Goal: Task Accomplishment & Management: Manage account settings

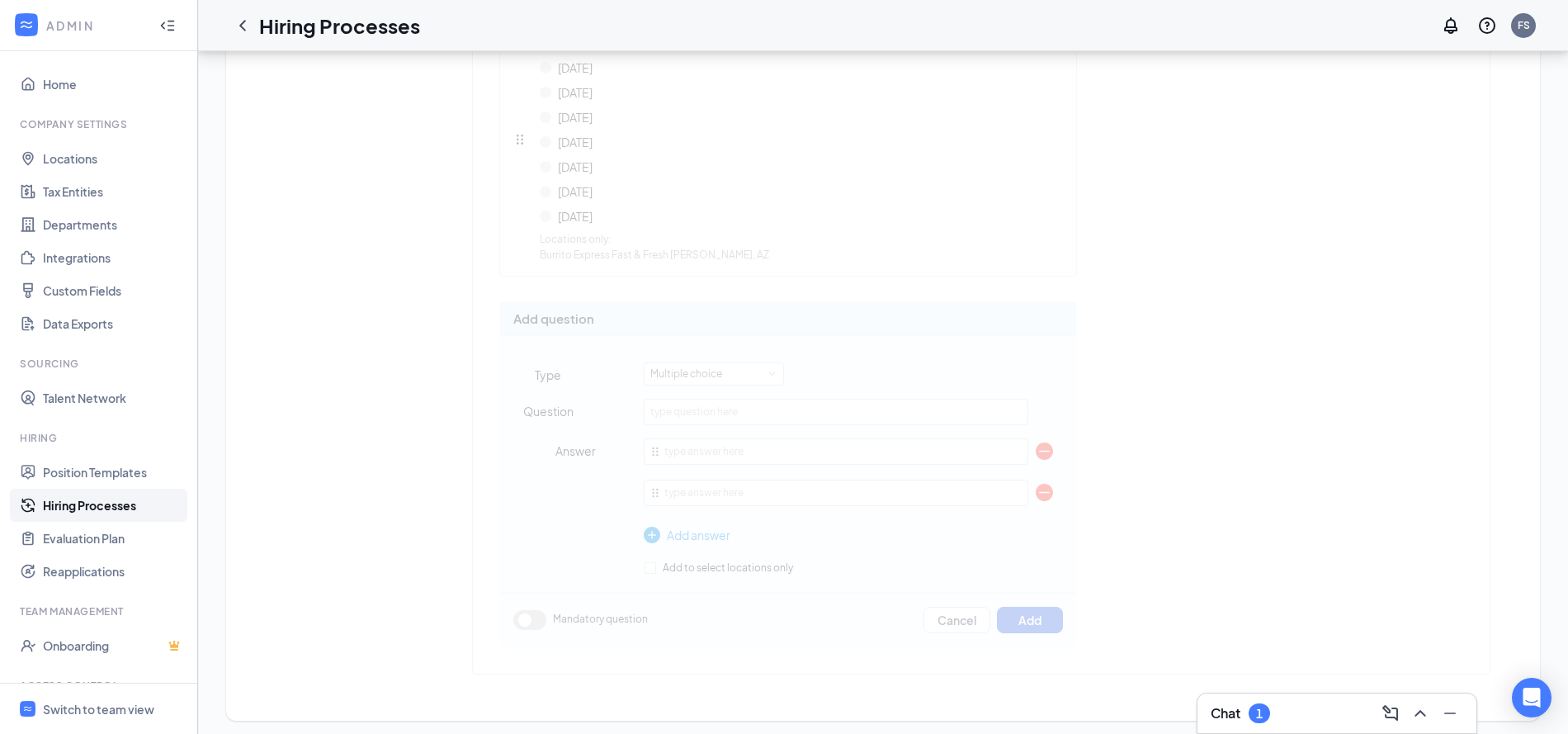
scroll to position [4, 0]
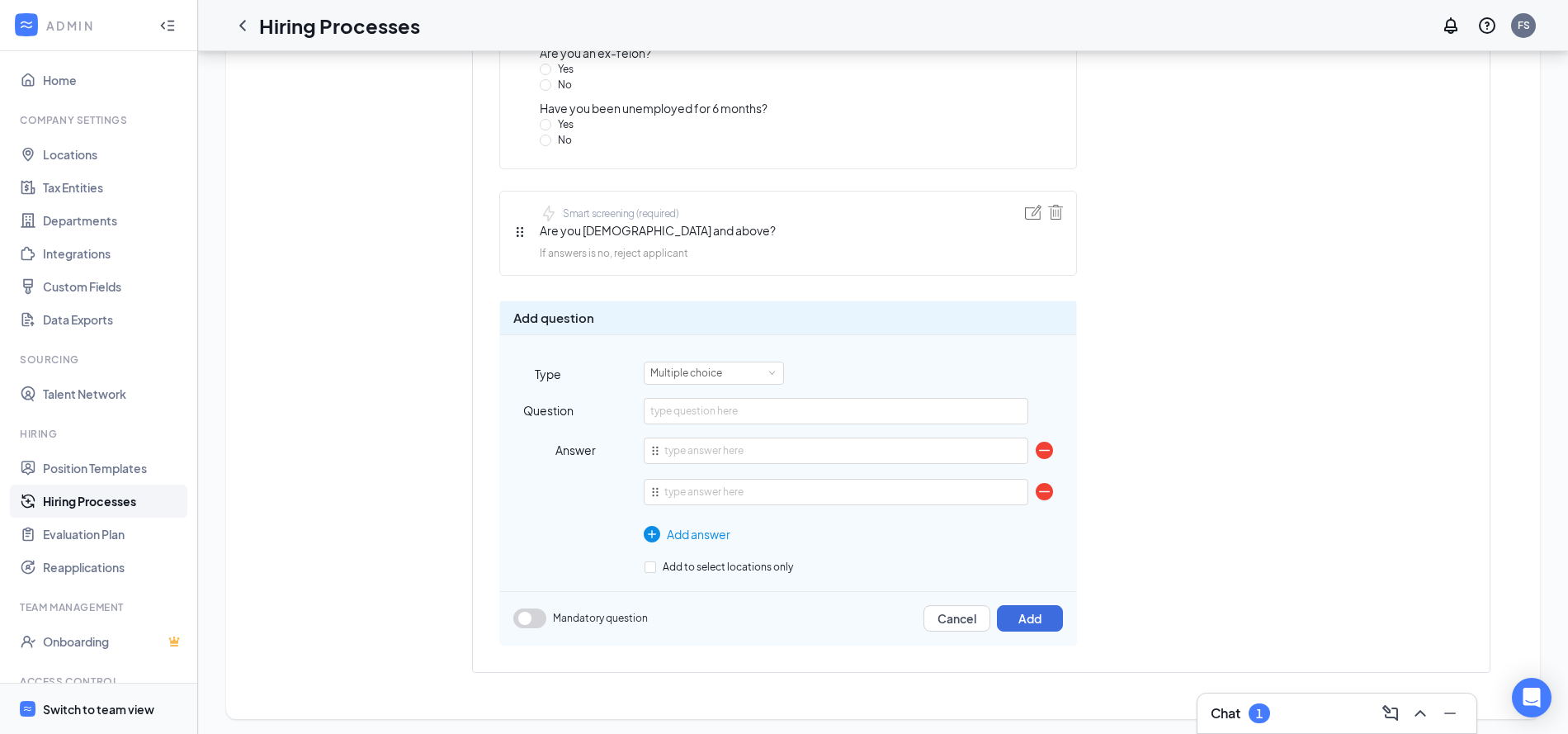
click at [77, 698] on span "Switch to team view" at bounding box center [113, 709] width 141 height 51
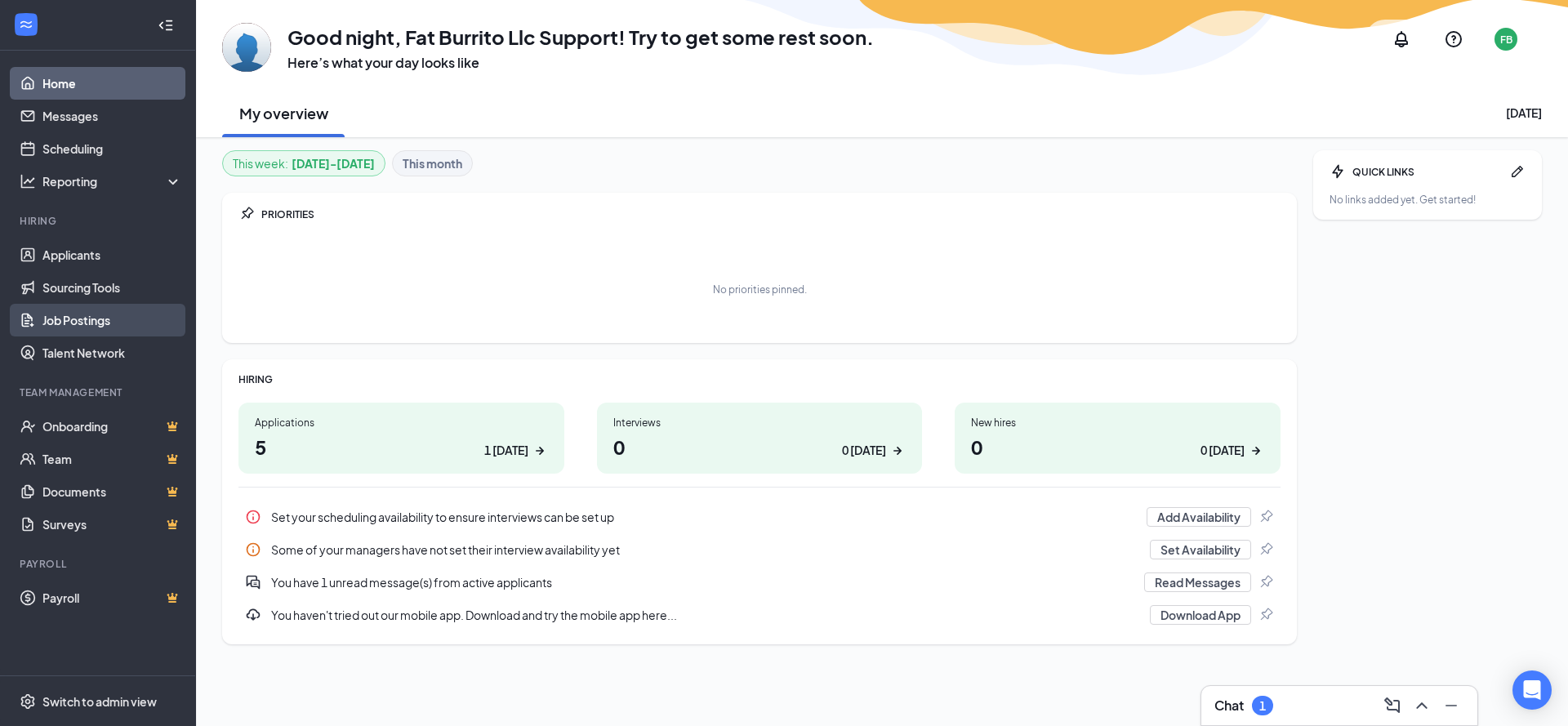
click at [129, 329] on link "Job Postings" at bounding box center [112, 320] width 140 height 33
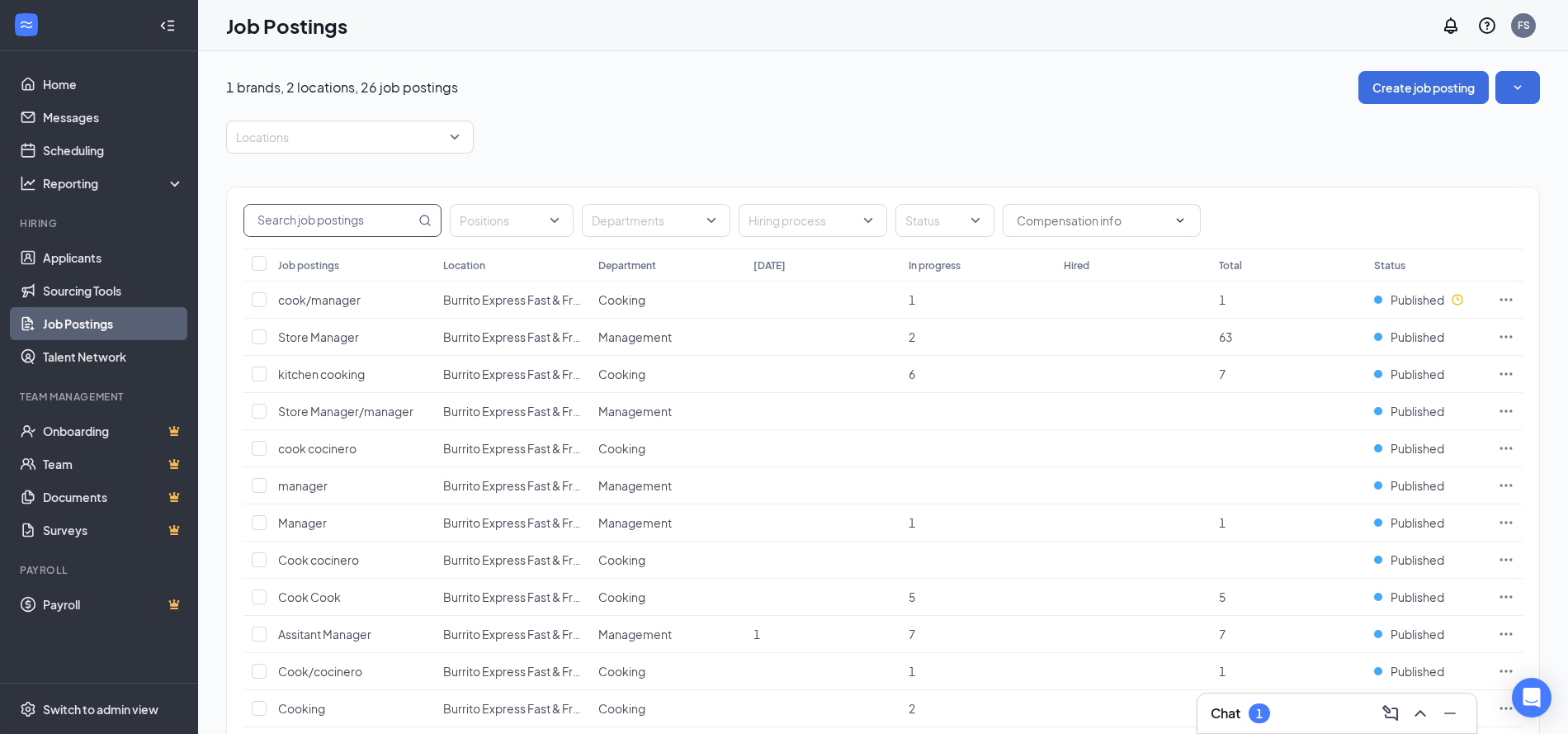
click at [343, 205] on input "text" at bounding box center [329, 220] width 171 height 31
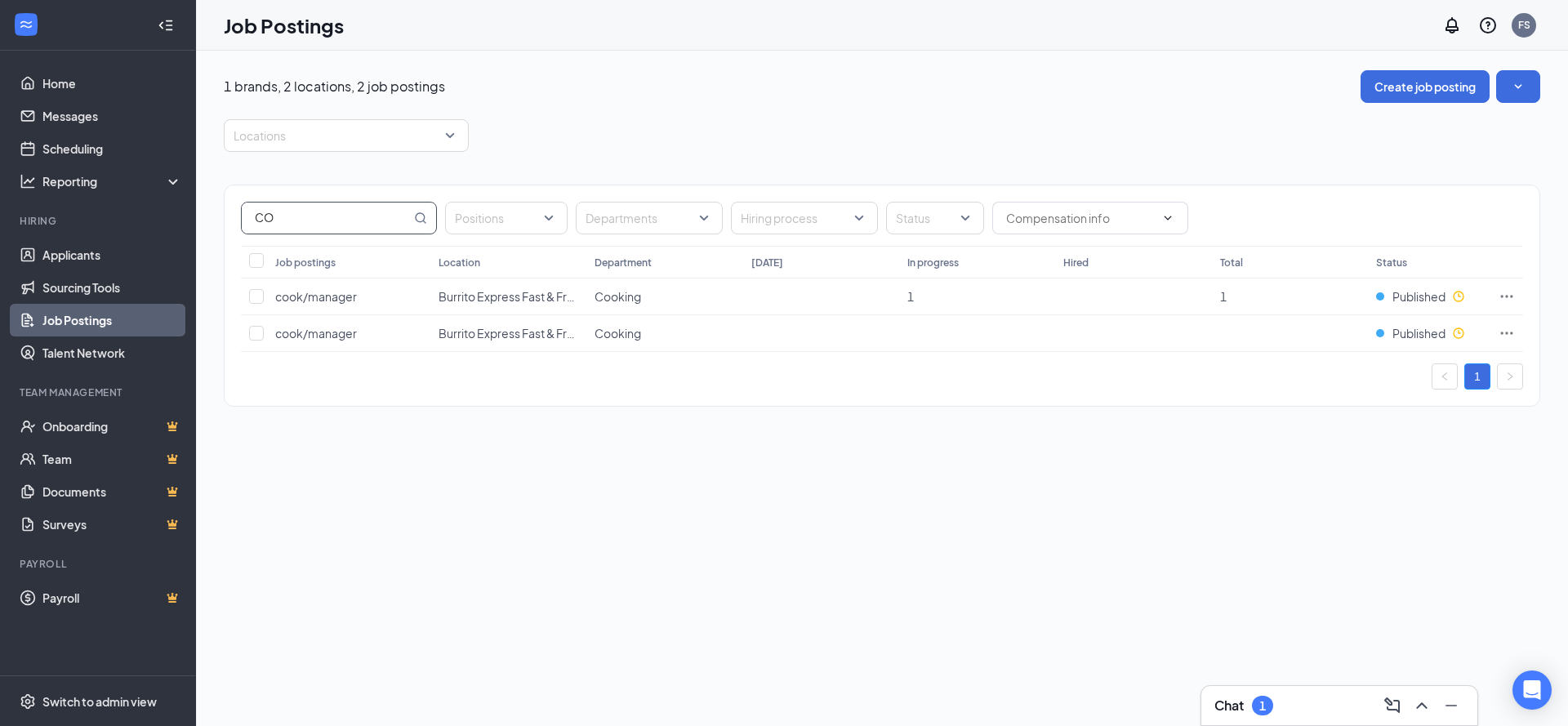
type input "C"
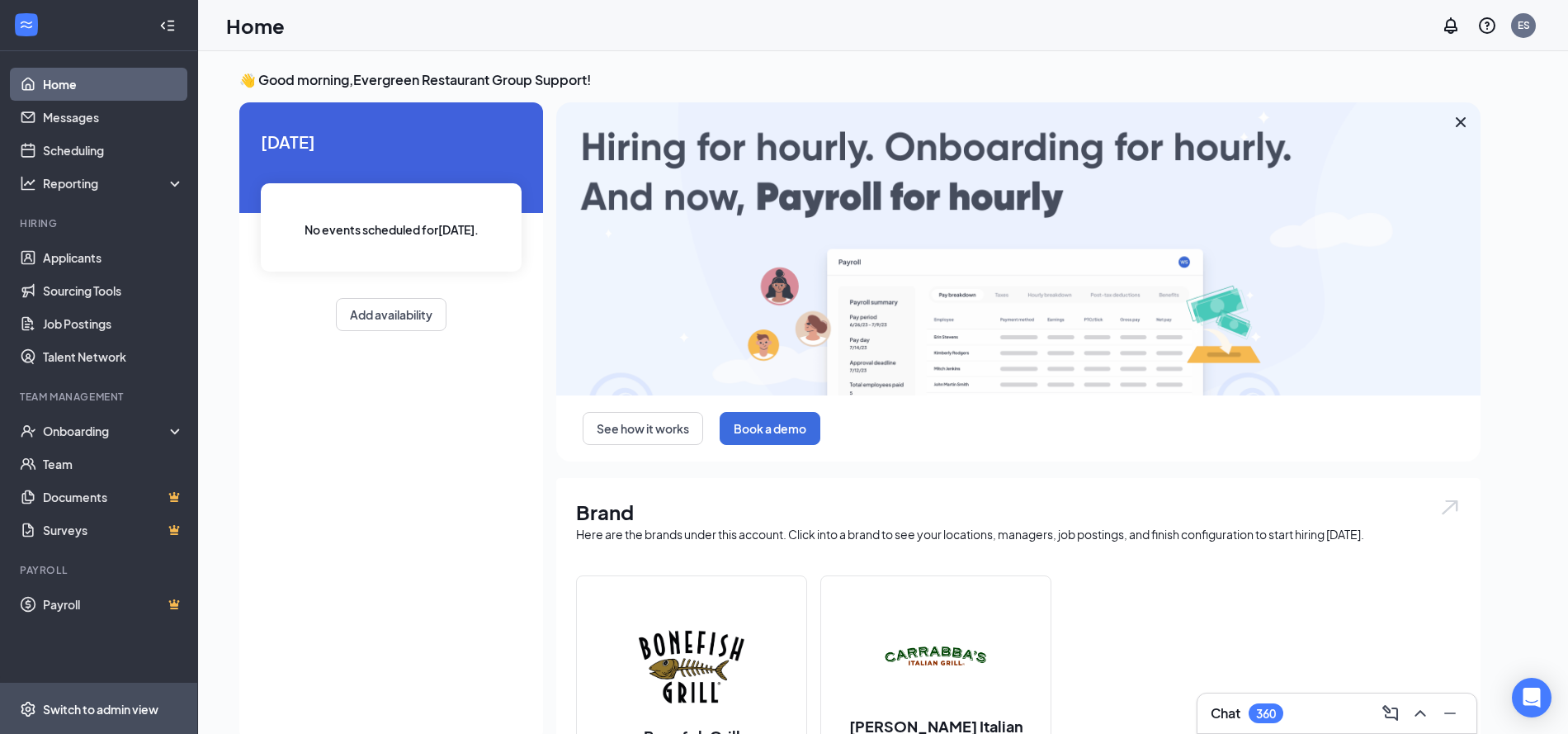
click at [43, 690] on span "Switch to admin view" at bounding box center [113, 709] width 141 height 51
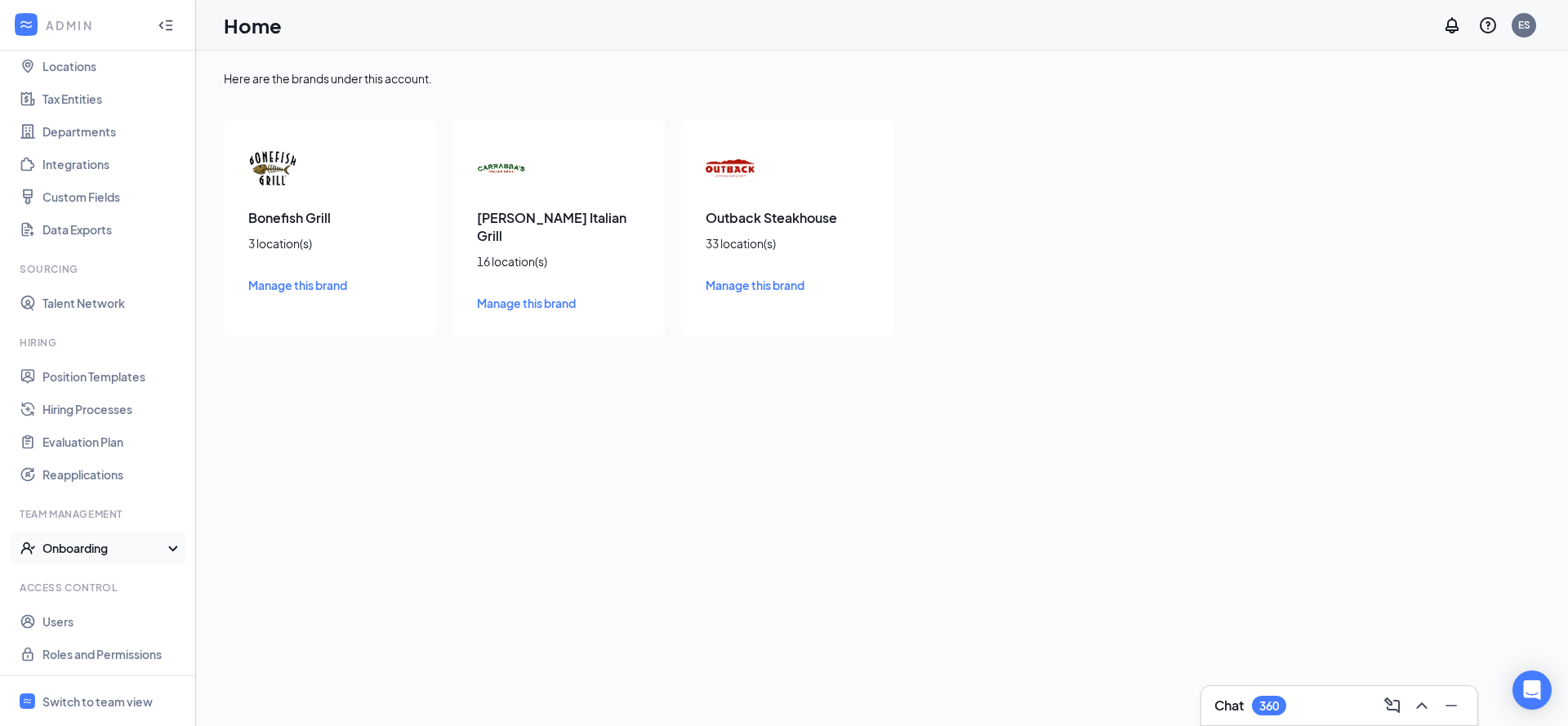
scroll to position [92, 0]
click at [97, 621] on link "Users" at bounding box center [112, 621] width 140 height 33
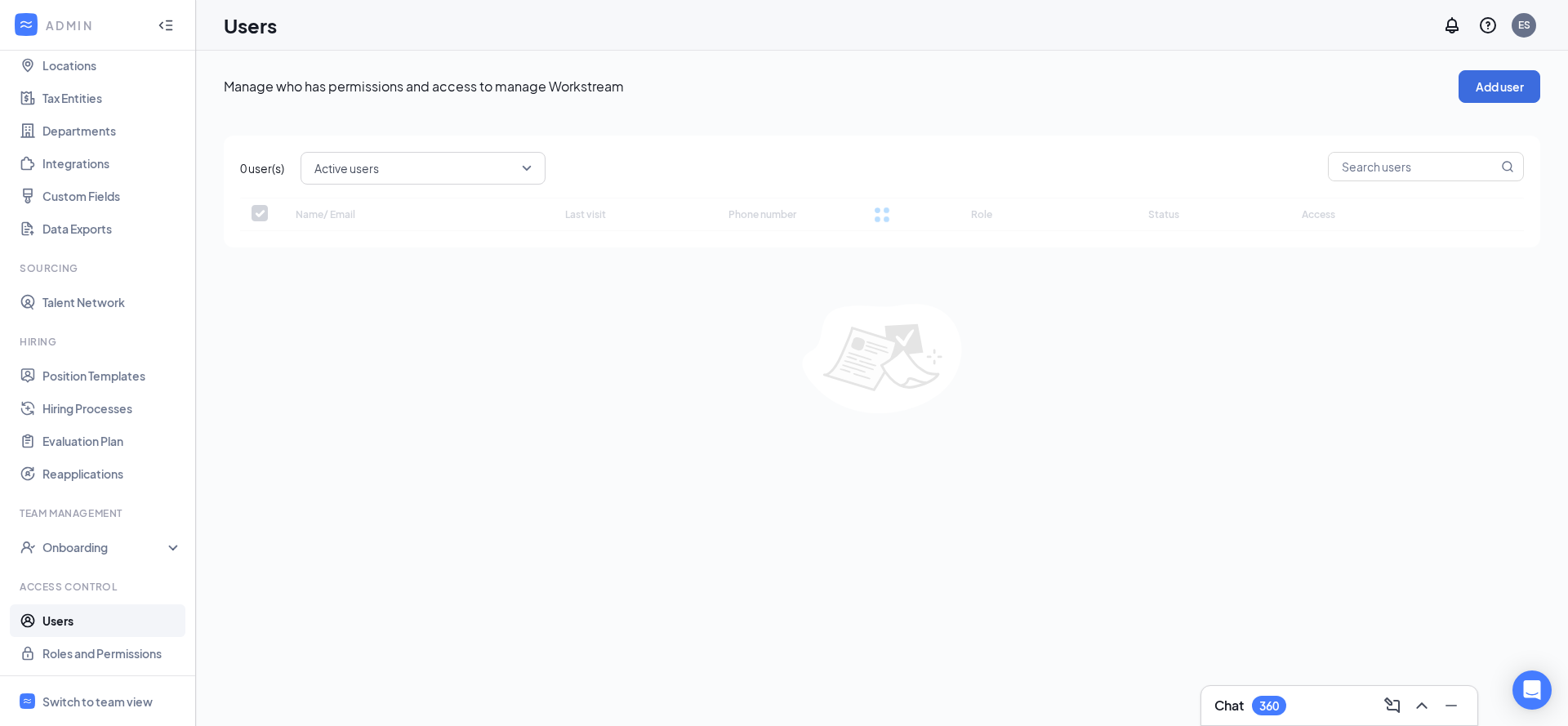
checkbox input "false"
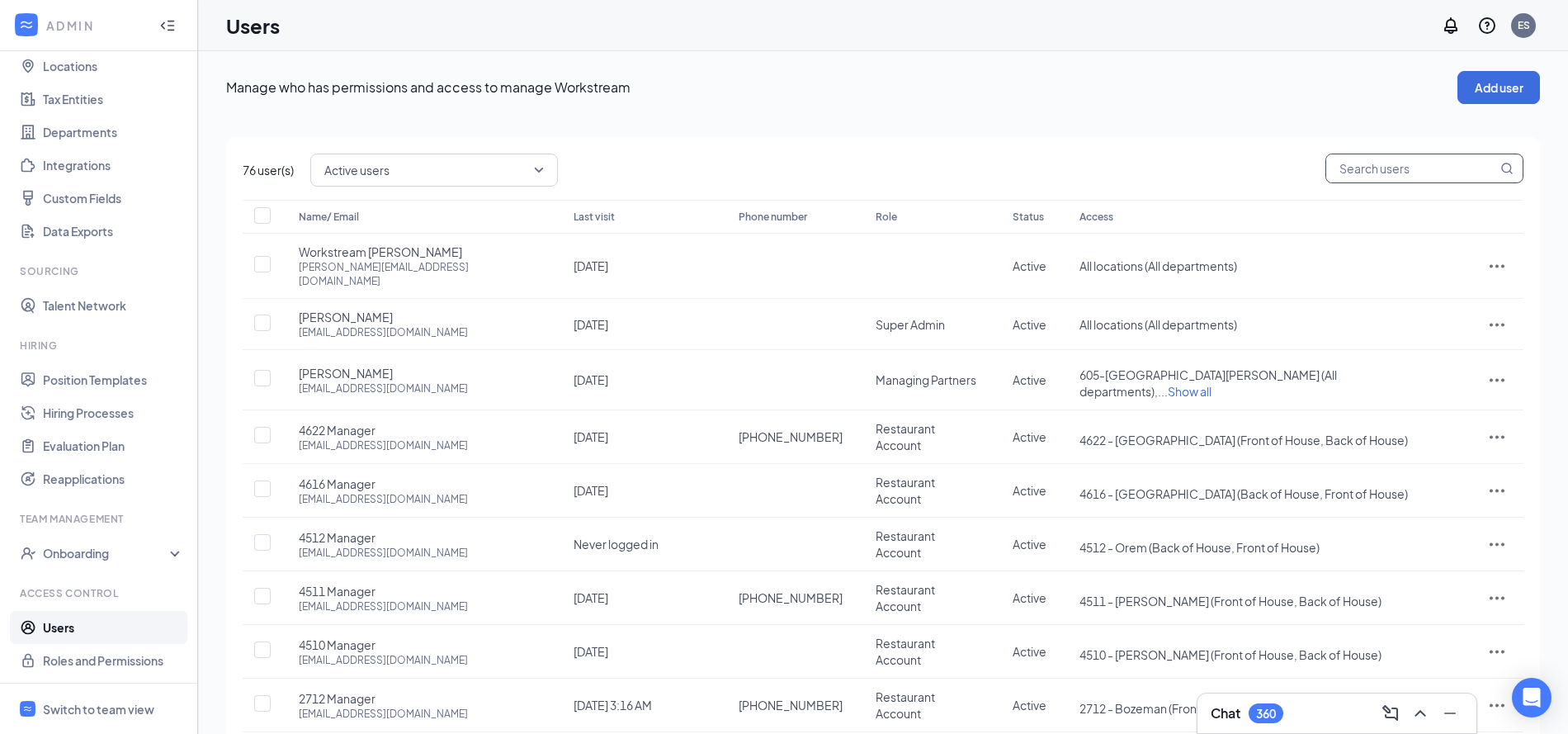
click at [1351, 178] on input "text" at bounding box center [1411, 168] width 171 height 28
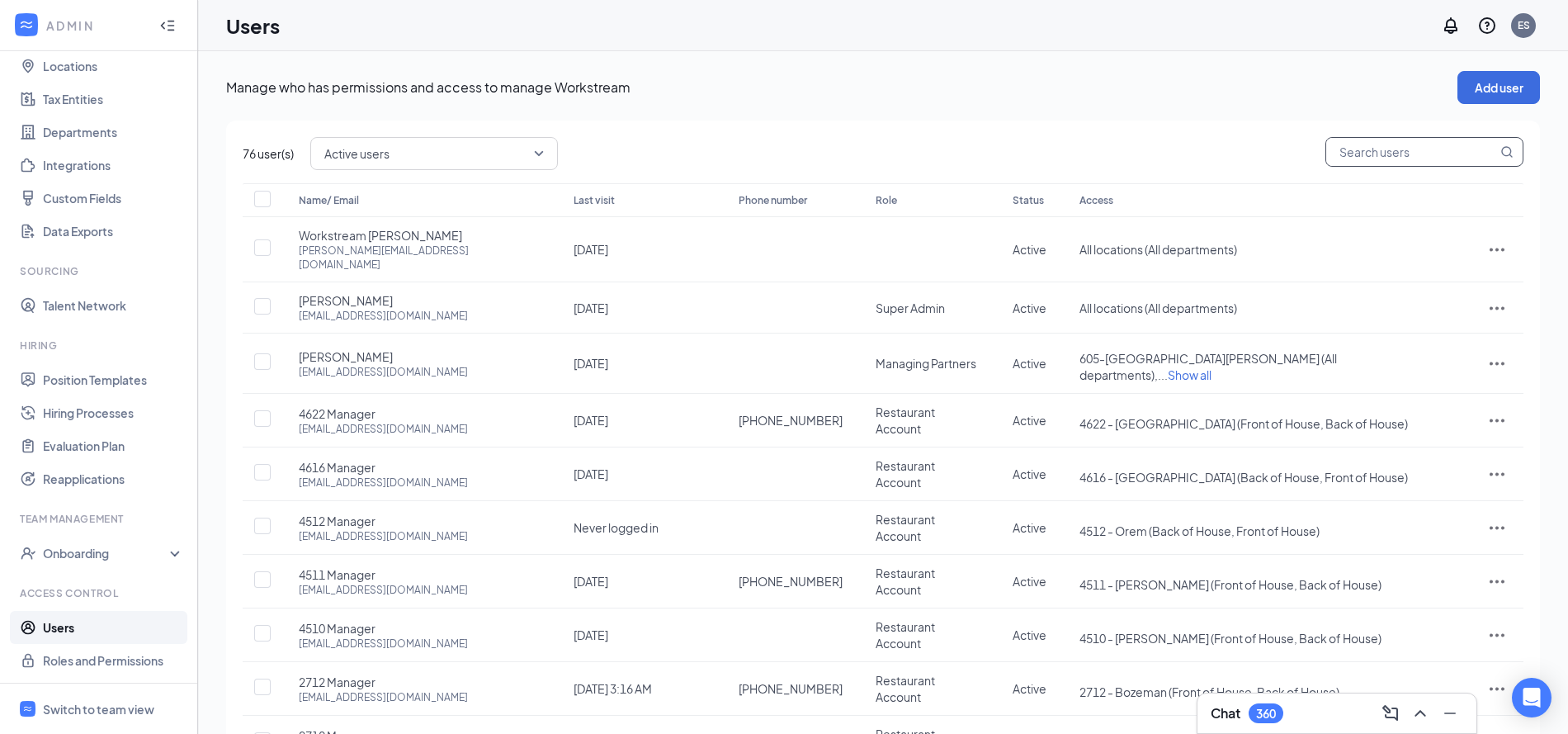
paste input "demetrias"
type input "demetrias"
checkbox input "true"
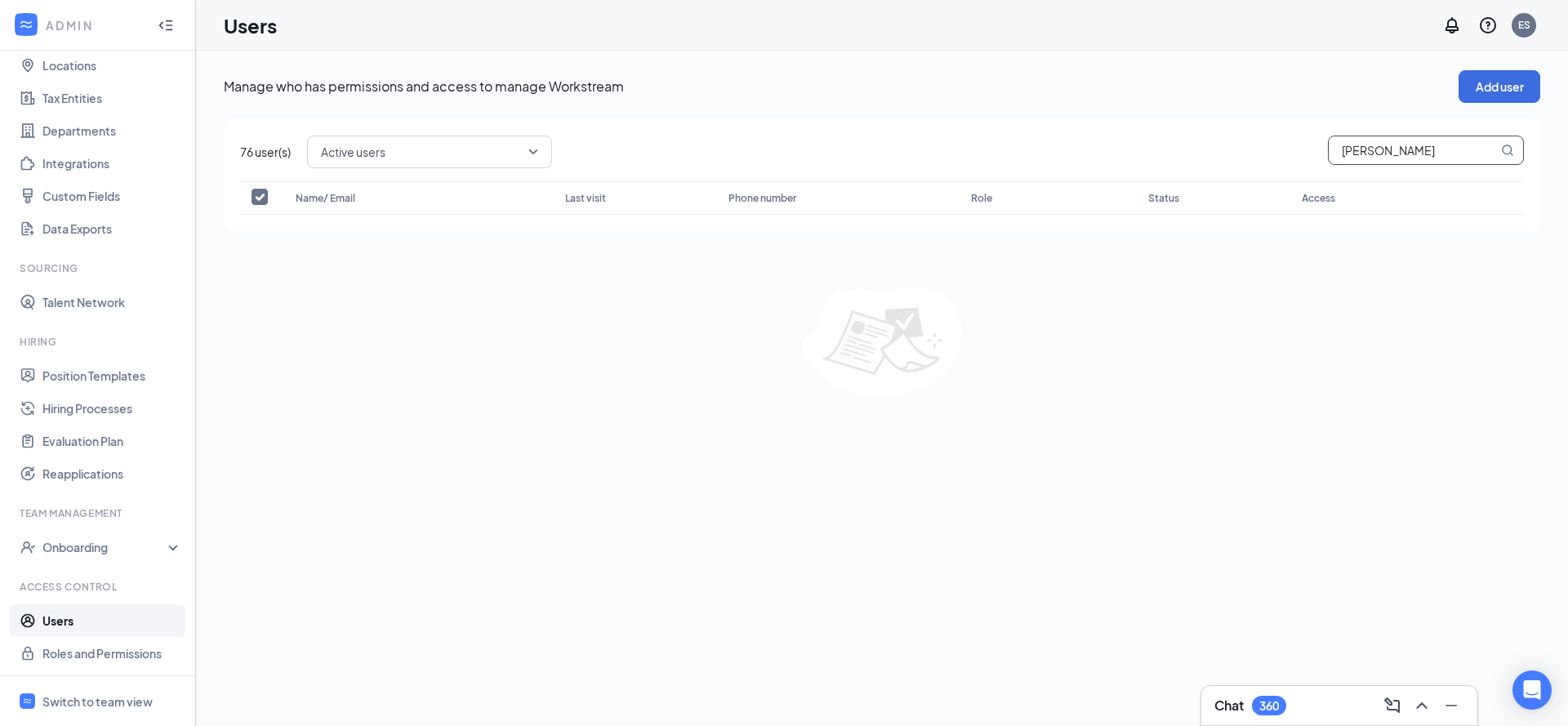
click at [1329, 152] on input "demetrias" at bounding box center [1413, 149] width 169 height 28
type input "2712"
checkbox input "false"
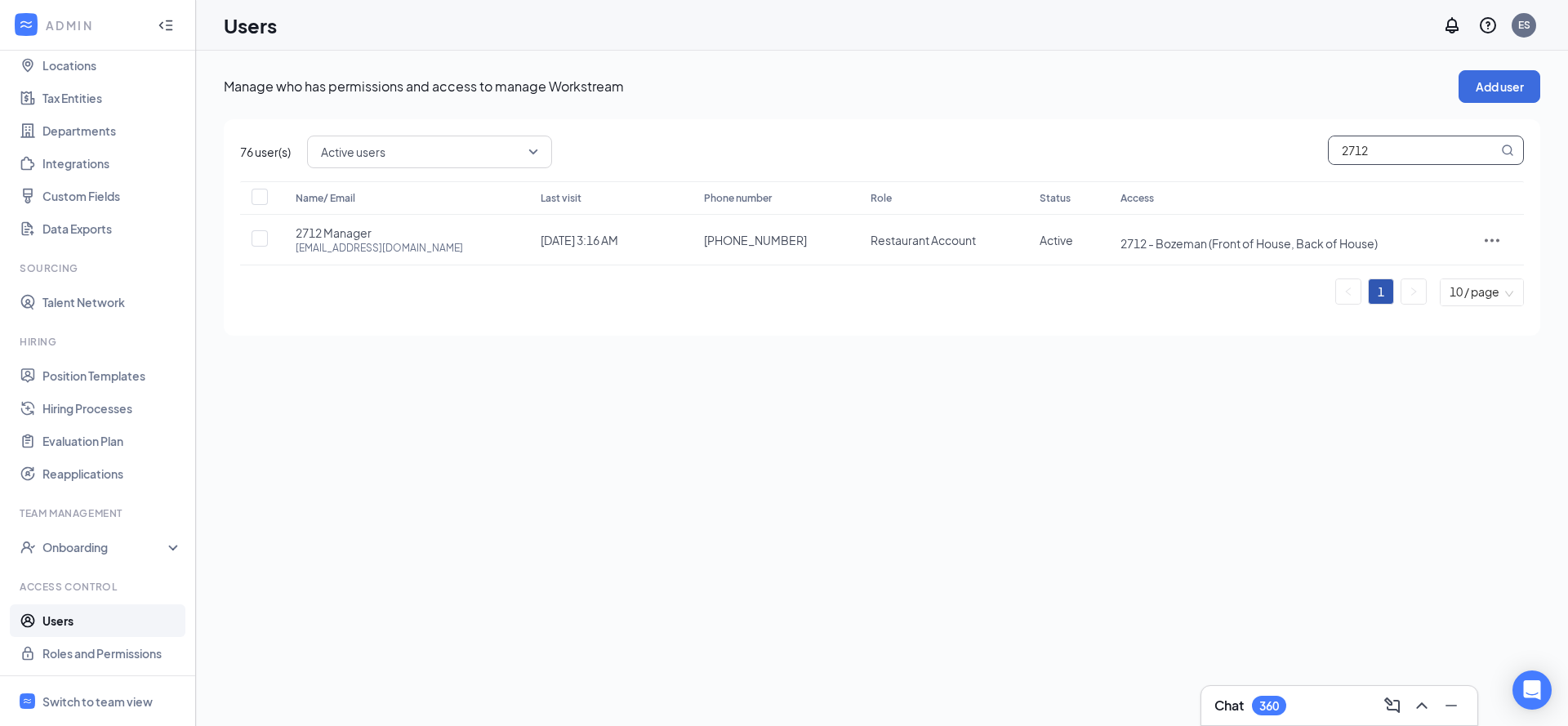
type input "2712"
click at [854, 247] on td "Restaurant Account" at bounding box center [938, 240] width 169 height 51
click at [1500, 233] on div at bounding box center [1492, 240] width 31 height 19
click at [1438, 259] on li "Edit user" at bounding box center [1443, 273] width 127 height 38
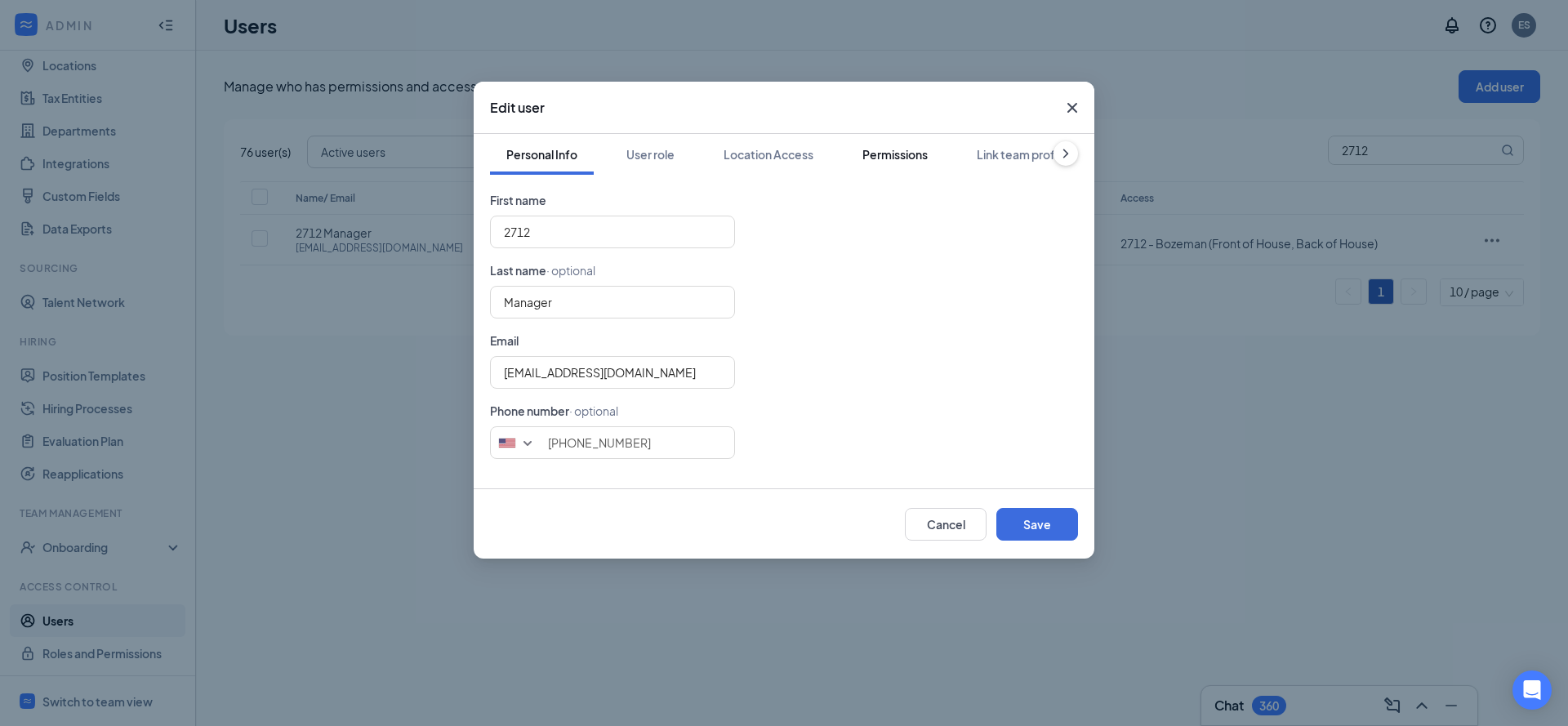
click at [869, 150] on div "Permissions" at bounding box center [895, 154] width 66 height 16
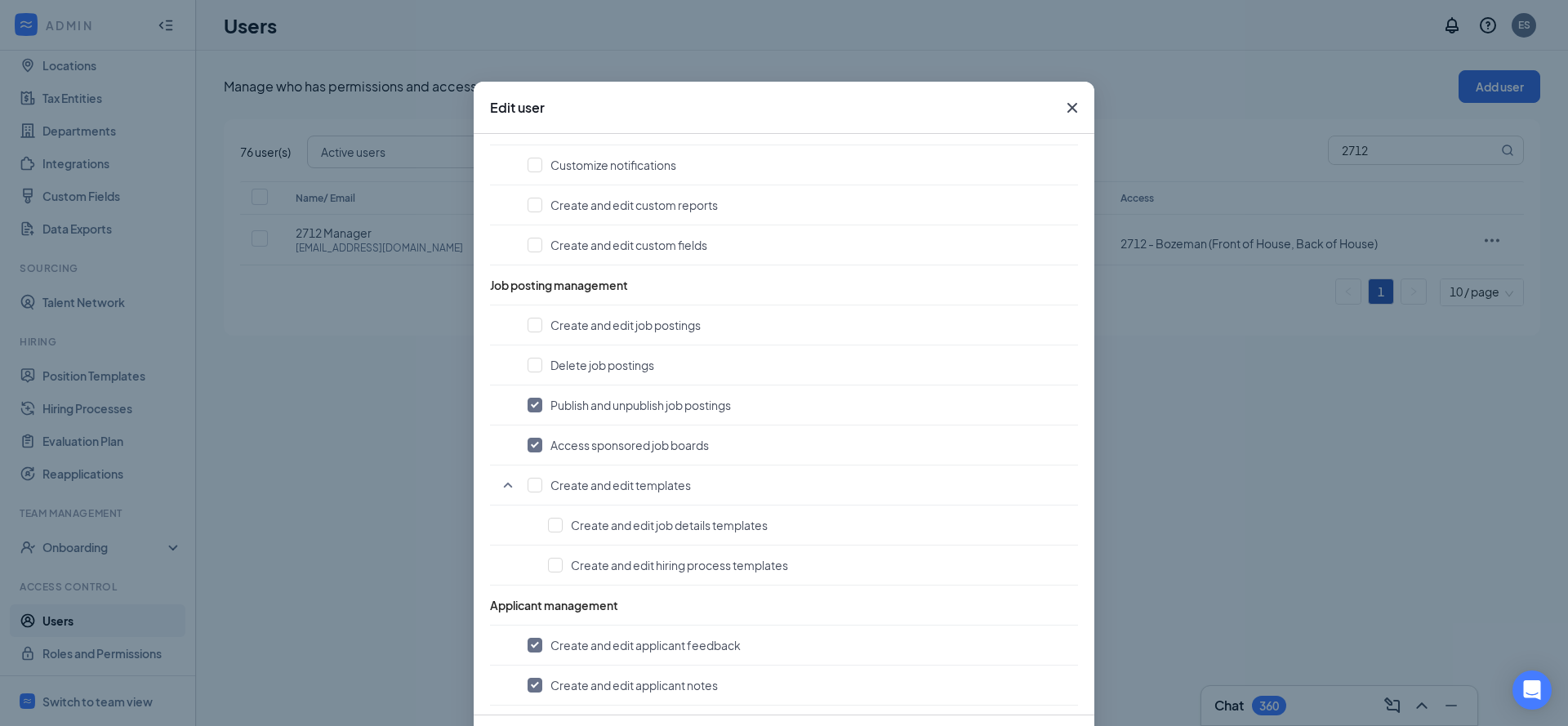
scroll to position [476, 0]
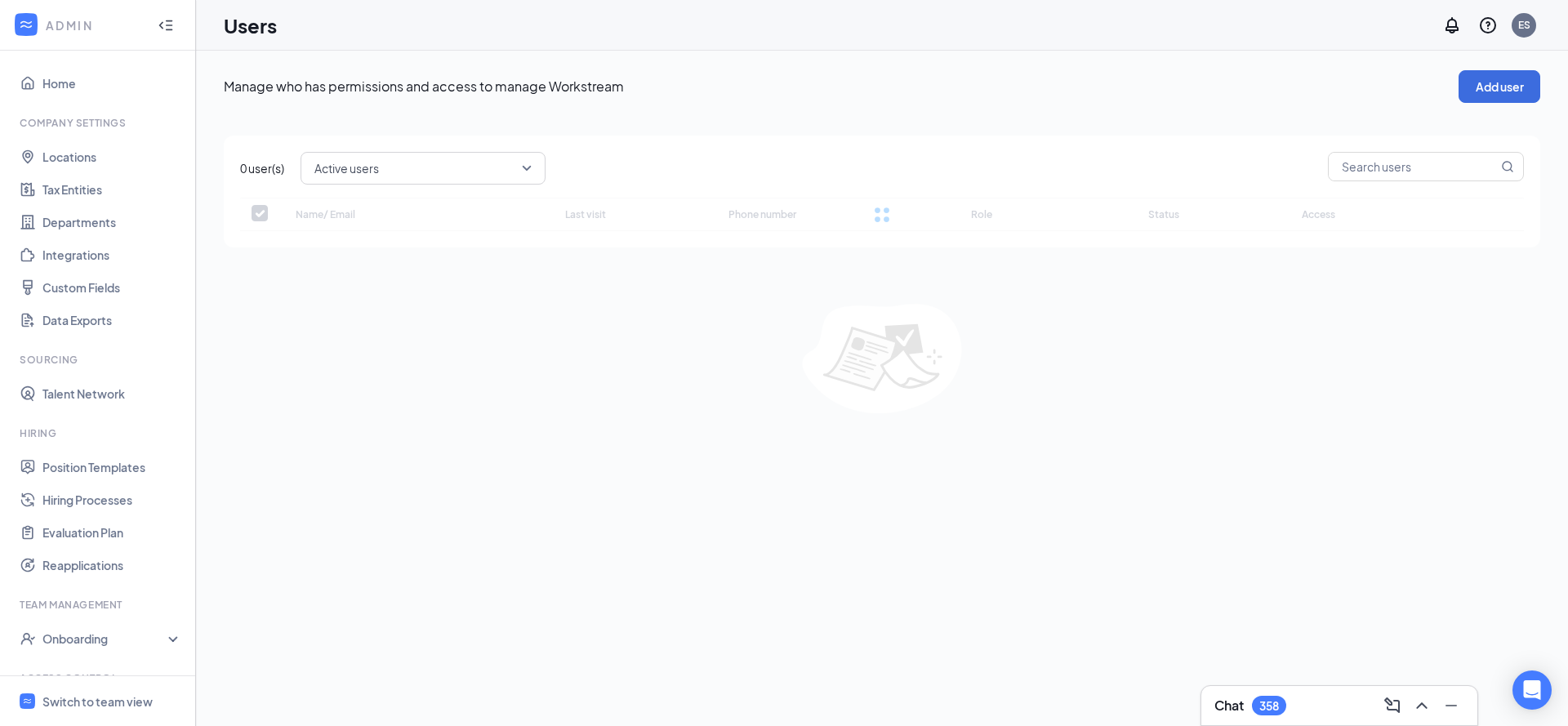
checkbox input "false"
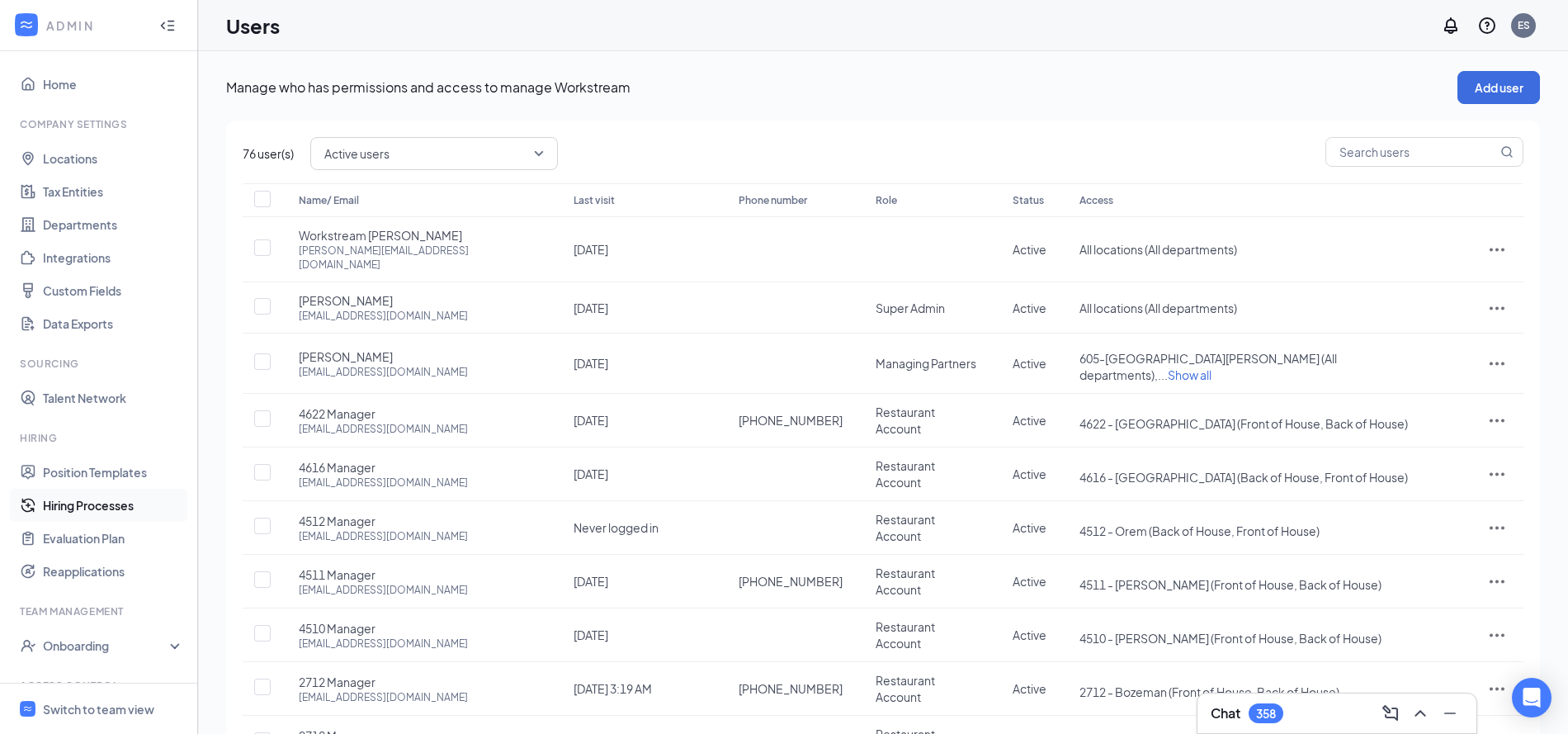
click at [98, 508] on link "Hiring Processes" at bounding box center [113, 505] width 141 height 33
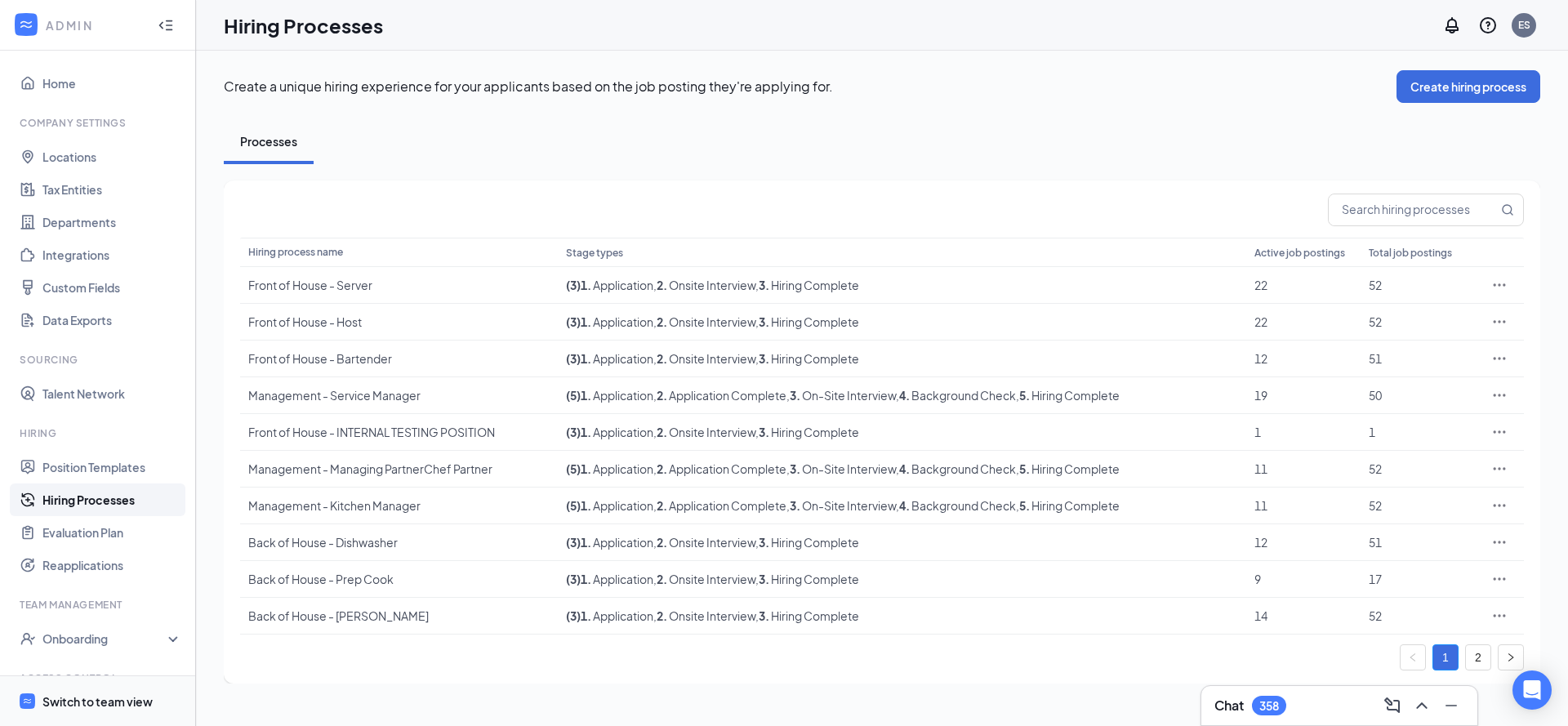
click at [108, 702] on div "Switch to team view" at bounding box center [97, 701] width 110 height 16
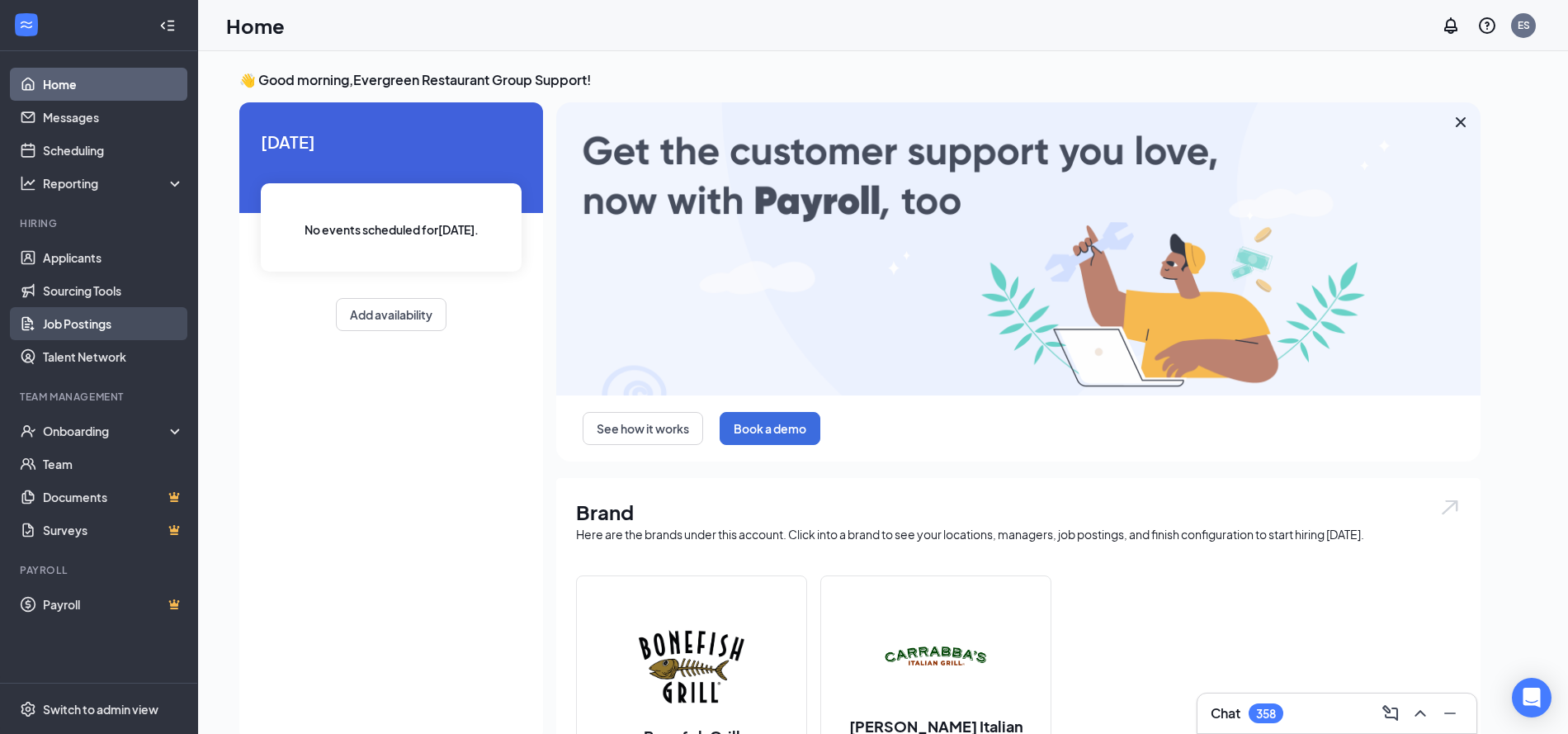
click at [111, 333] on link "Job Postings" at bounding box center [113, 324] width 141 height 33
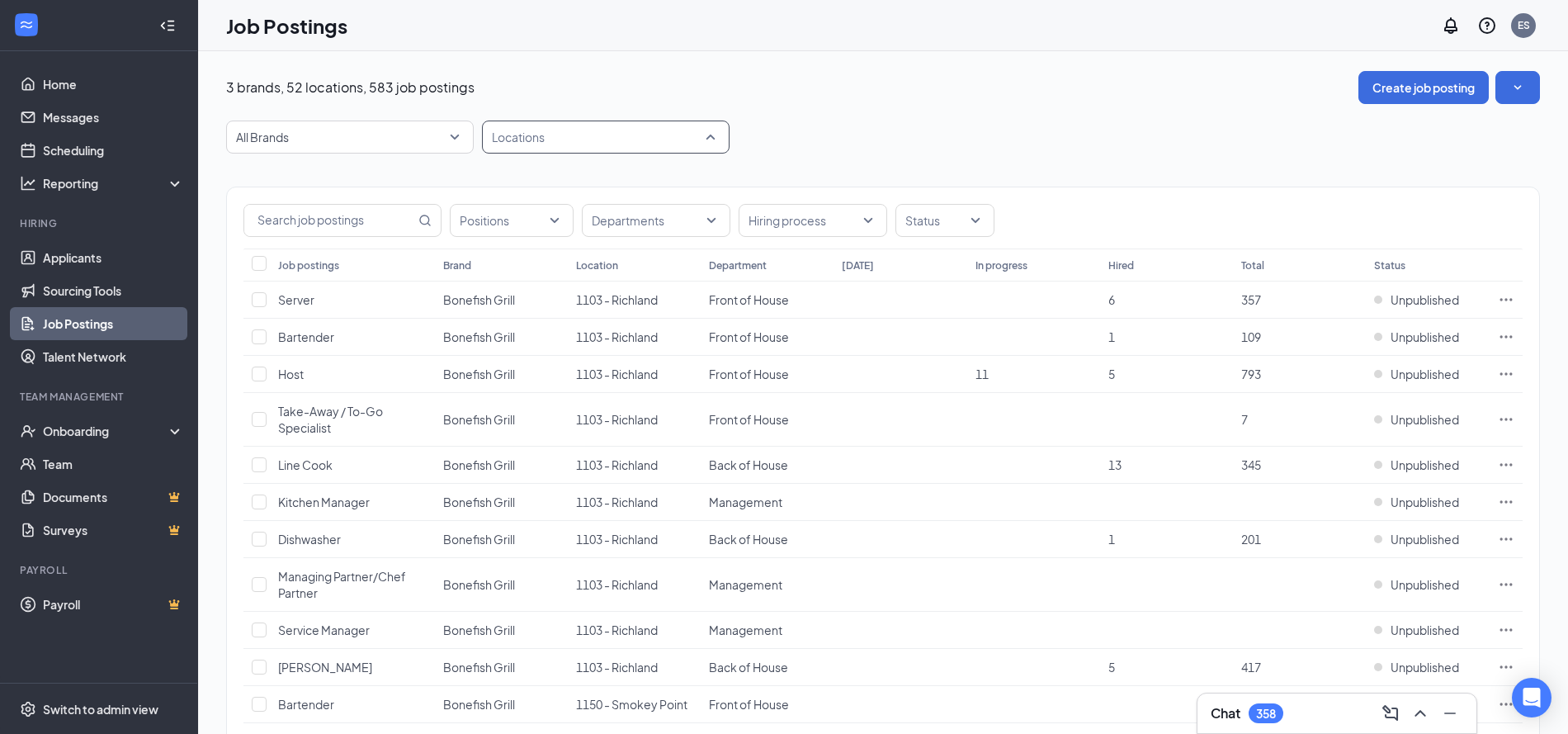
click at [571, 133] on div at bounding box center [597, 136] width 223 height 26
type input "2712"
click at [628, 186] on div "2712 - Bozeman" at bounding box center [605, 181] width 221 height 19
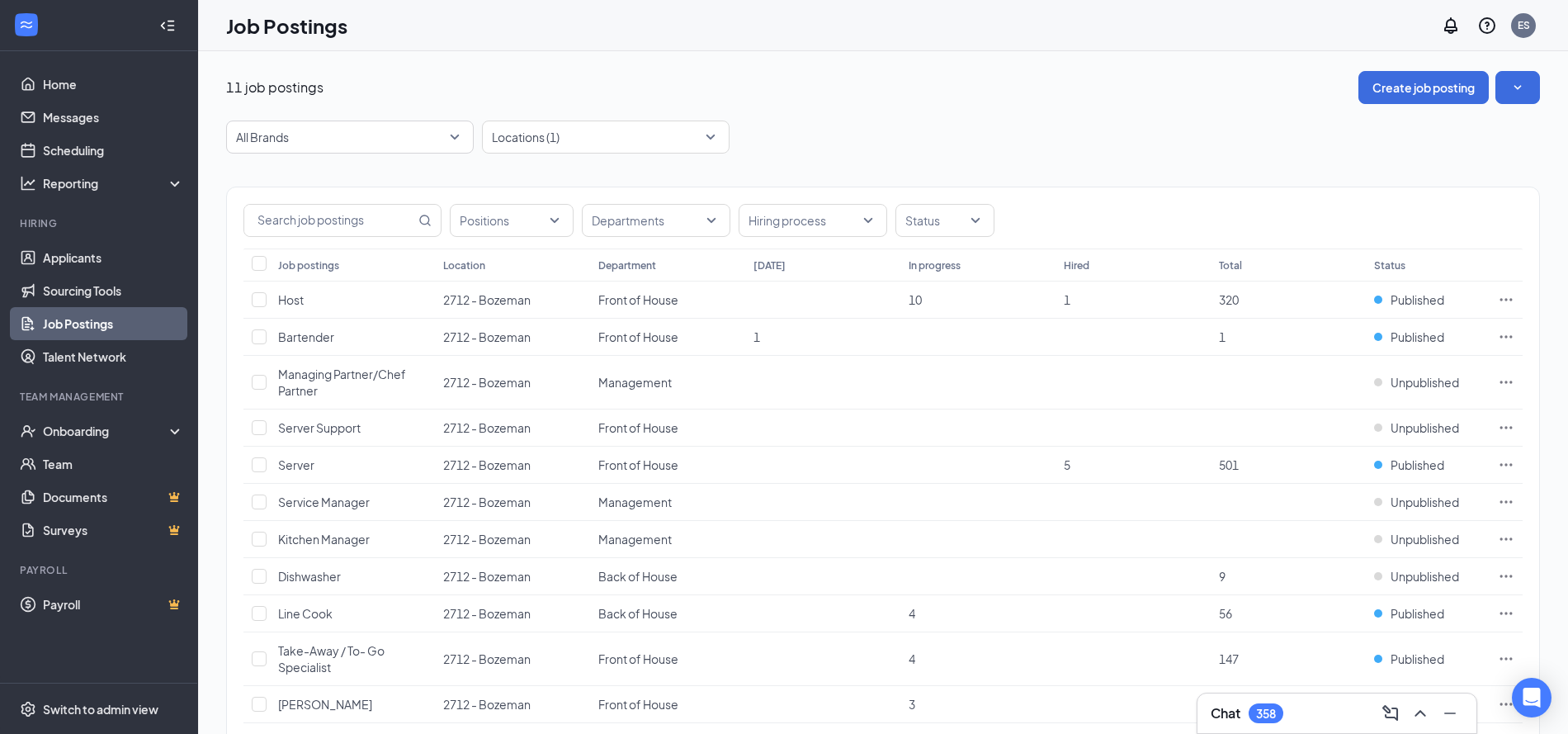
click at [924, 90] on div "11 job postings Create job posting" at bounding box center [883, 88] width 1314 height 33
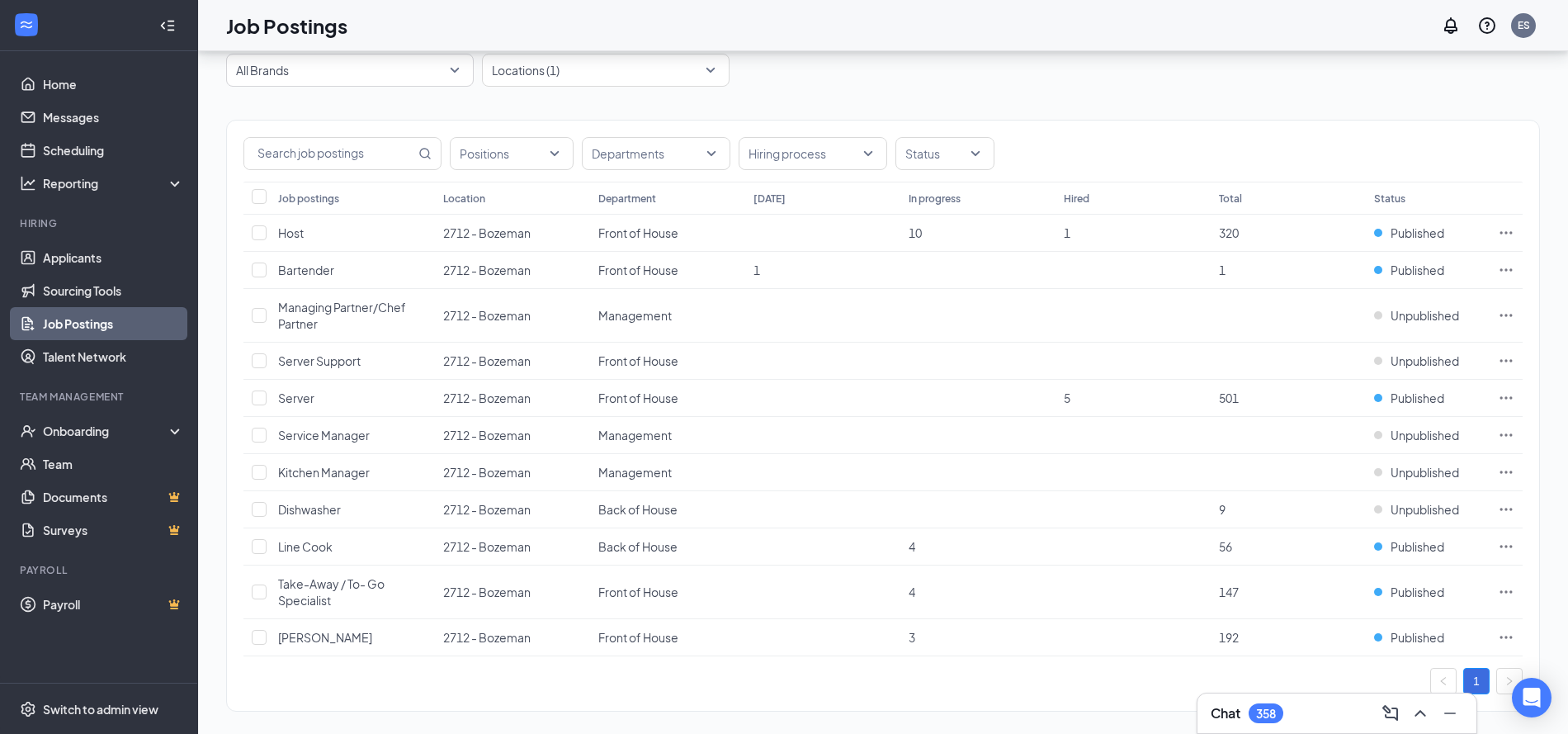
scroll to position [76, 0]
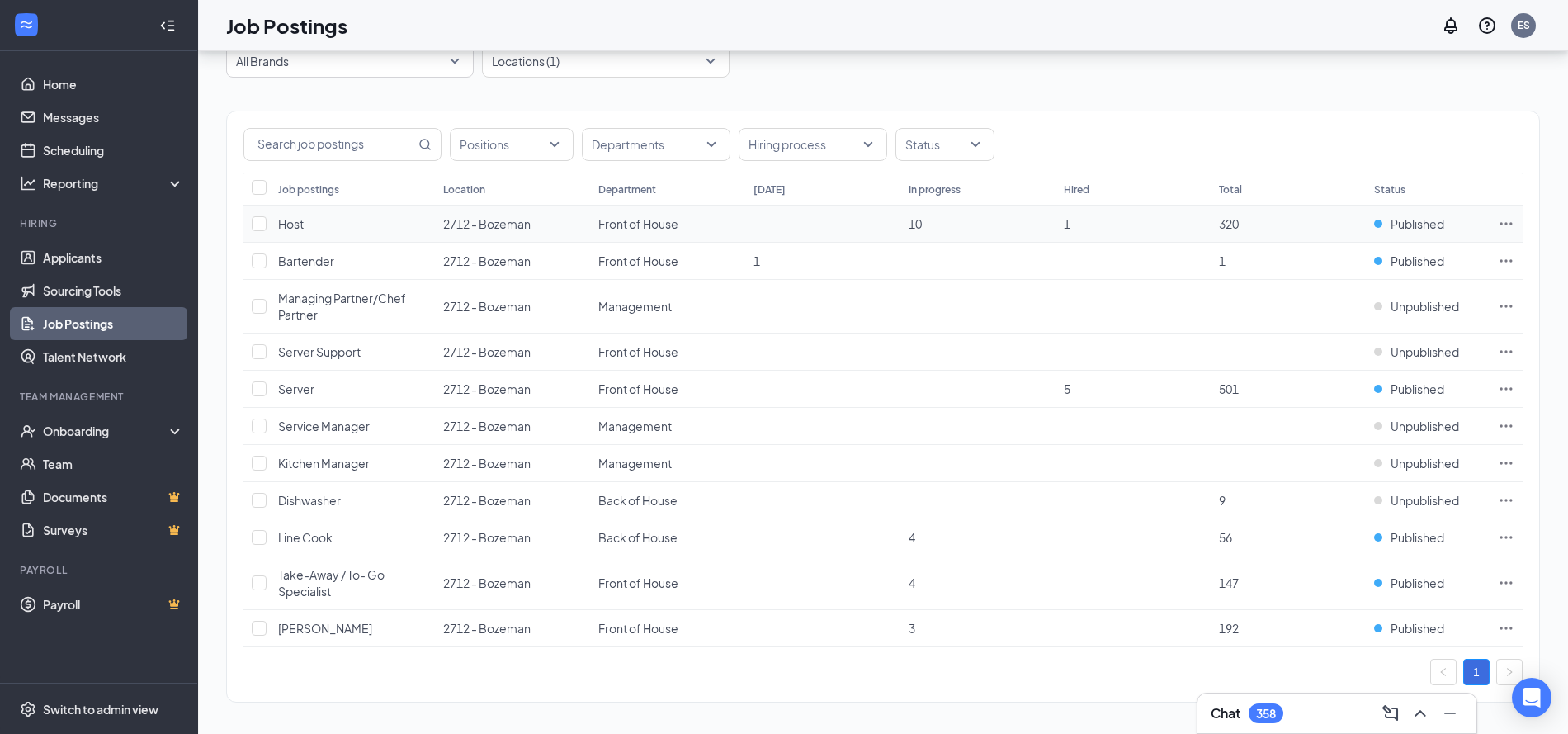
click at [1512, 218] on icon "Ellipses" at bounding box center [1506, 223] width 17 height 17
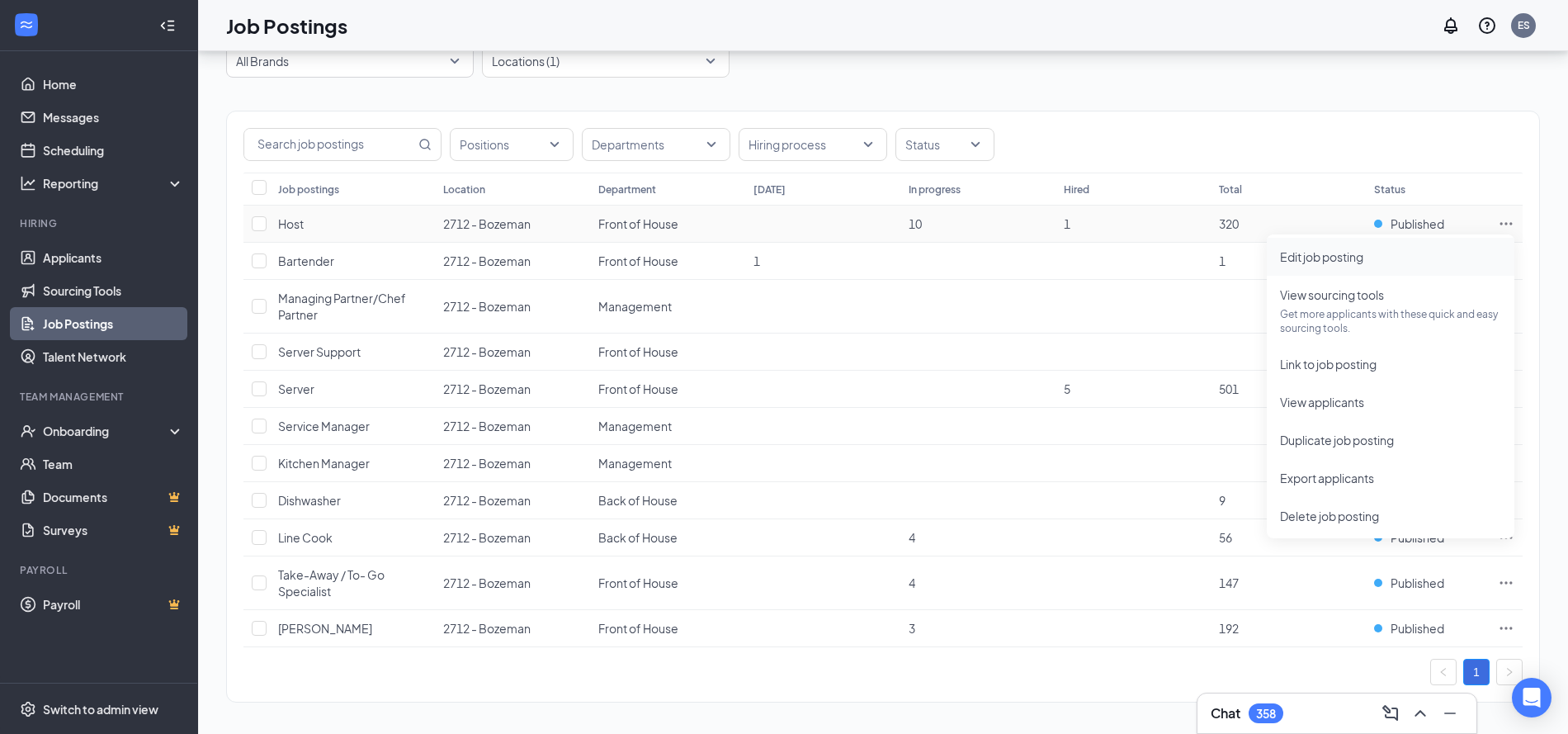
click at [1409, 248] on span "Edit job posting" at bounding box center [1391, 256] width 221 height 19
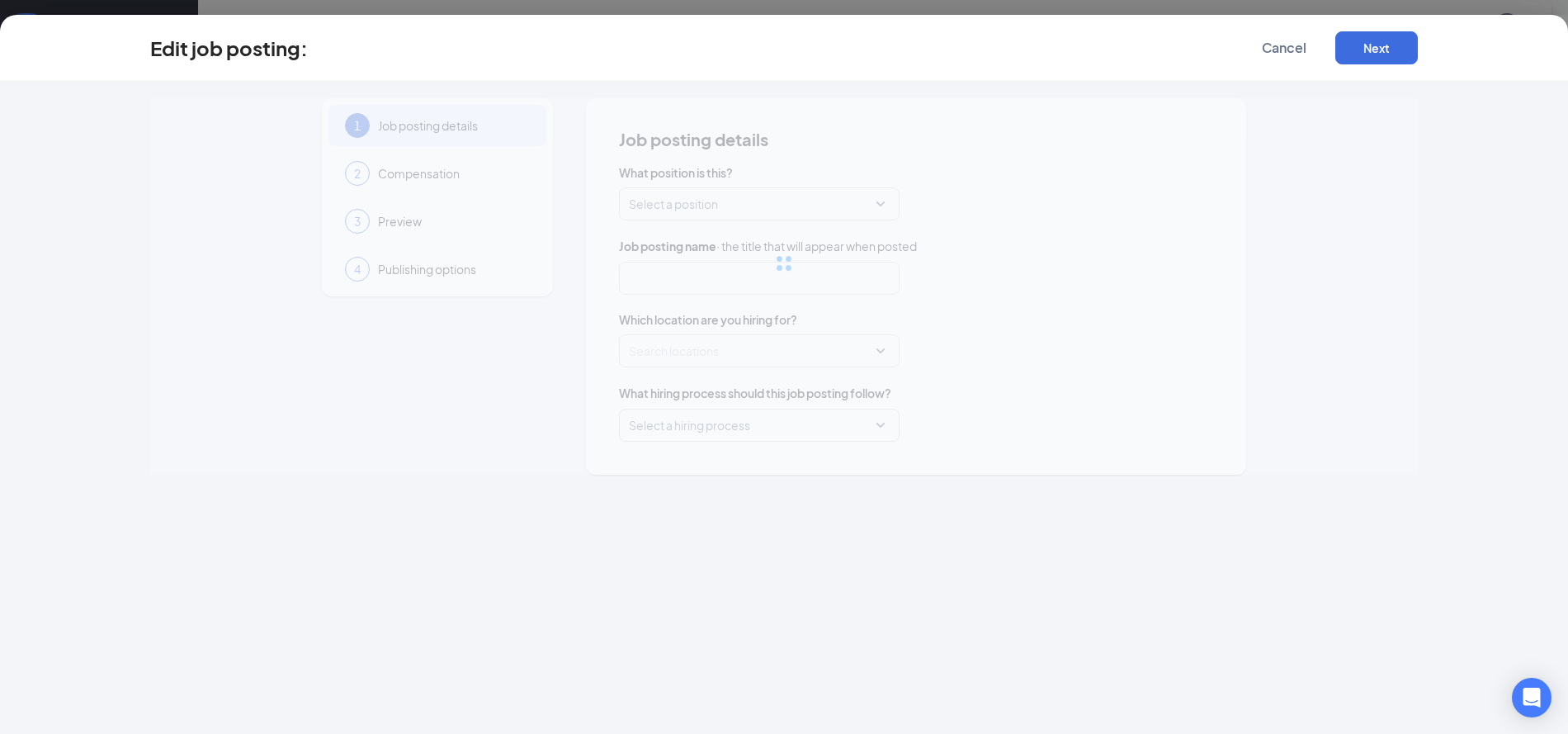
type input "Host"
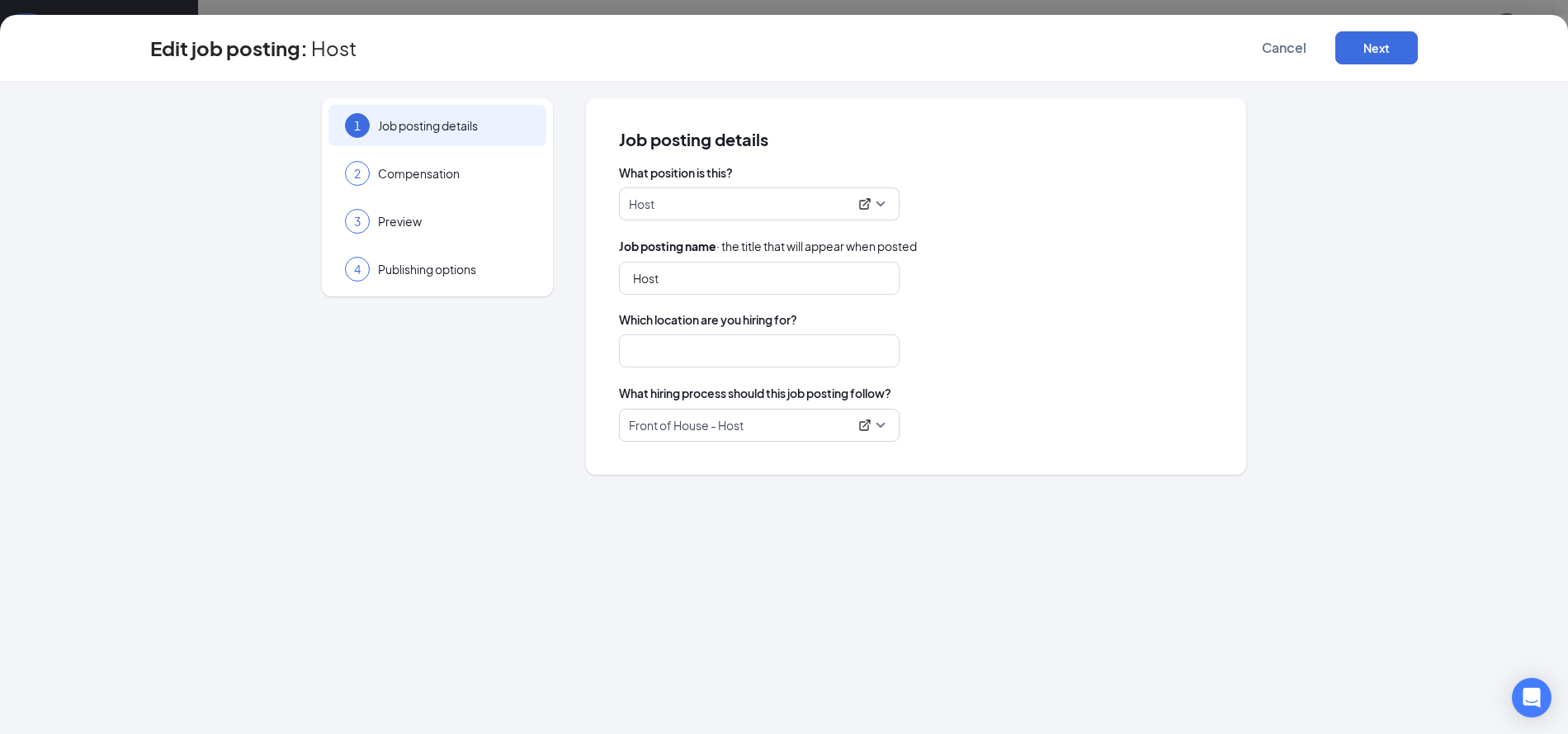
type input "2712 - Bozeman"
click at [865, 423] on icon "ExternalLink" at bounding box center [865, 425] width 14 height 14
click at [1475, 431] on div "1 Job posting details 2 Compensation 3 Preview 4 Publishing options Job posting…" at bounding box center [784, 407] width 1568 height 652
click at [866, 425] on icon "ExternalLink" at bounding box center [865, 425] width 14 height 14
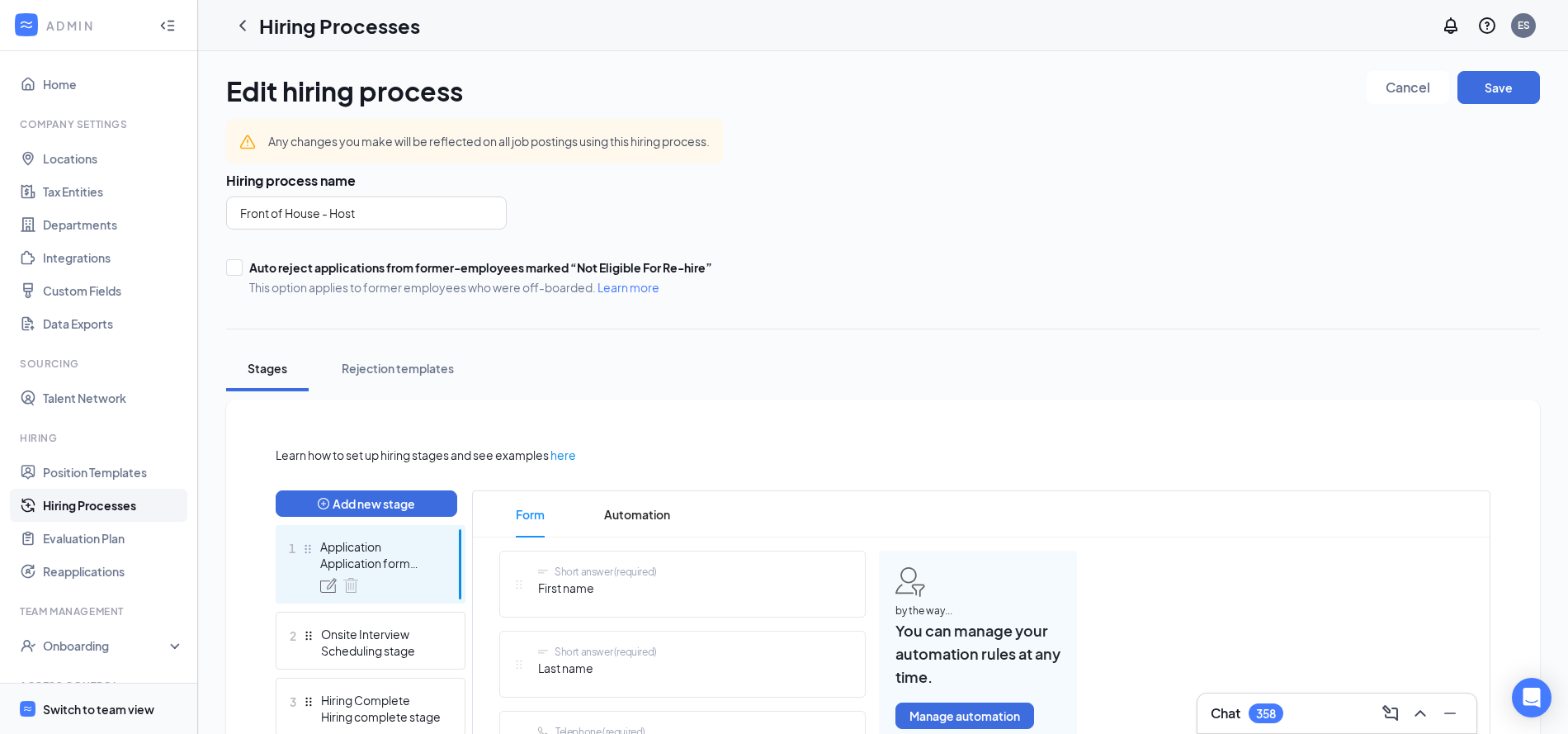
click at [108, 698] on span "Switch to team view" at bounding box center [113, 709] width 141 height 51
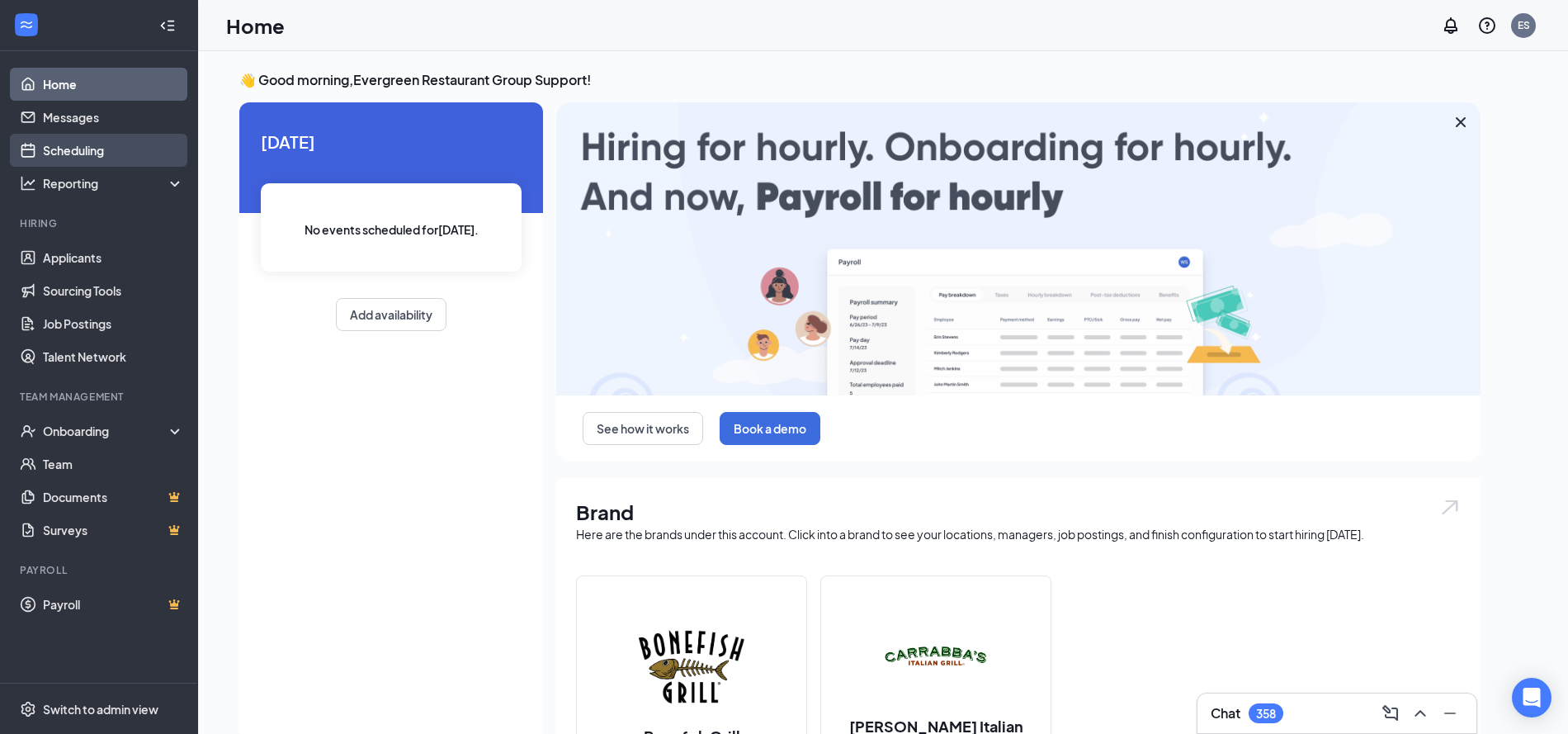
click at [93, 151] on link "Scheduling" at bounding box center [113, 150] width 141 height 33
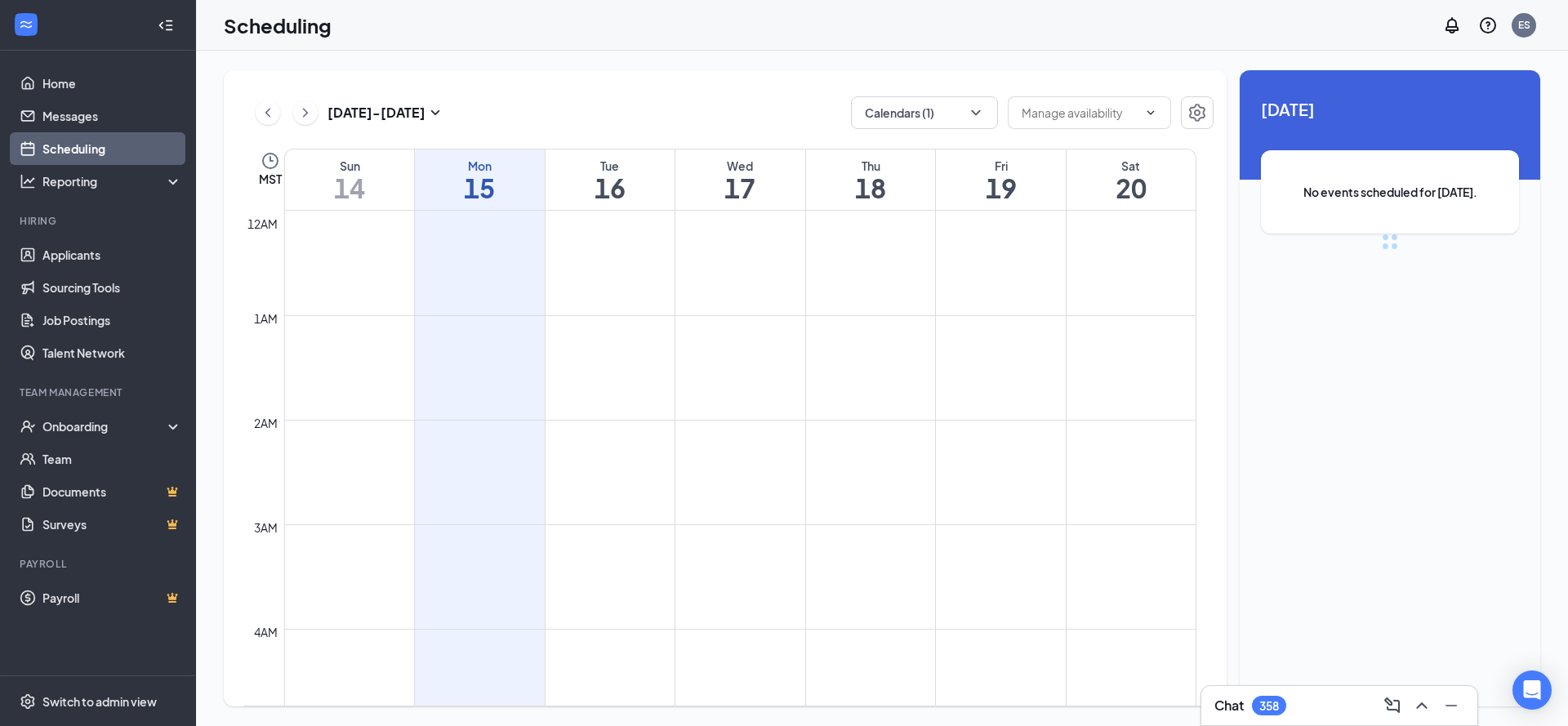
scroll to position [802, 0]
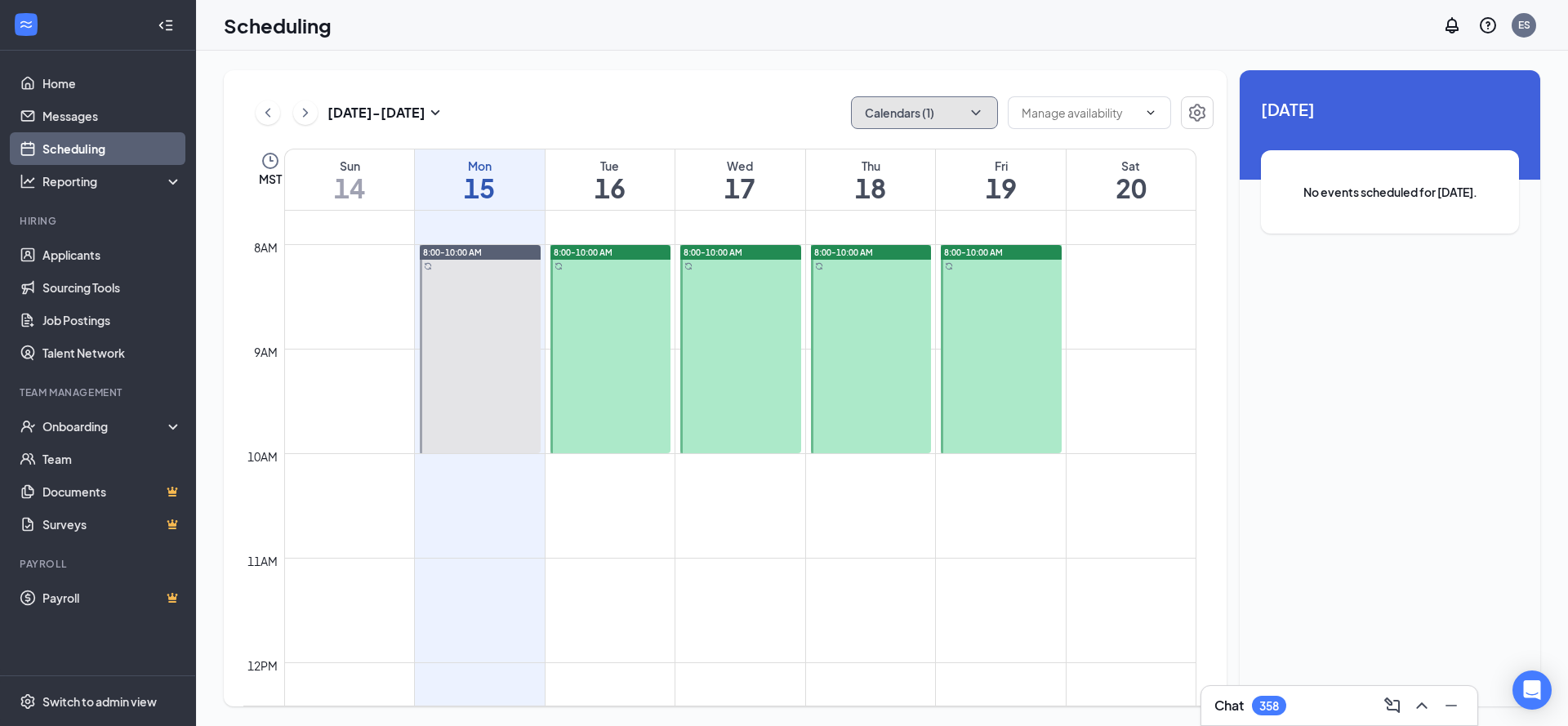
click at [879, 109] on button "Calendars (1)" at bounding box center [924, 113] width 147 height 33
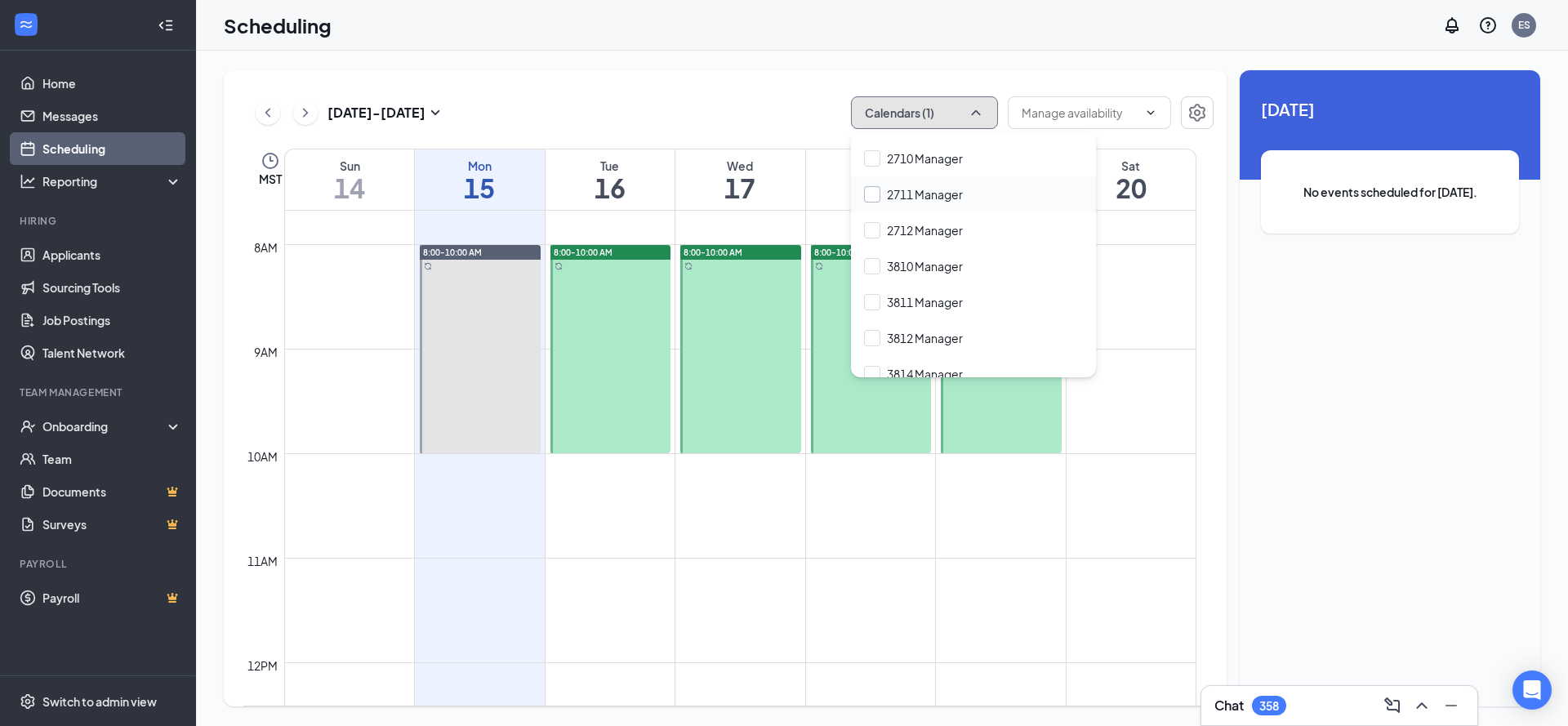
scroll to position [417, 0]
click at [948, 232] on input "2712 Manager" at bounding box center [913, 235] width 98 height 16
checkbox input "true"
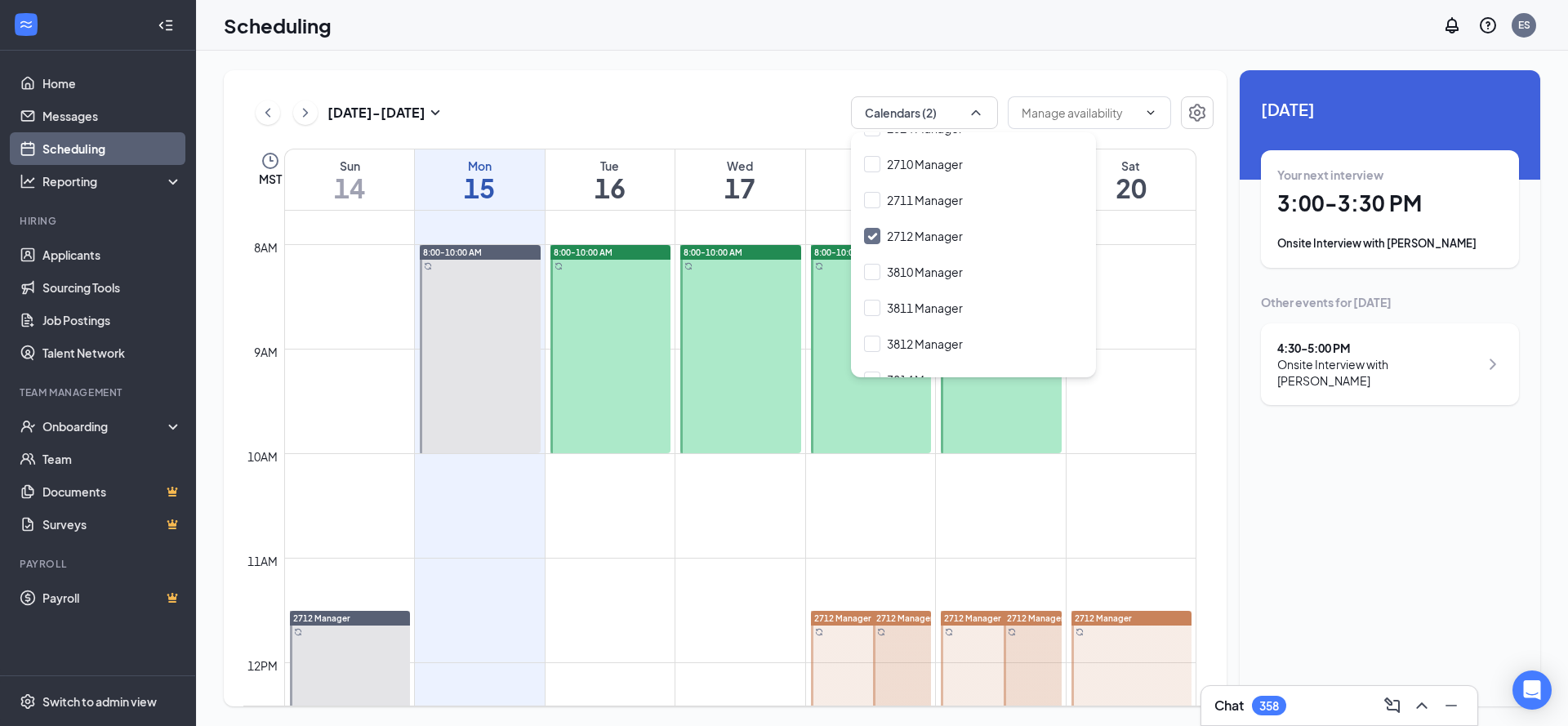
click at [811, 57] on div "Sep 14 - Sep 20 Calendars (2) MST Sun 14 Mon 15 Tue 16 Wed 17 Thu 18 Fri 19 Sat…" at bounding box center [881, 389] width 1372 height 675
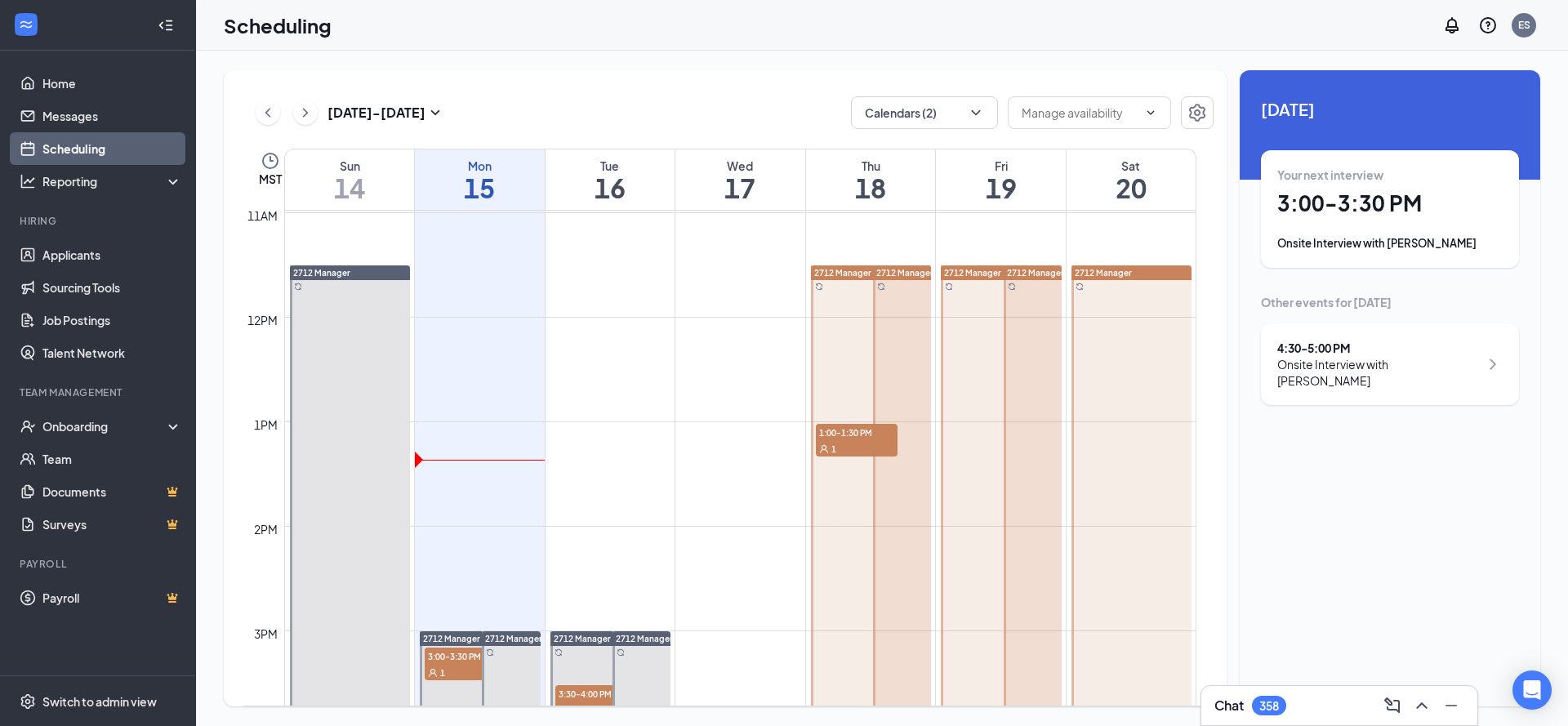
scroll to position [973, 0]
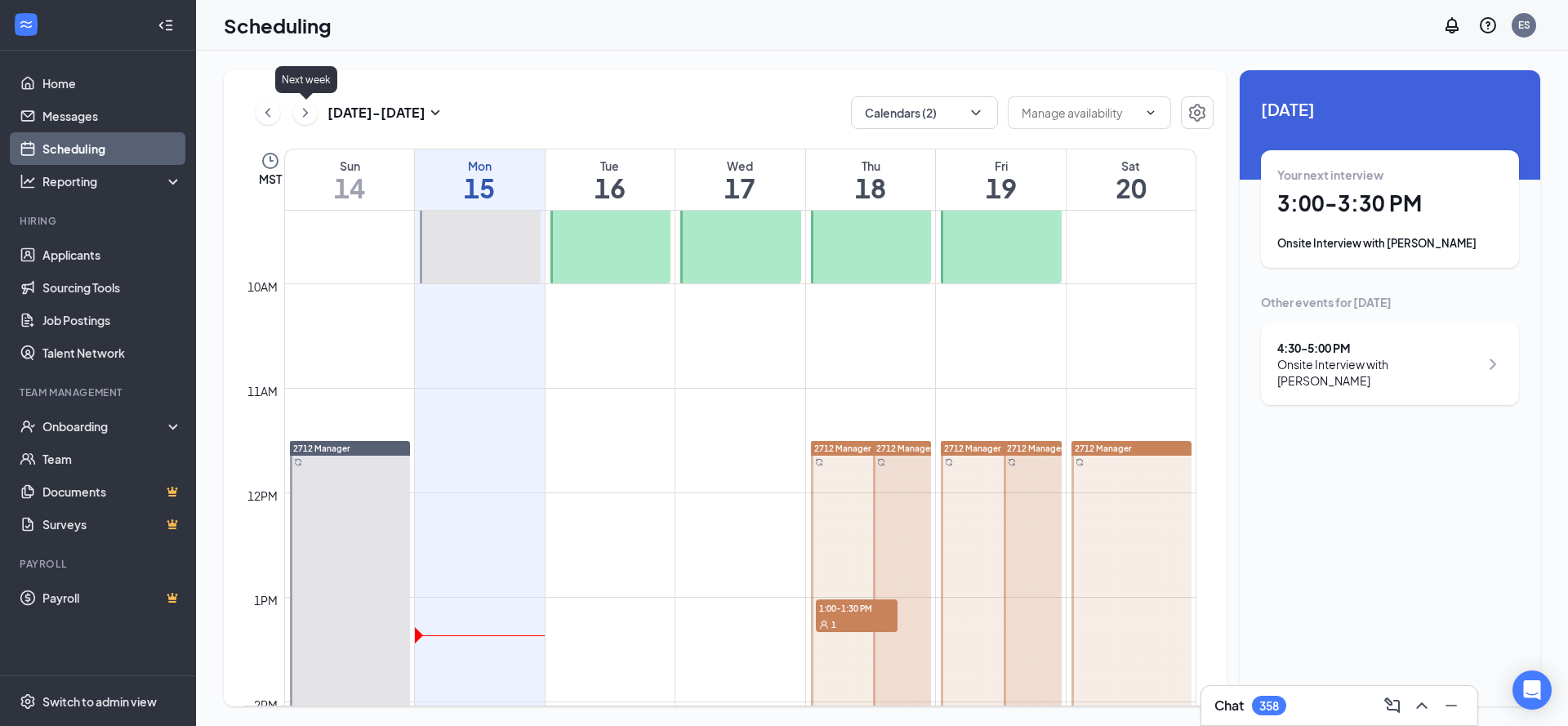
click at [310, 120] on icon "ChevronRight" at bounding box center [305, 113] width 16 height 19
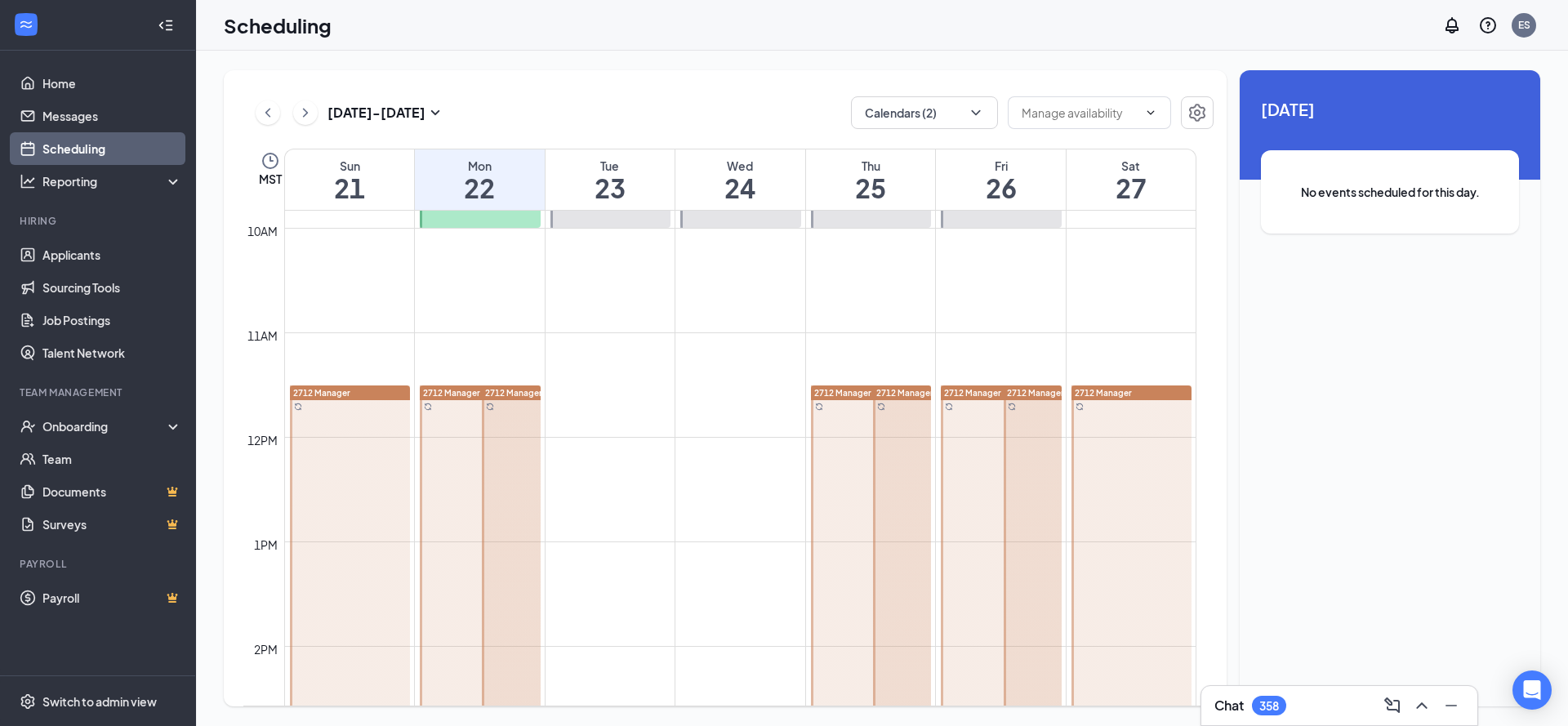
scroll to position [963, 0]
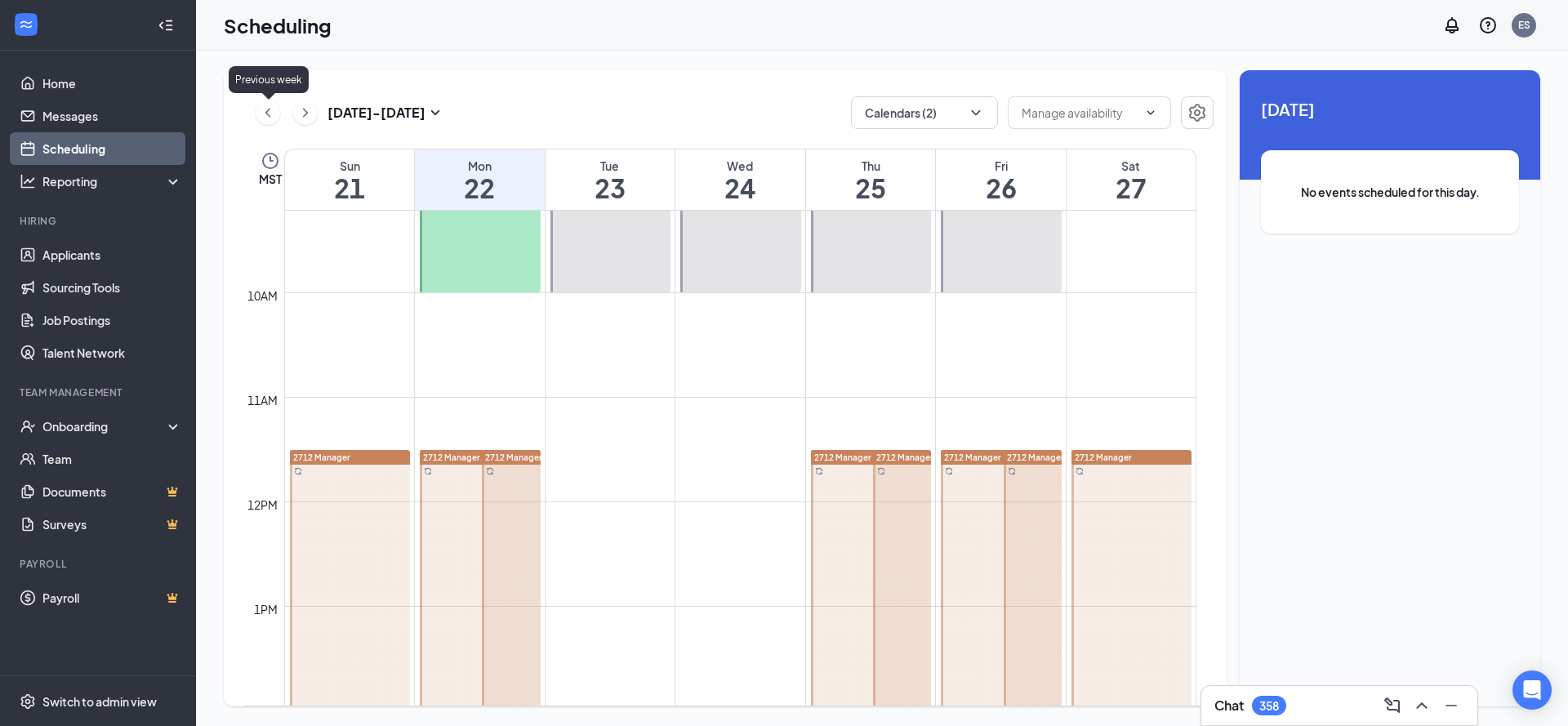
click at [261, 115] on icon "ChevronLeft" at bounding box center [267, 113] width 16 height 19
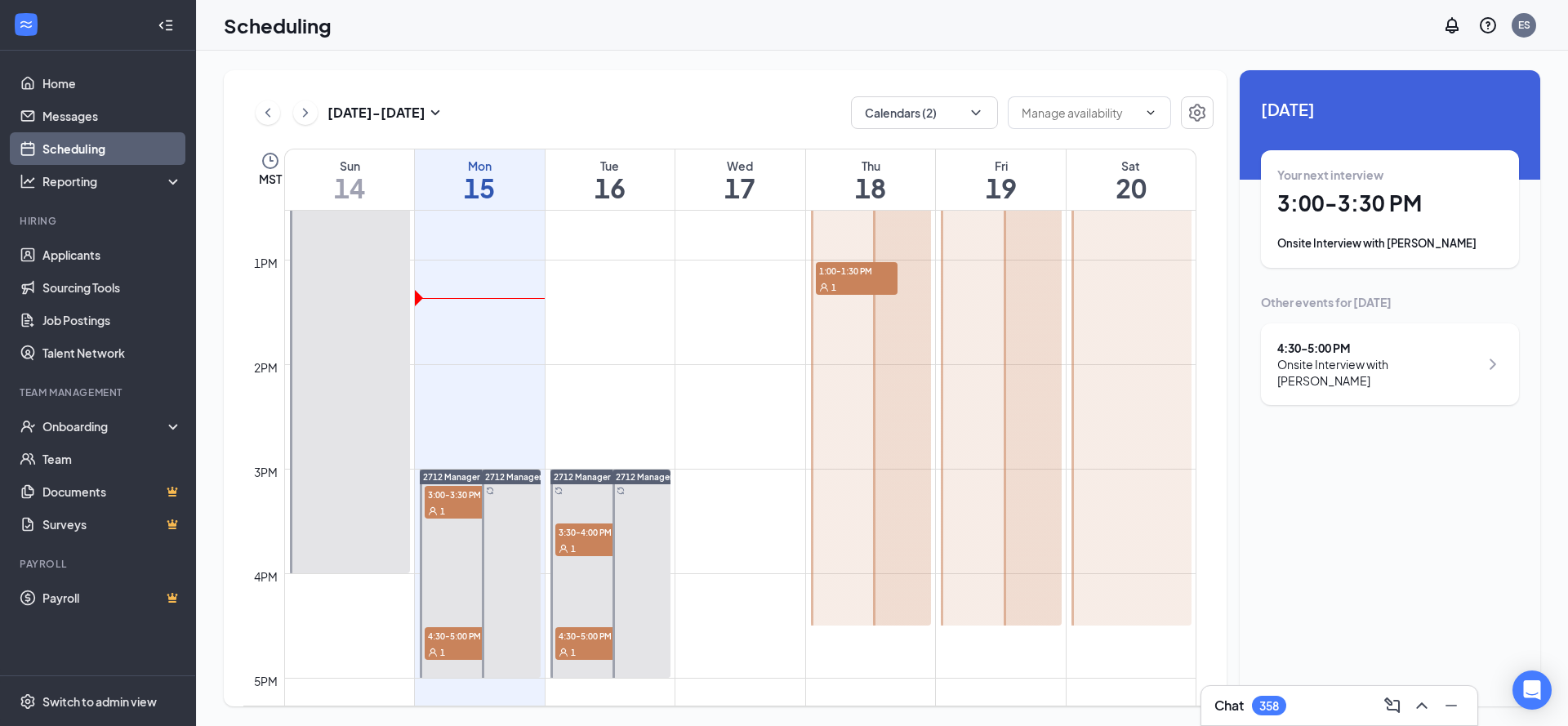
scroll to position [1055, 0]
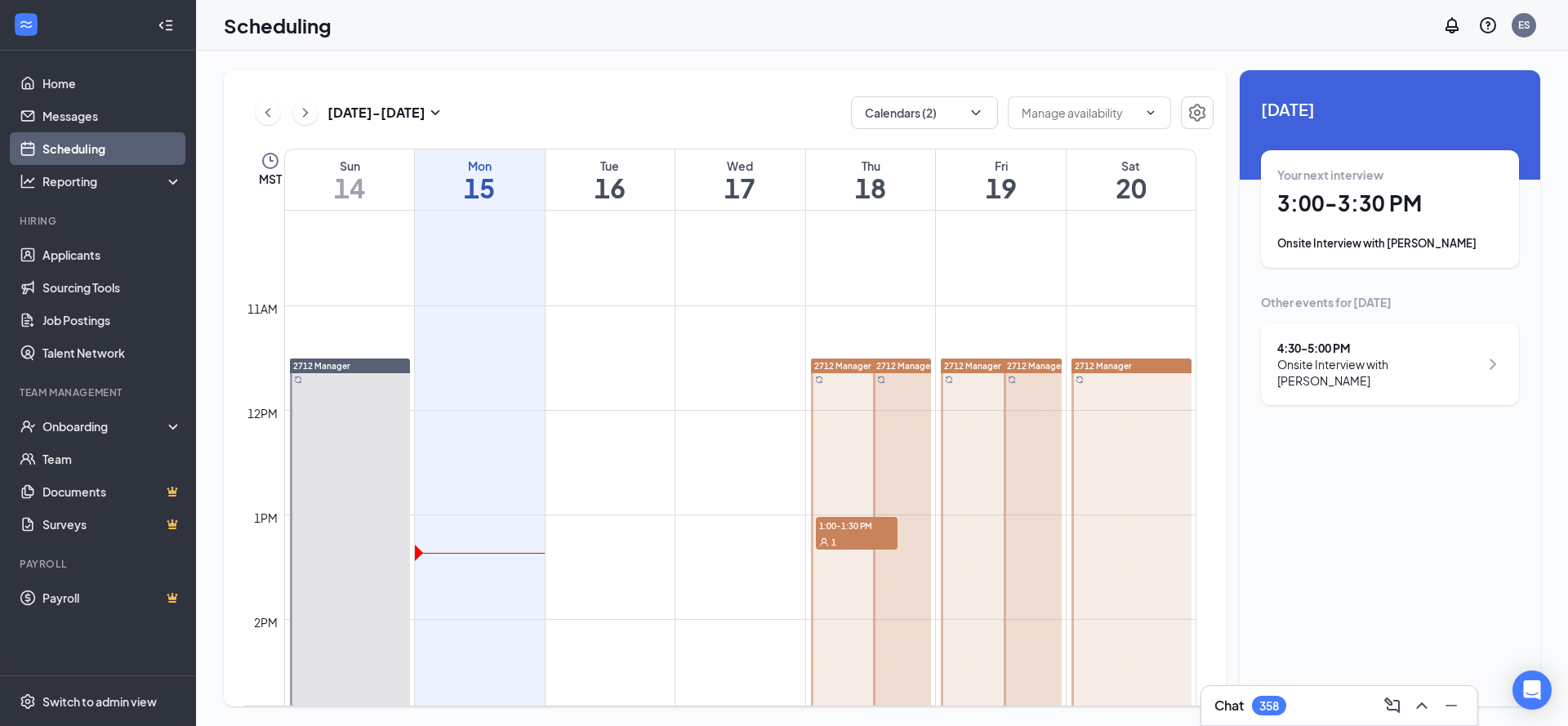
click at [851, 425] on div at bounding box center [871, 619] width 121 height 522
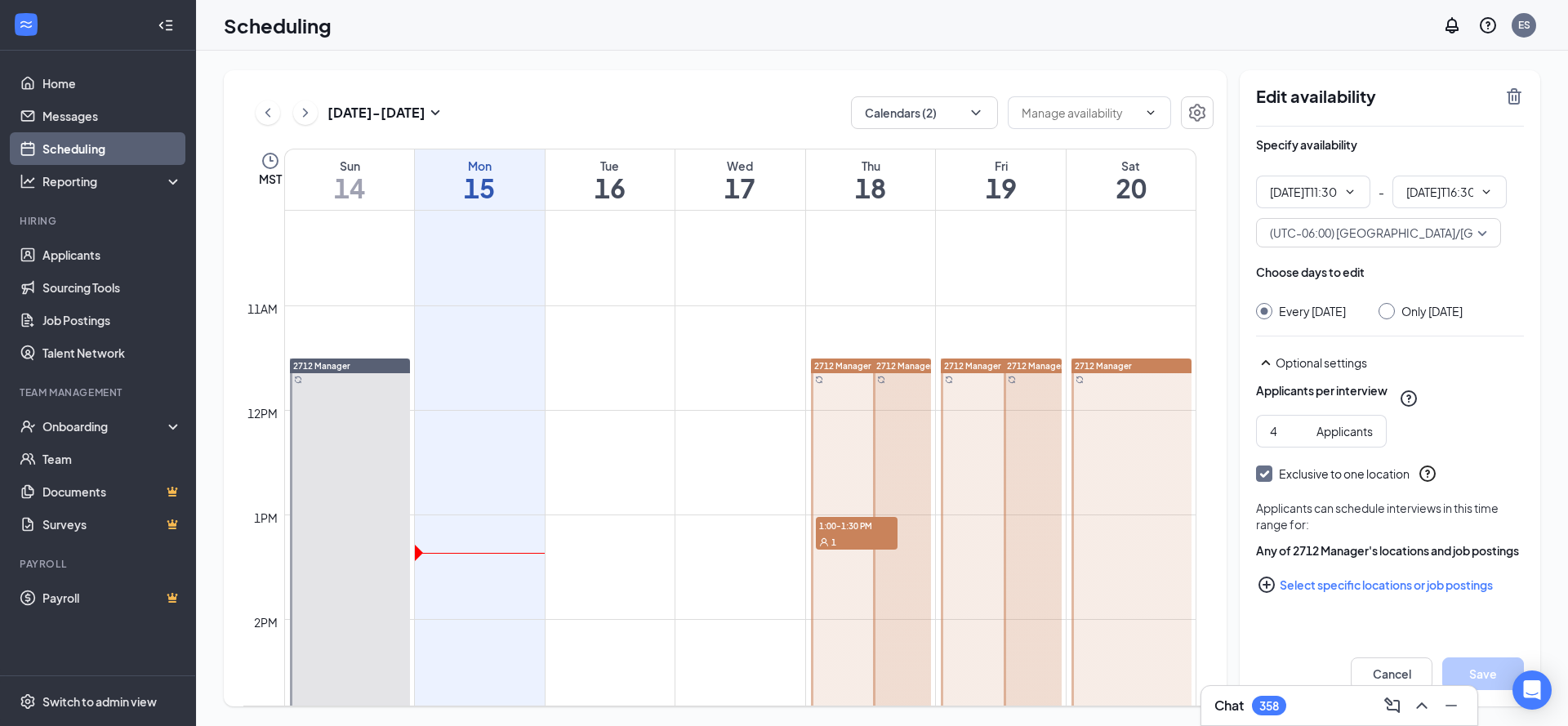
type input "11:30 AM"
type input "04:30 PM"
click at [740, 59] on div "Sep 14 - Sep 20 Calendars (2) MST Sun 14 Mon 15 Tue 16 Wed 17 Thu 18 Fri 19 Sat…" at bounding box center [881, 389] width 1372 height 675
click at [101, 67] on link "Home" at bounding box center [112, 83] width 140 height 33
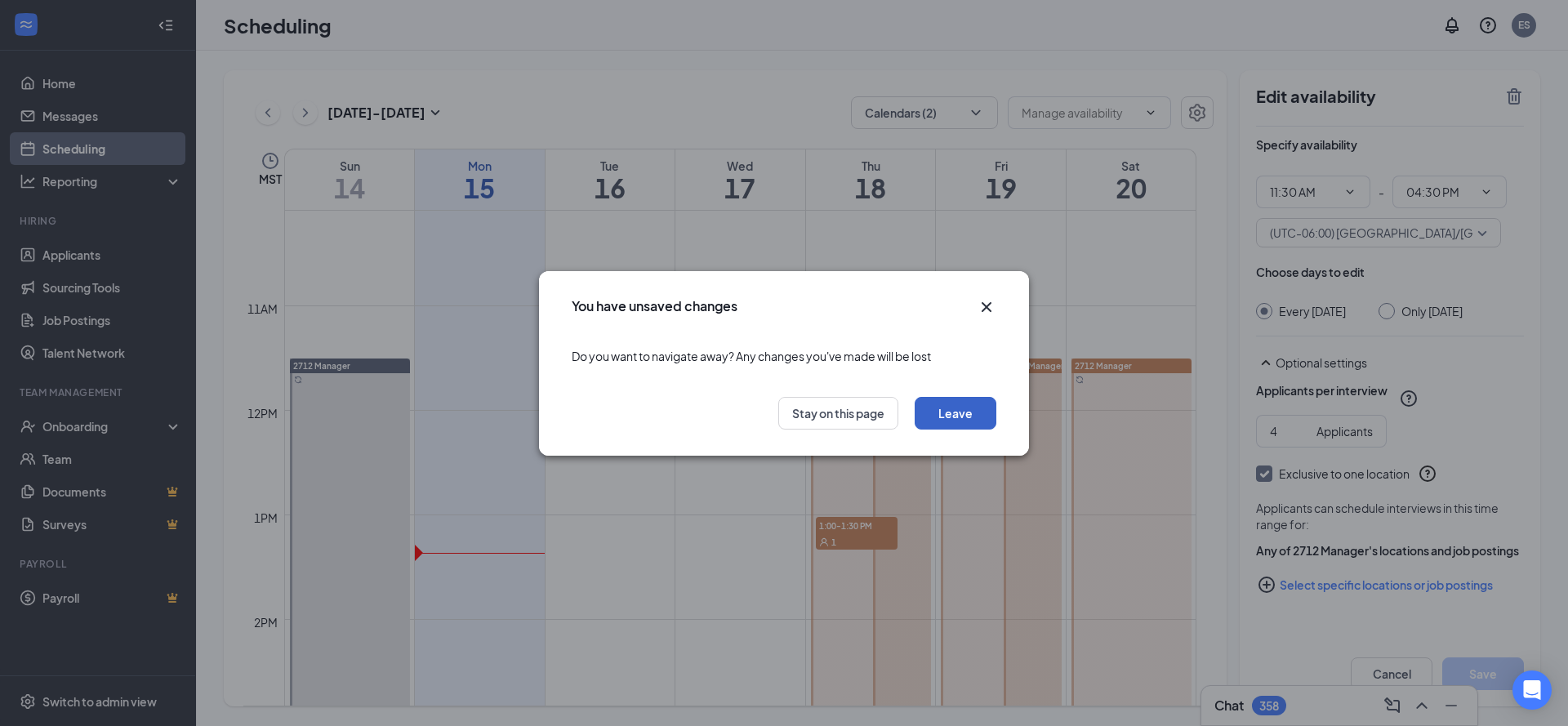
click at [962, 411] on button "Leave" at bounding box center [956, 414] width 82 height 33
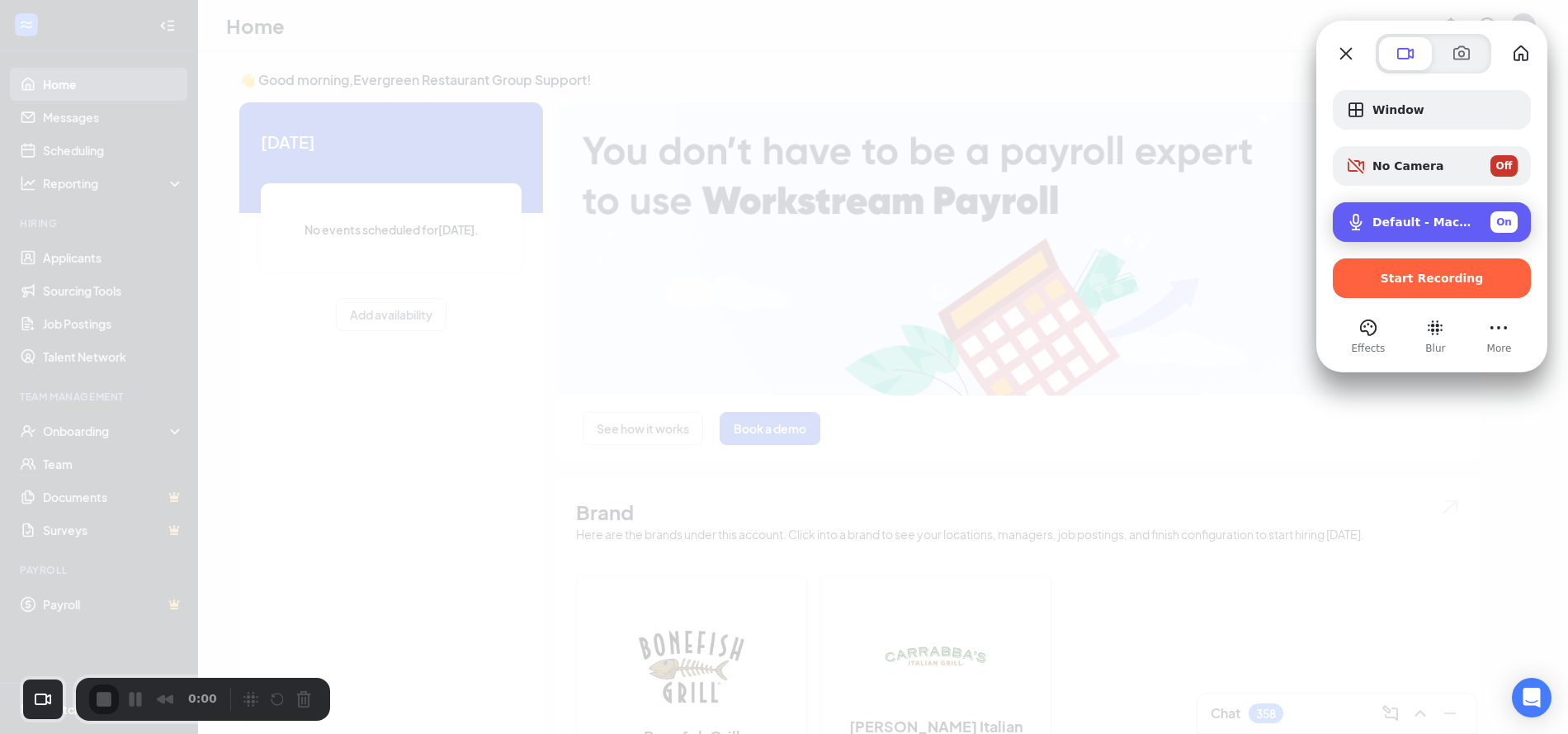
click at [1366, 222] on div "Microphone options" at bounding box center [1358, 222] width 26 height 19
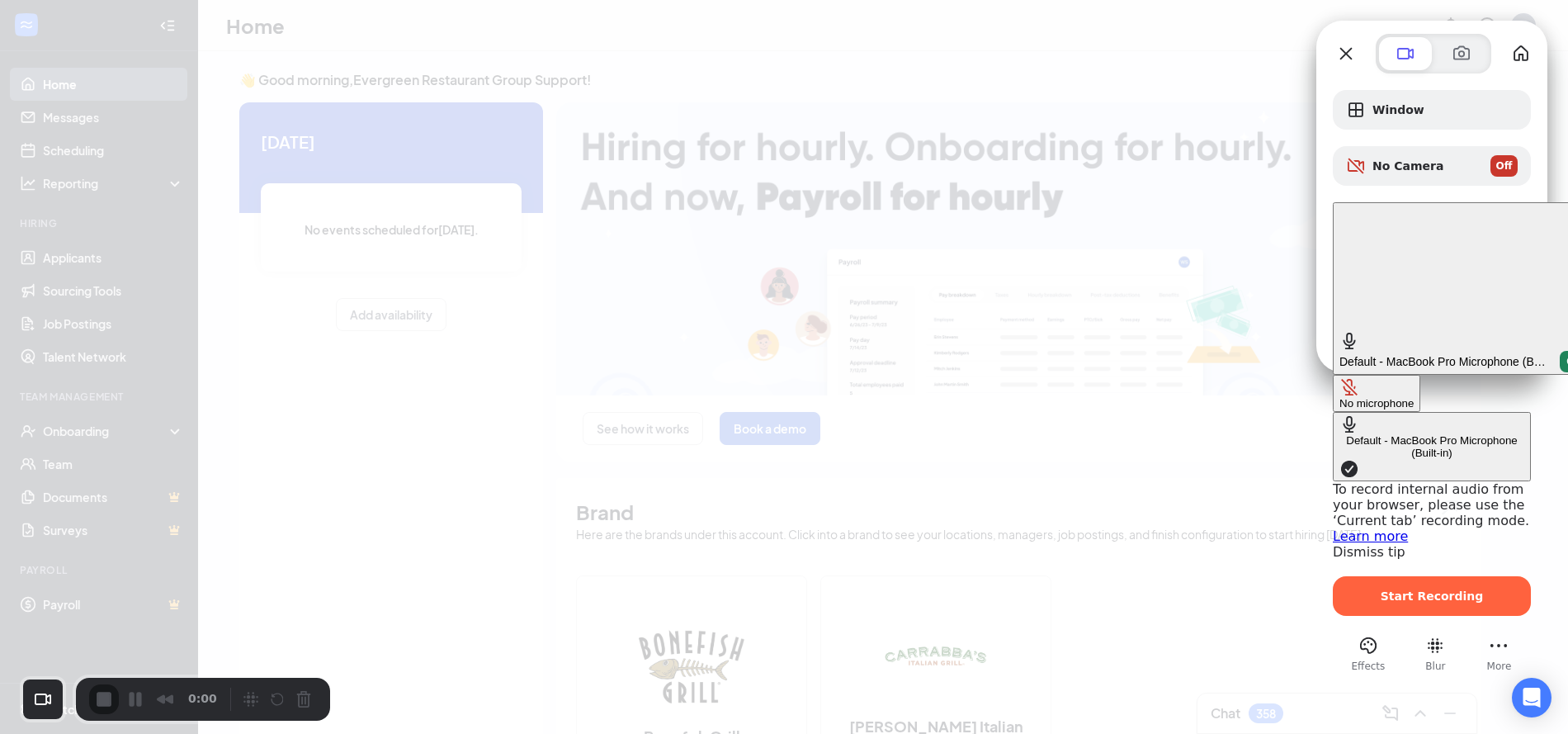
click at [1350, 331] on span "Microphone options" at bounding box center [1349, 341] width 19 height 19
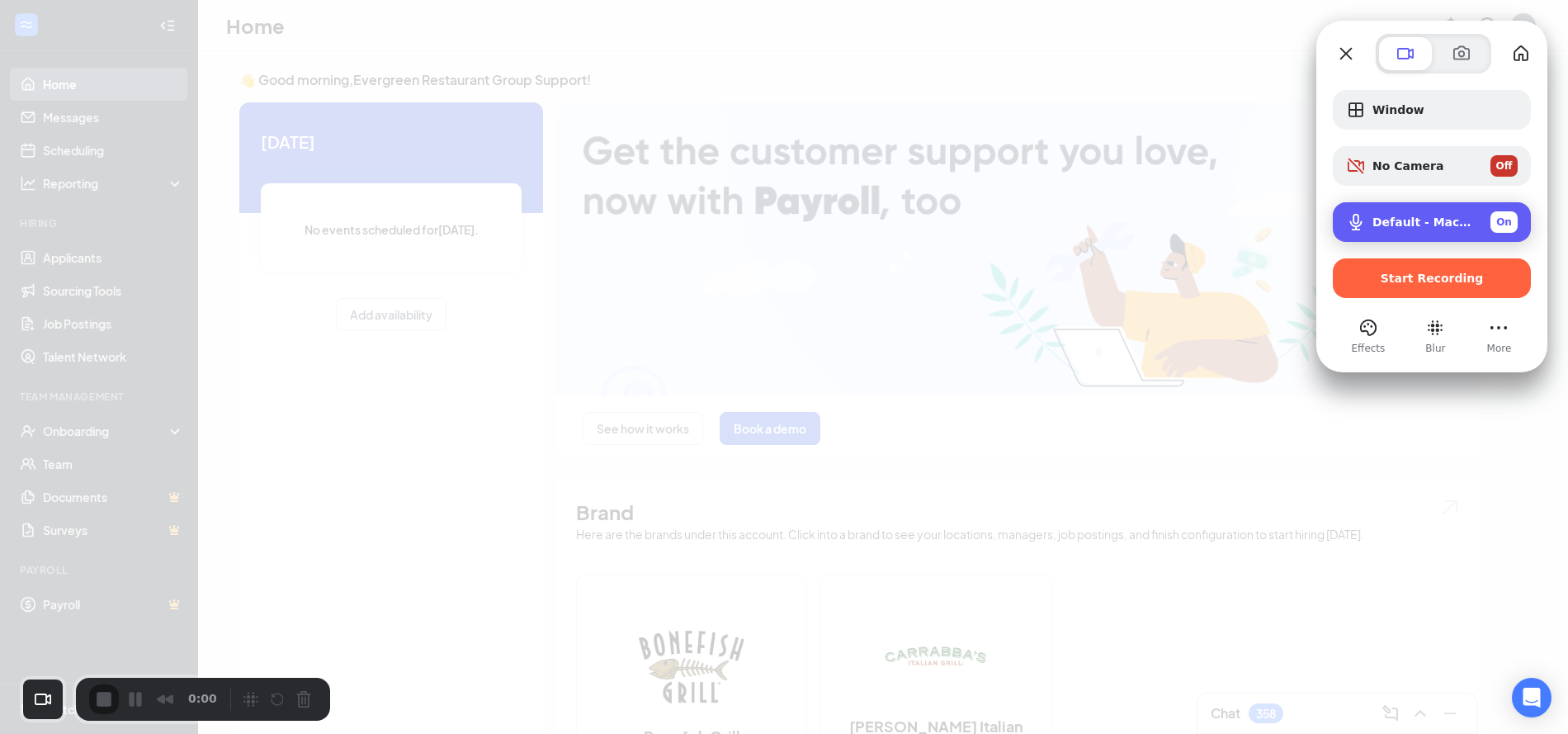
click at [1509, 218] on span "On" at bounding box center [1504, 221] width 16 height 15
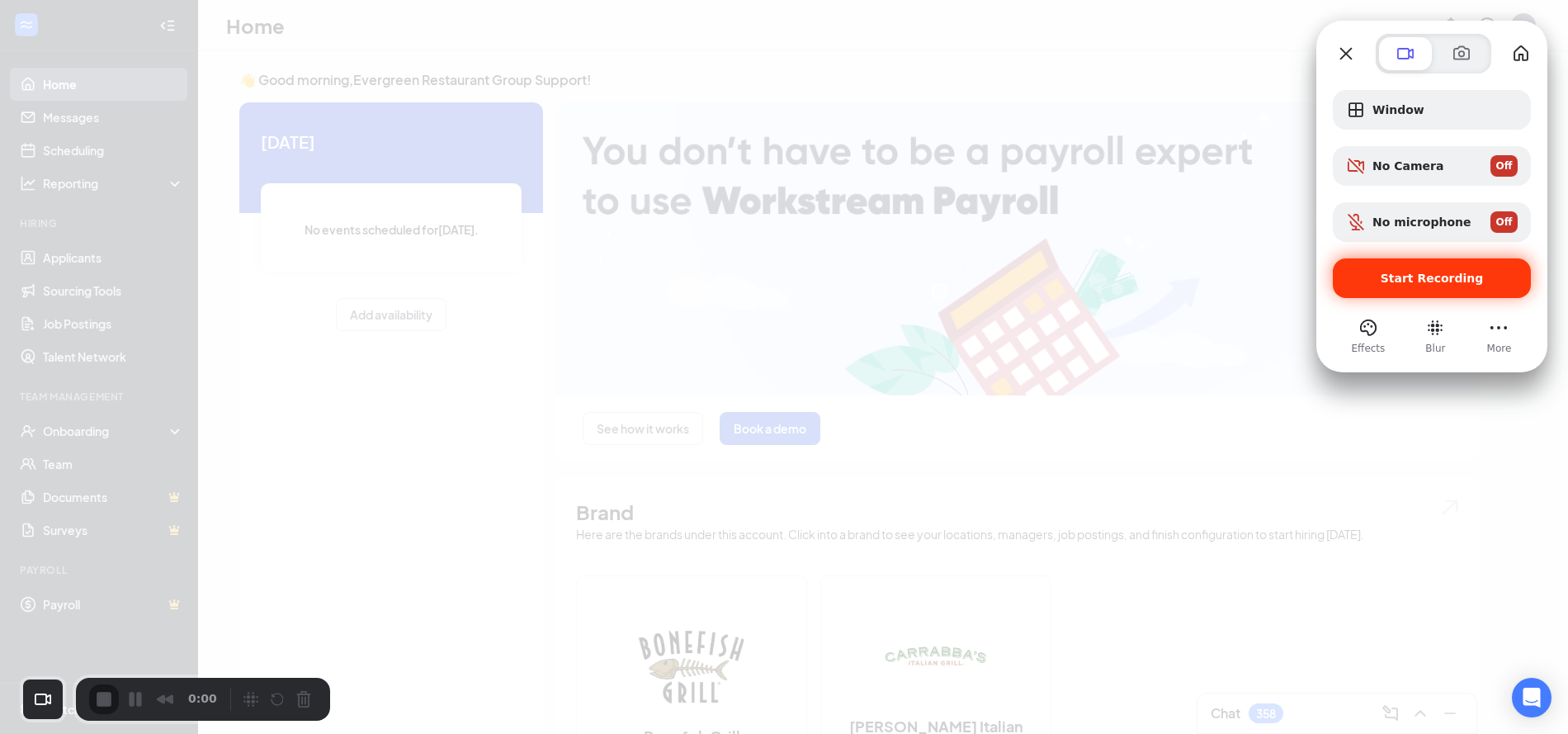
click at [1458, 279] on span "Start Recording" at bounding box center [1433, 279] width 103 height 14
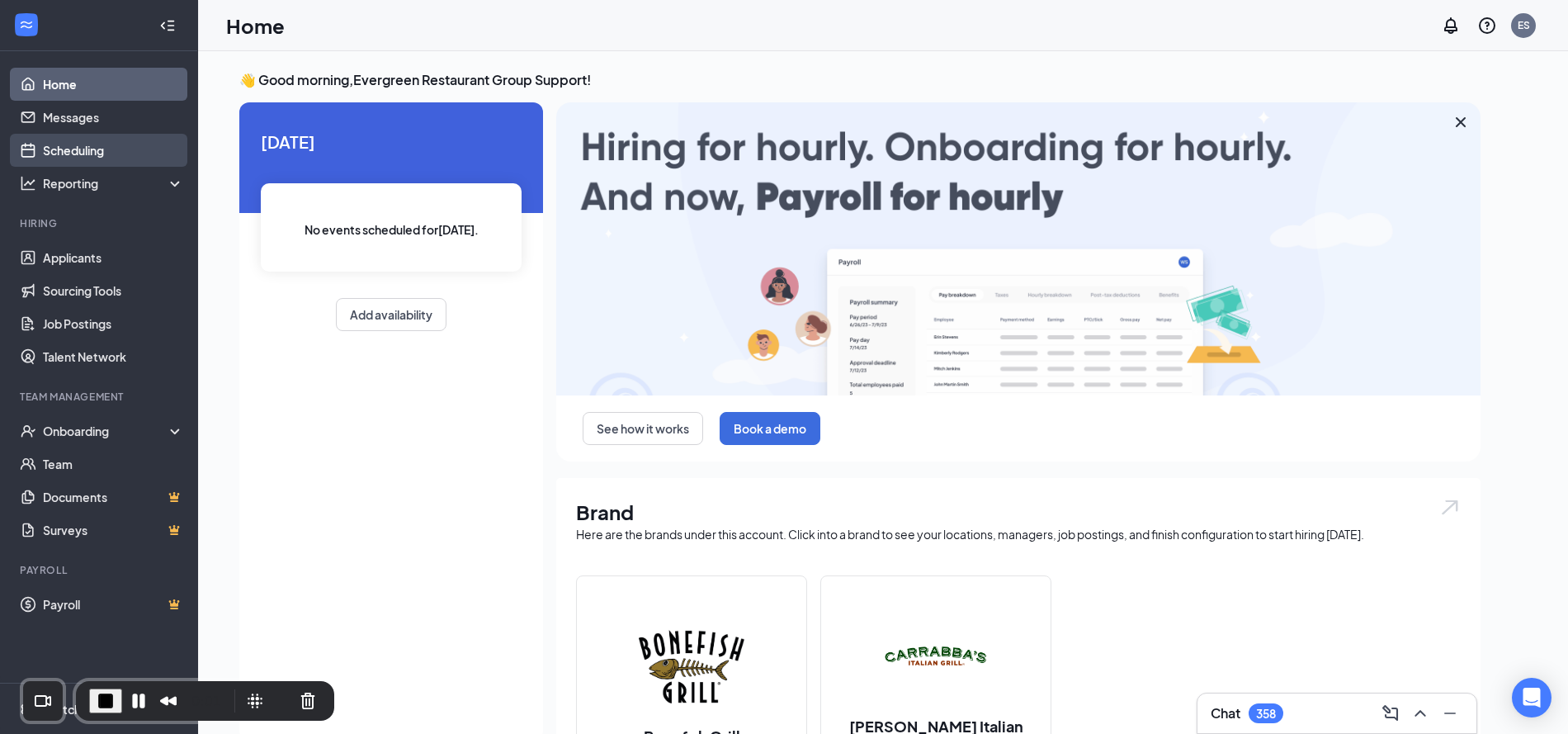
click at [121, 147] on link "Scheduling" at bounding box center [113, 150] width 141 height 33
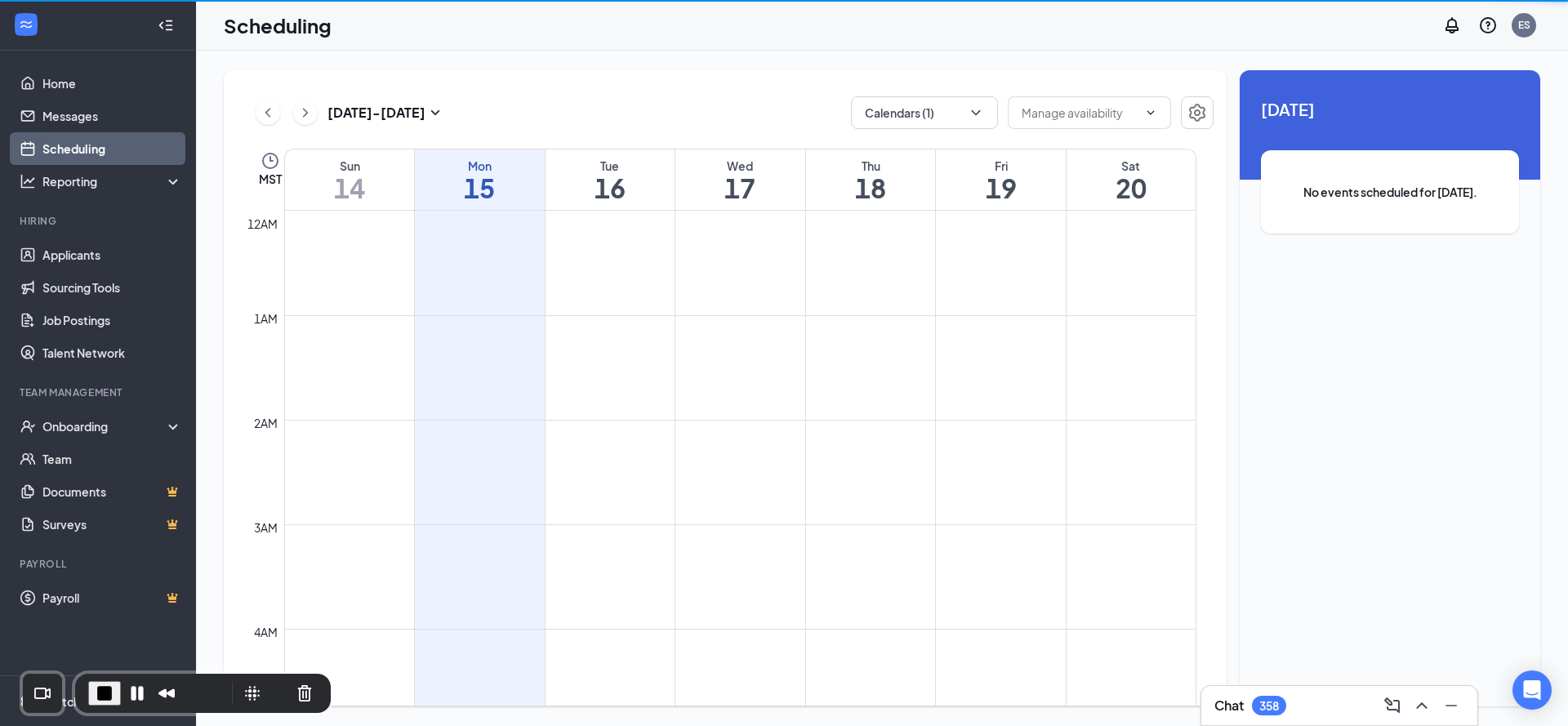
scroll to position [802, 0]
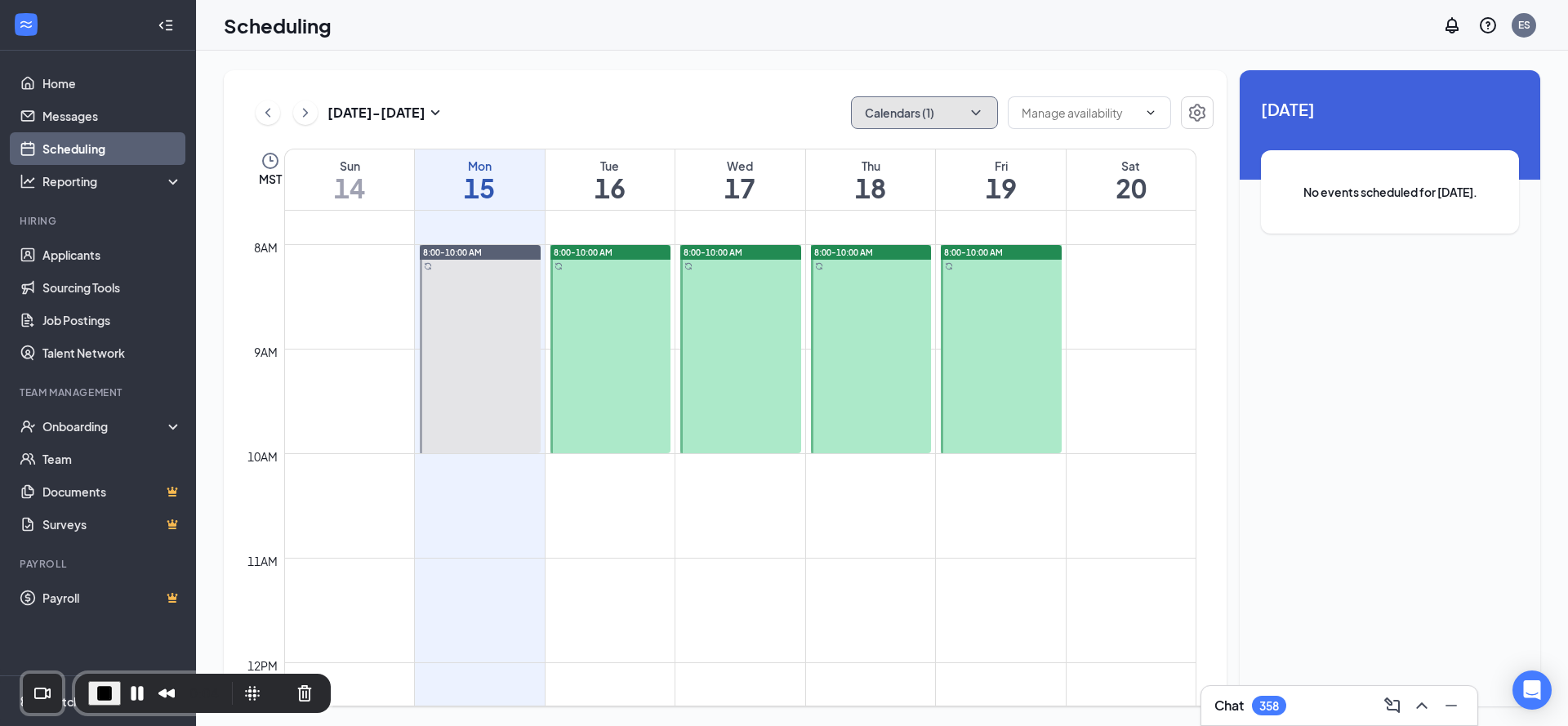
drag, startPoint x: 964, startPoint y: 114, endPoint x: 956, endPoint y: 163, distance: 49.6
click at [964, 115] on button "Calendars (1)" at bounding box center [924, 113] width 147 height 33
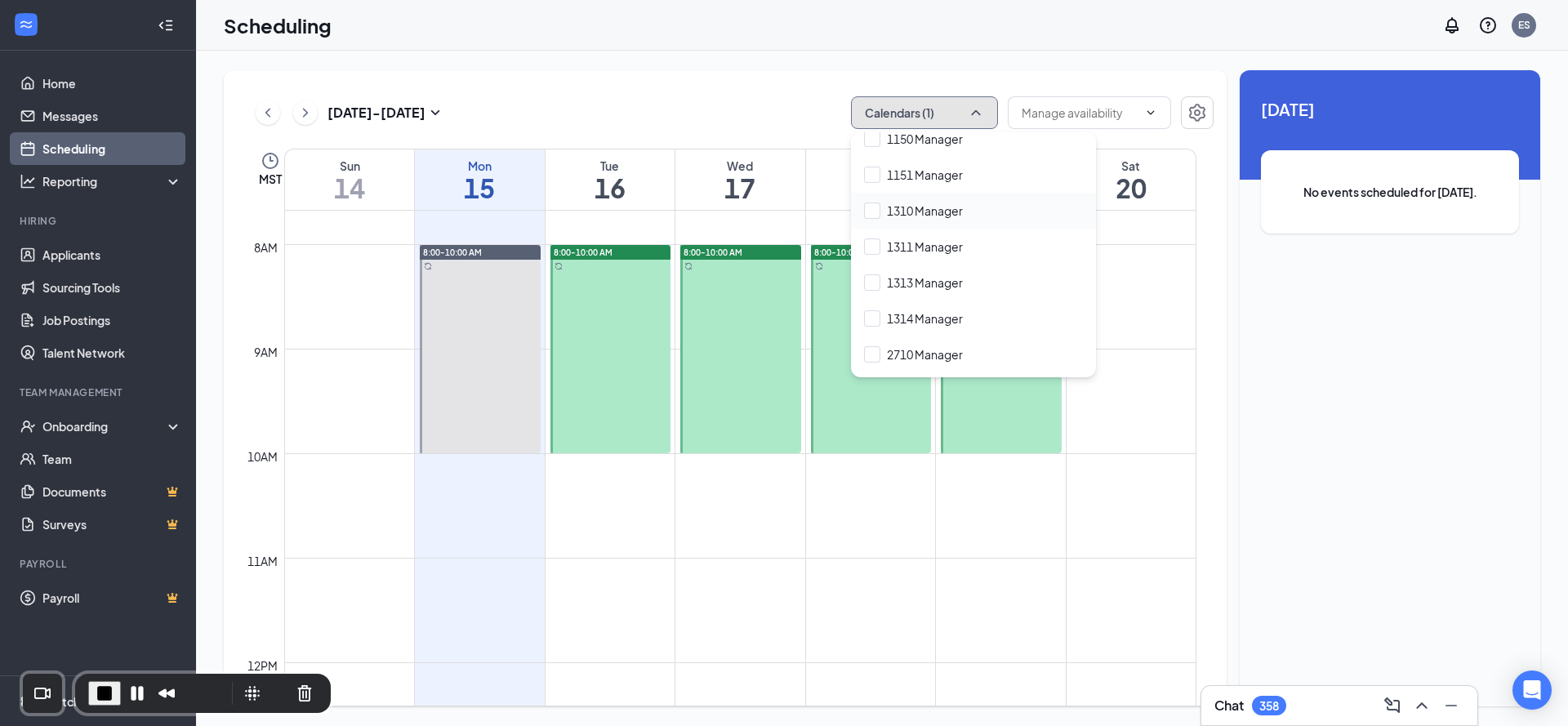
scroll to position [434, 0]
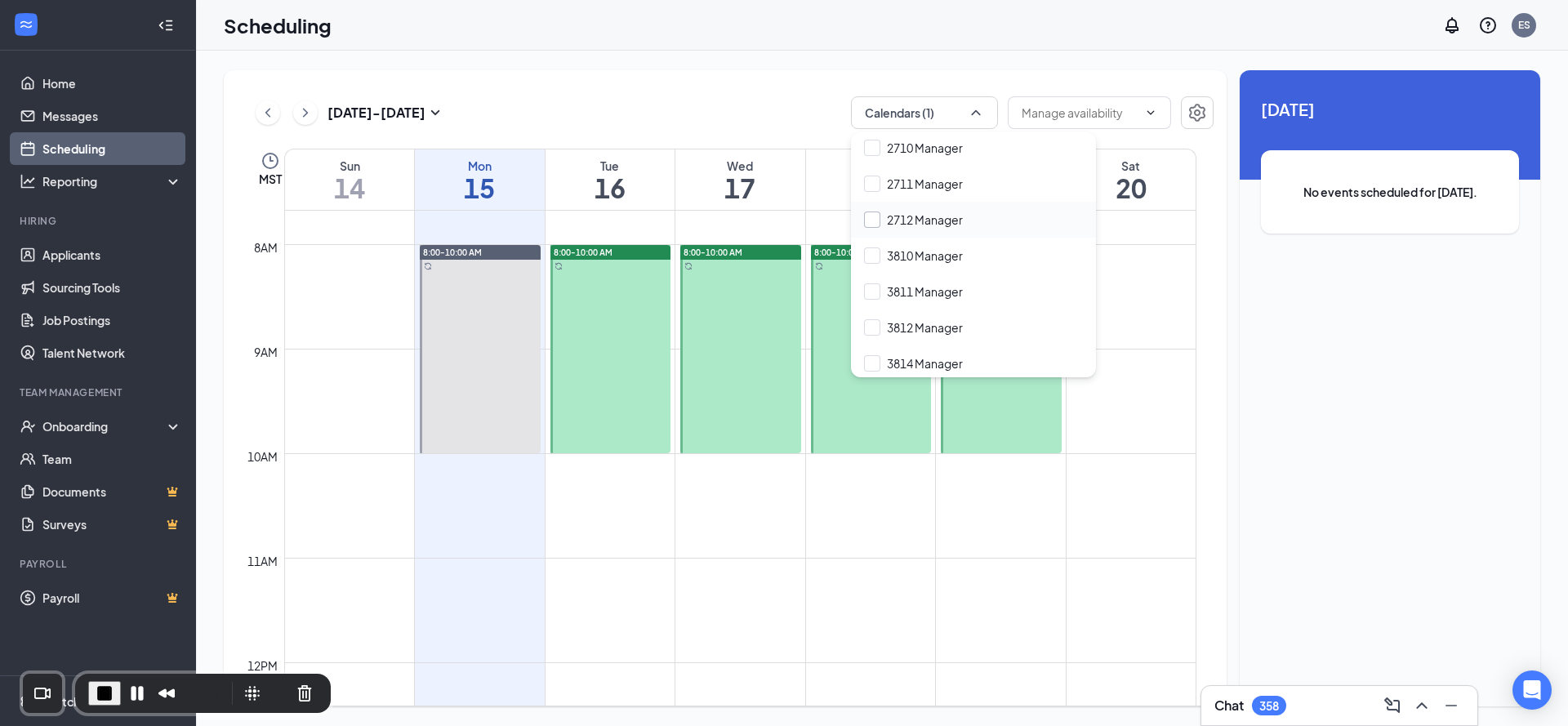
click at [937, 224] on input "2712 Manager" at bounding box center [913, 219] width 98 height 16
checkbox input "true"
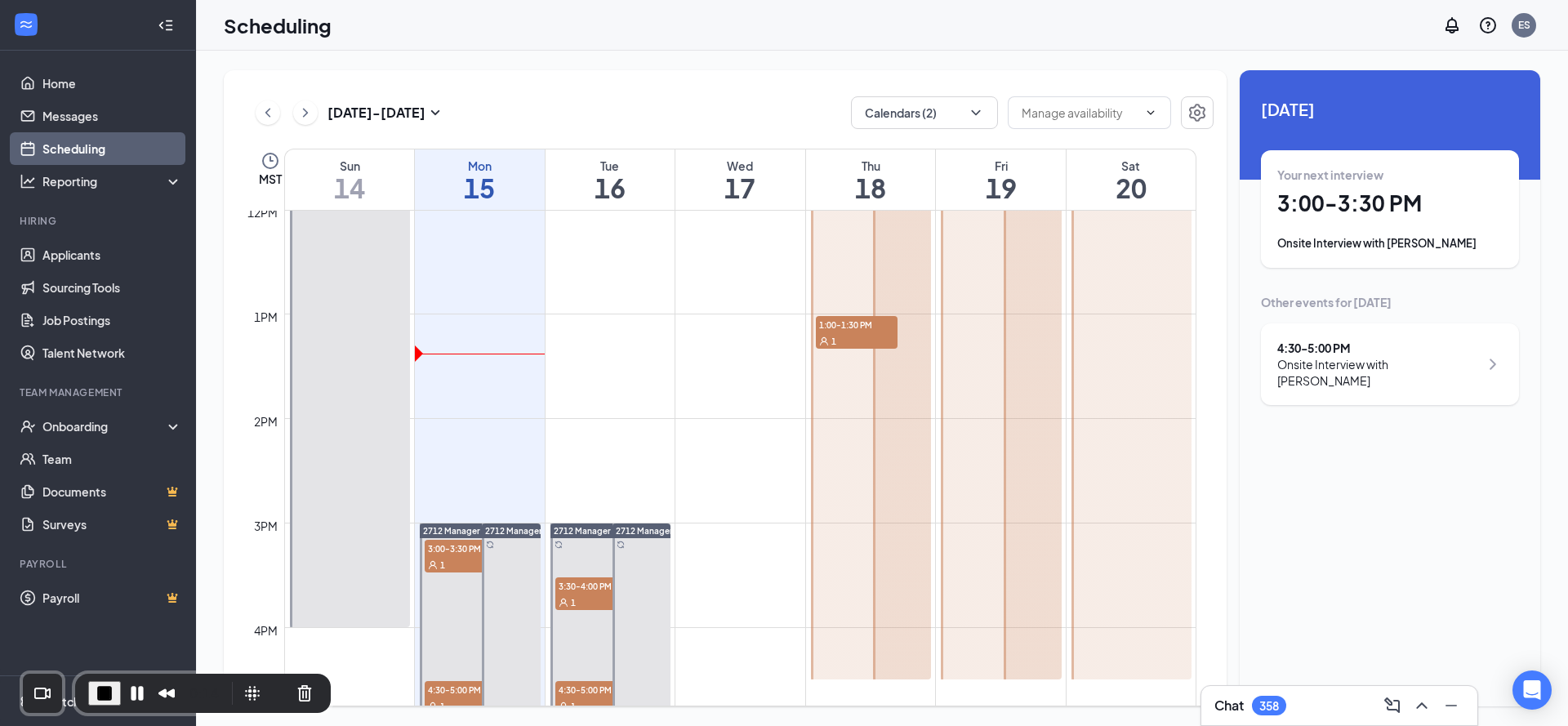
scroll to position [1215, 0]
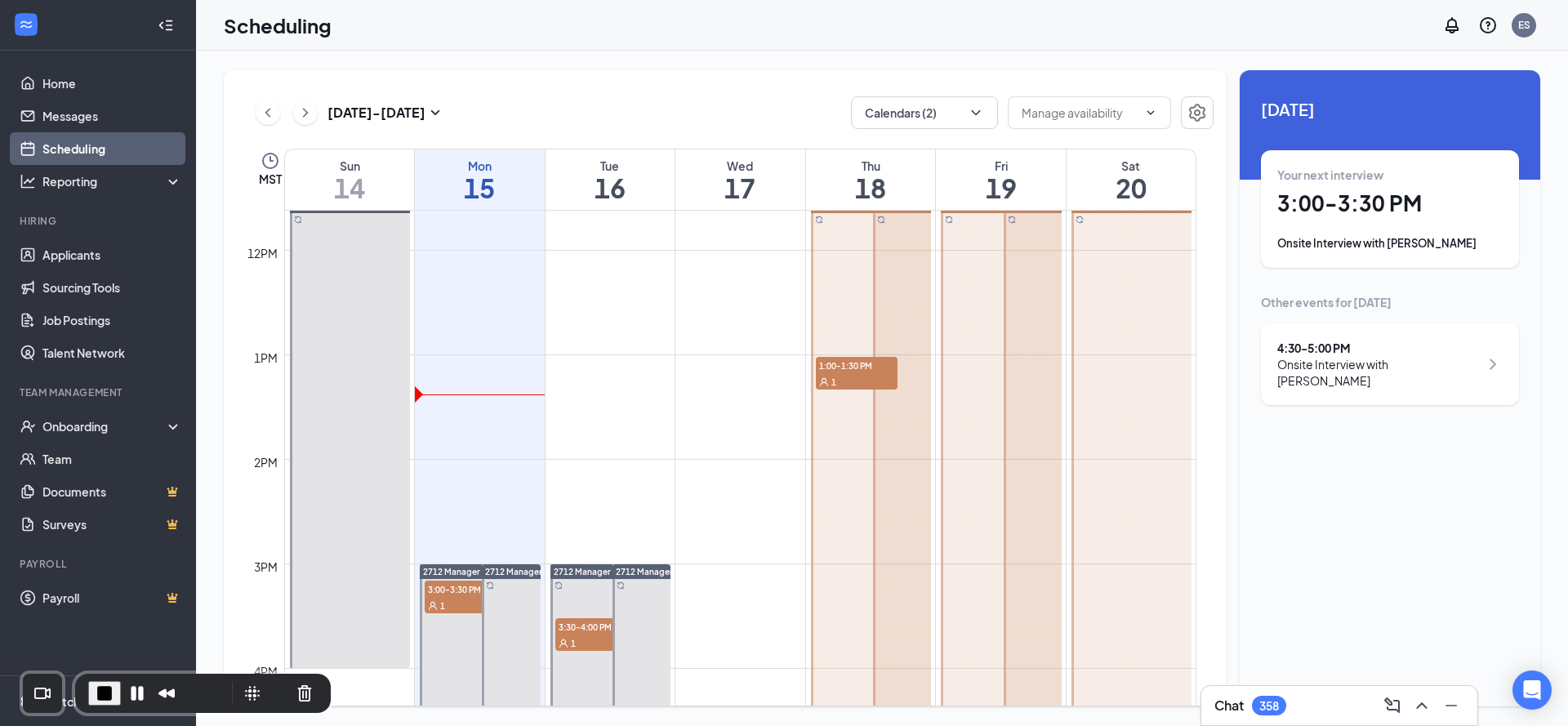
click at [851, 257] on div at bounding box center [871, 459] width 121 height 522
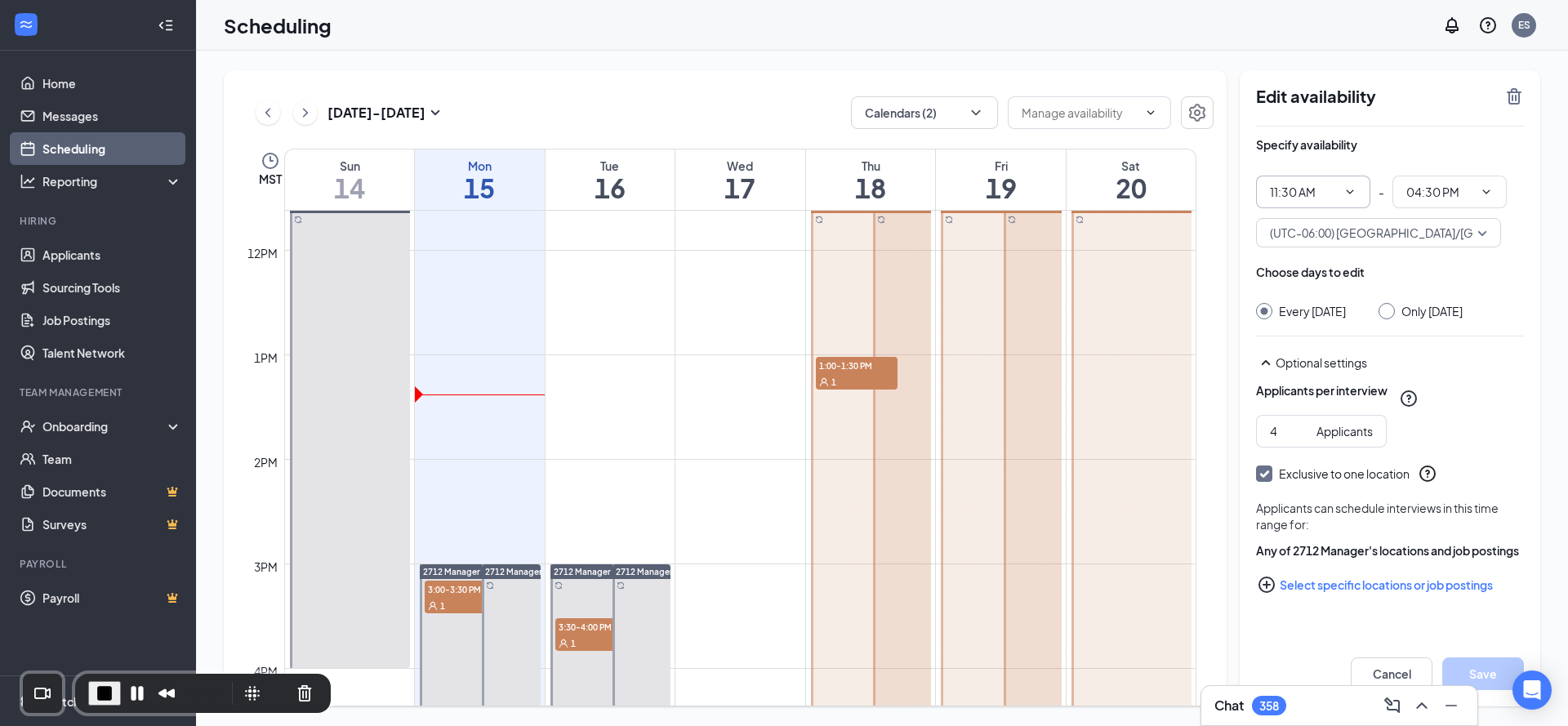
click at [1337, 190] on input "11:30 AM" at bounding box center [1303, 192] width 67 height 18
click at [1443, 109] on div "Edit availability" at bounding box center [1391, 106] width 268 height 40
click at [105, 695] on span "End Recording" at bounding box center [104, 693] width 19 height 19
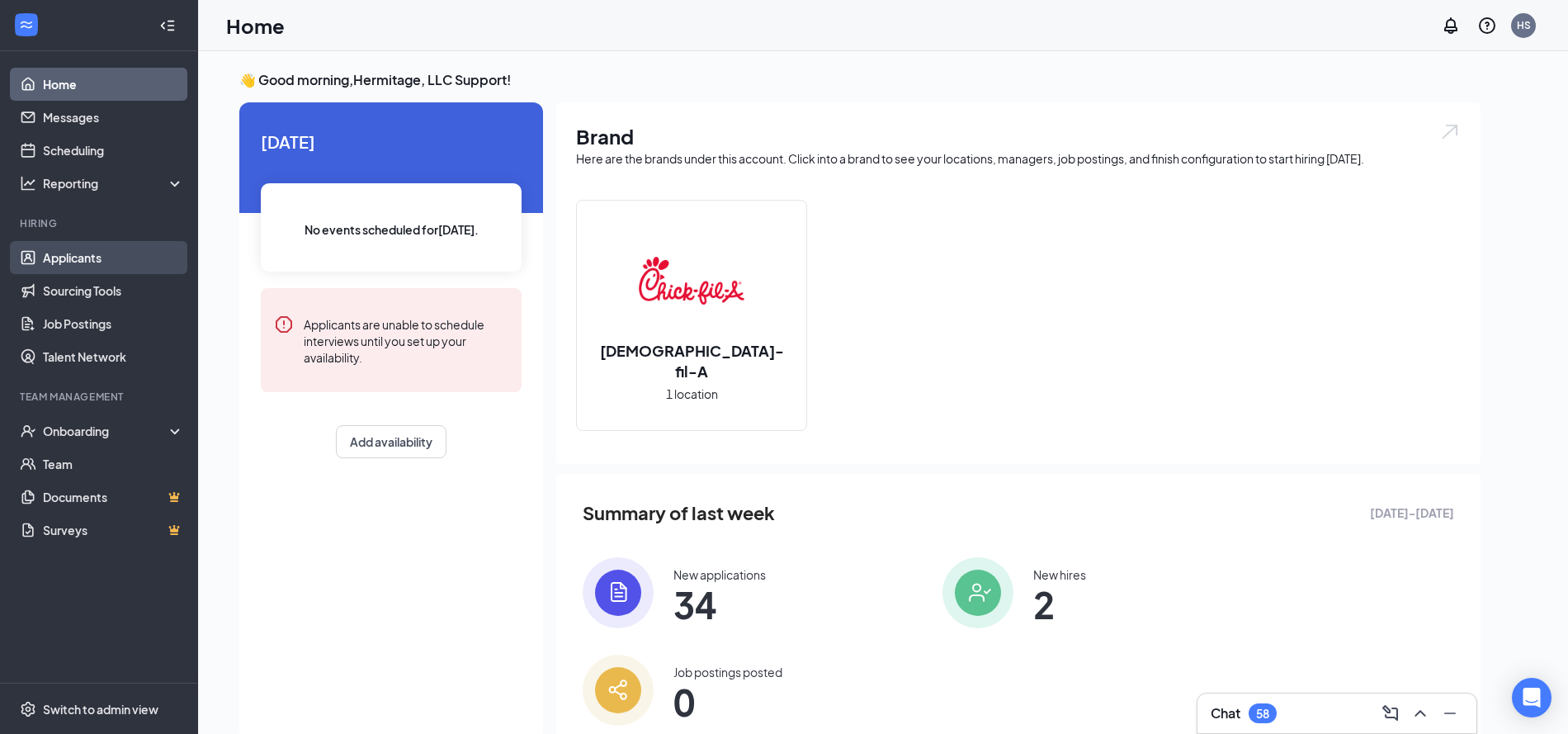
click at [130, 243] on link "Applicants" at bounding box center [113, 257] width 141 height 33
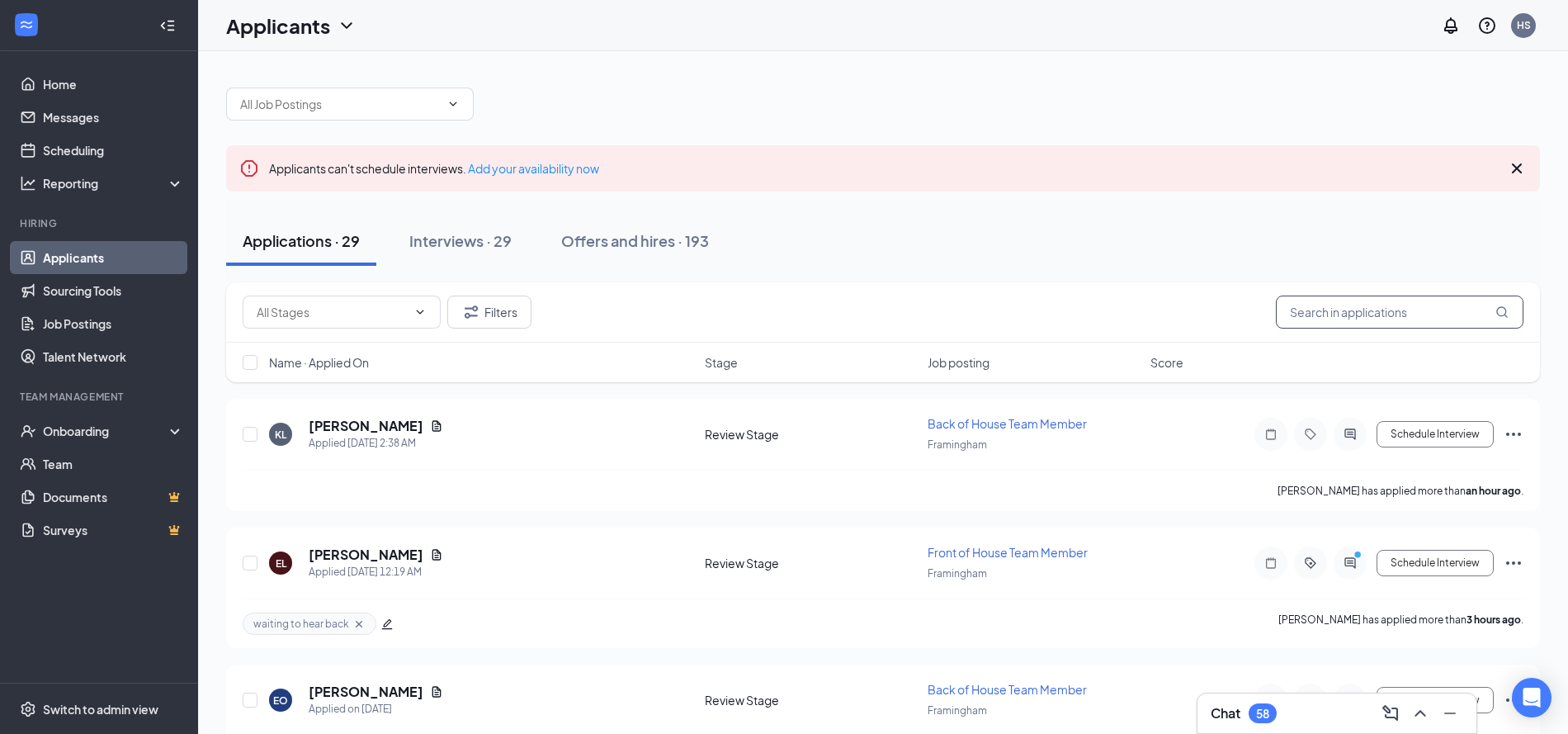
click at [1343, 315] on input "text" at bounding box center [1399, 312] width 248 height 33
paste input "[PERSON_NAME]"
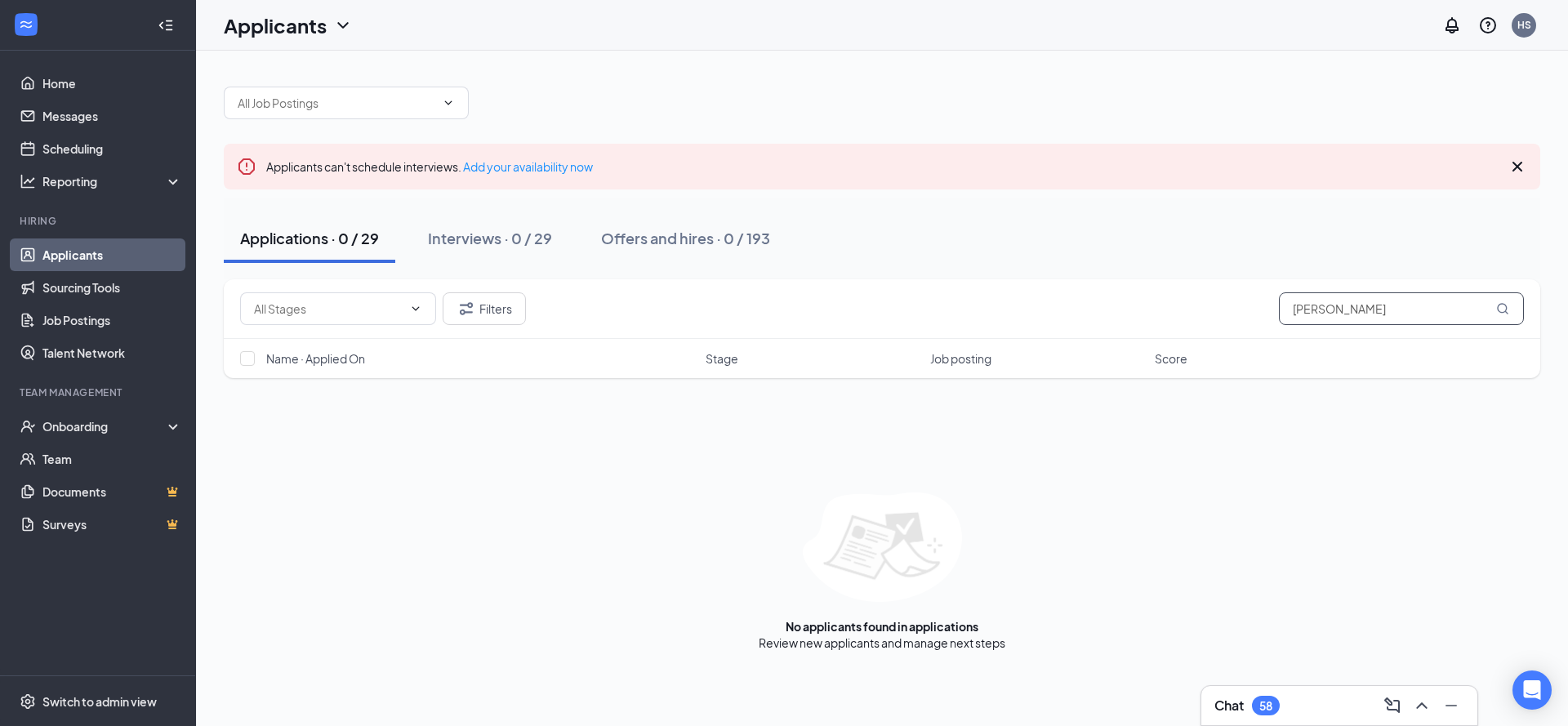
type input "[PERSON_NAME]"
click at [330, 31] on div "Applicants" at bounding box center [288, 25] width 129 height 28
click at [365, 115] on link "Archived applicants" at bounding box center [321, 106] width 176 height 16
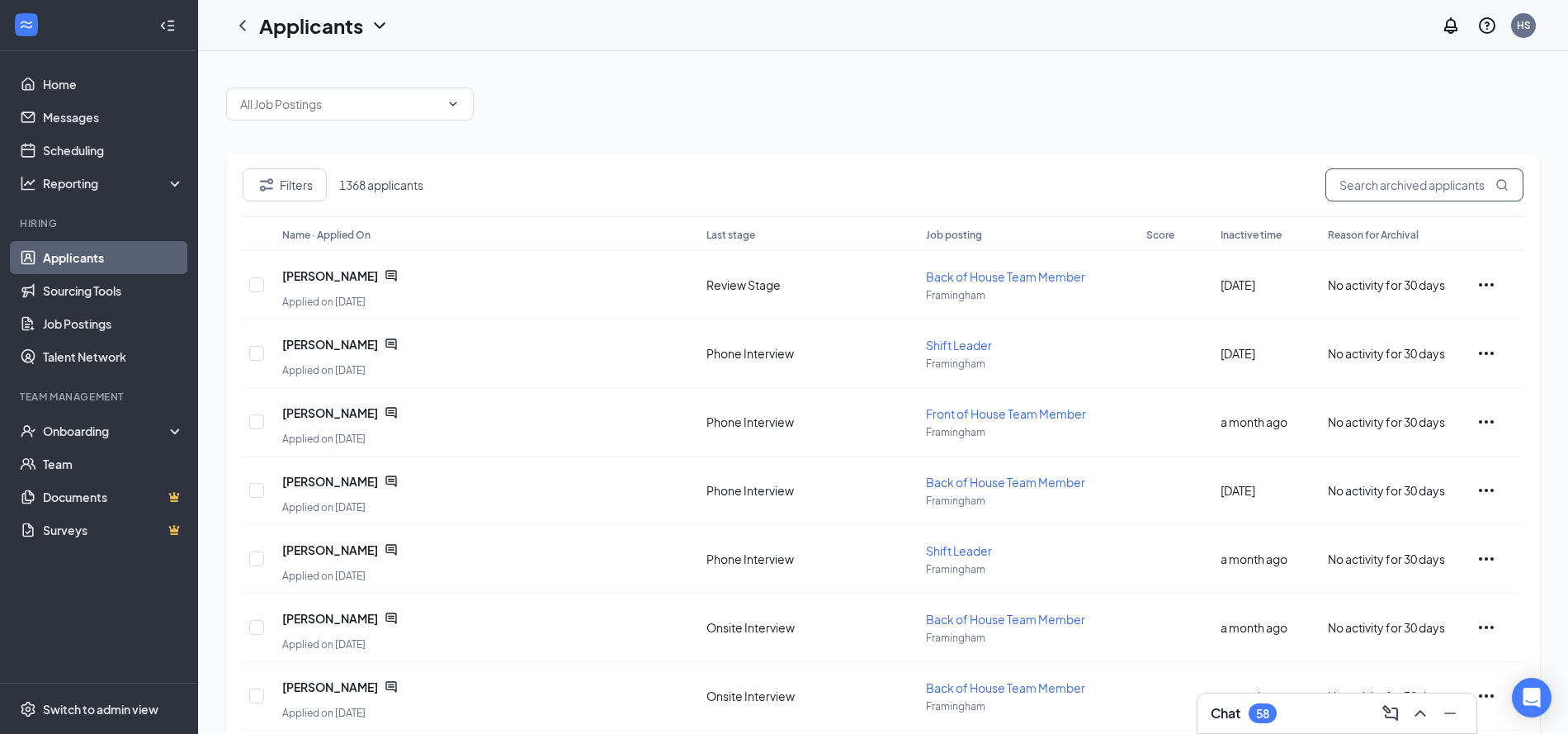
click at [1384, 189] on input "text" at bounding box center [1424, 185] width 198 height 33
paste input "[PERSON_NAME]"
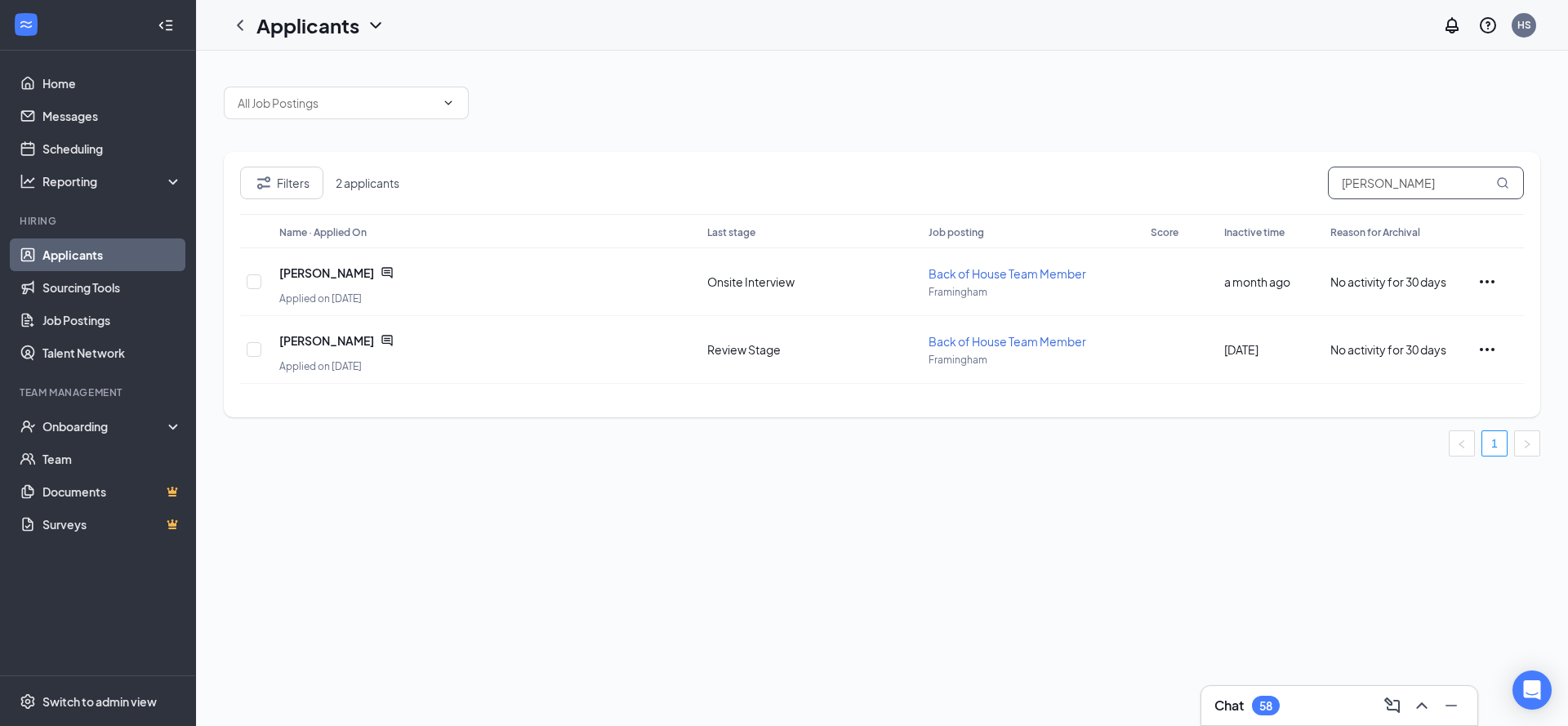
type input "[PERSON_NAME]"
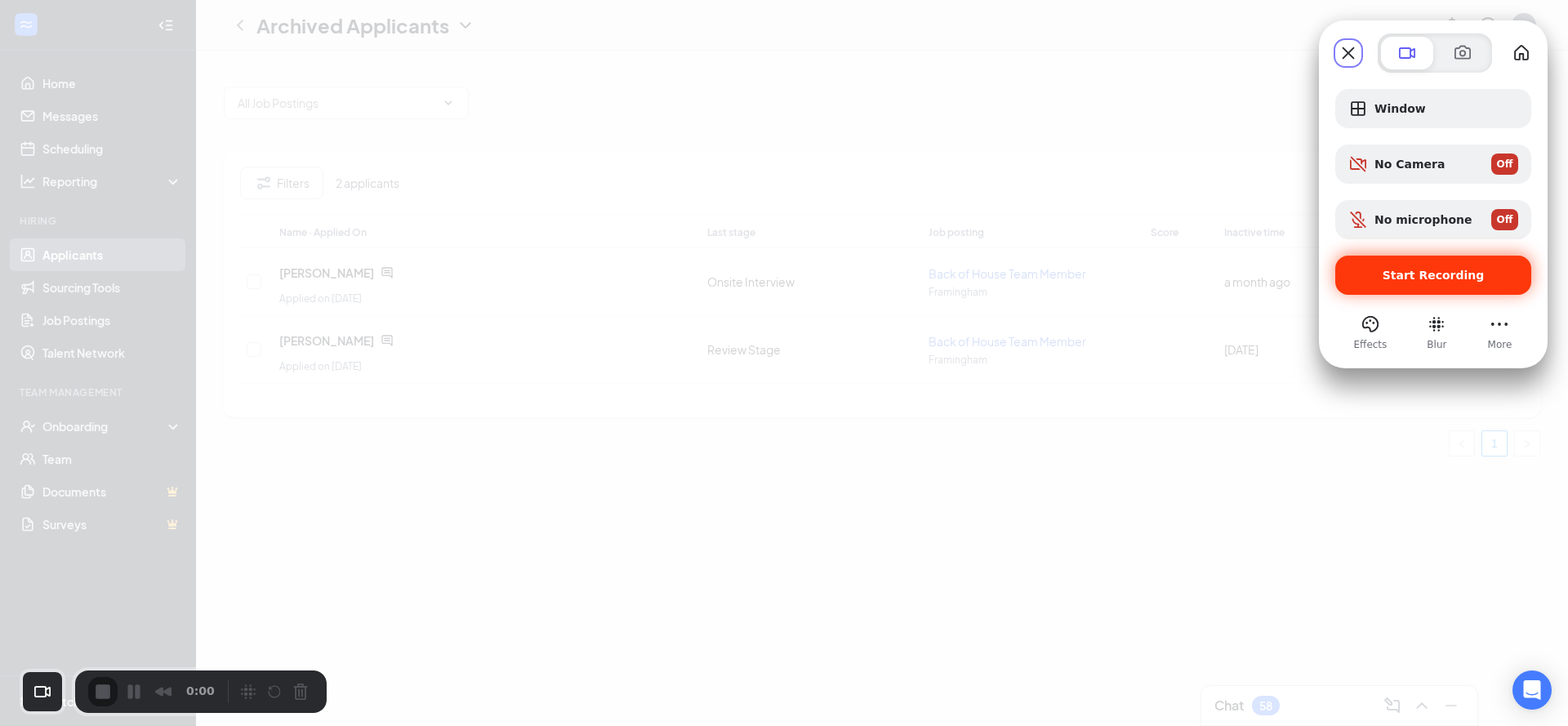
click at [1406, 270] on span "Start Recording" at bounding box center [1434, 276] width 102 height 13
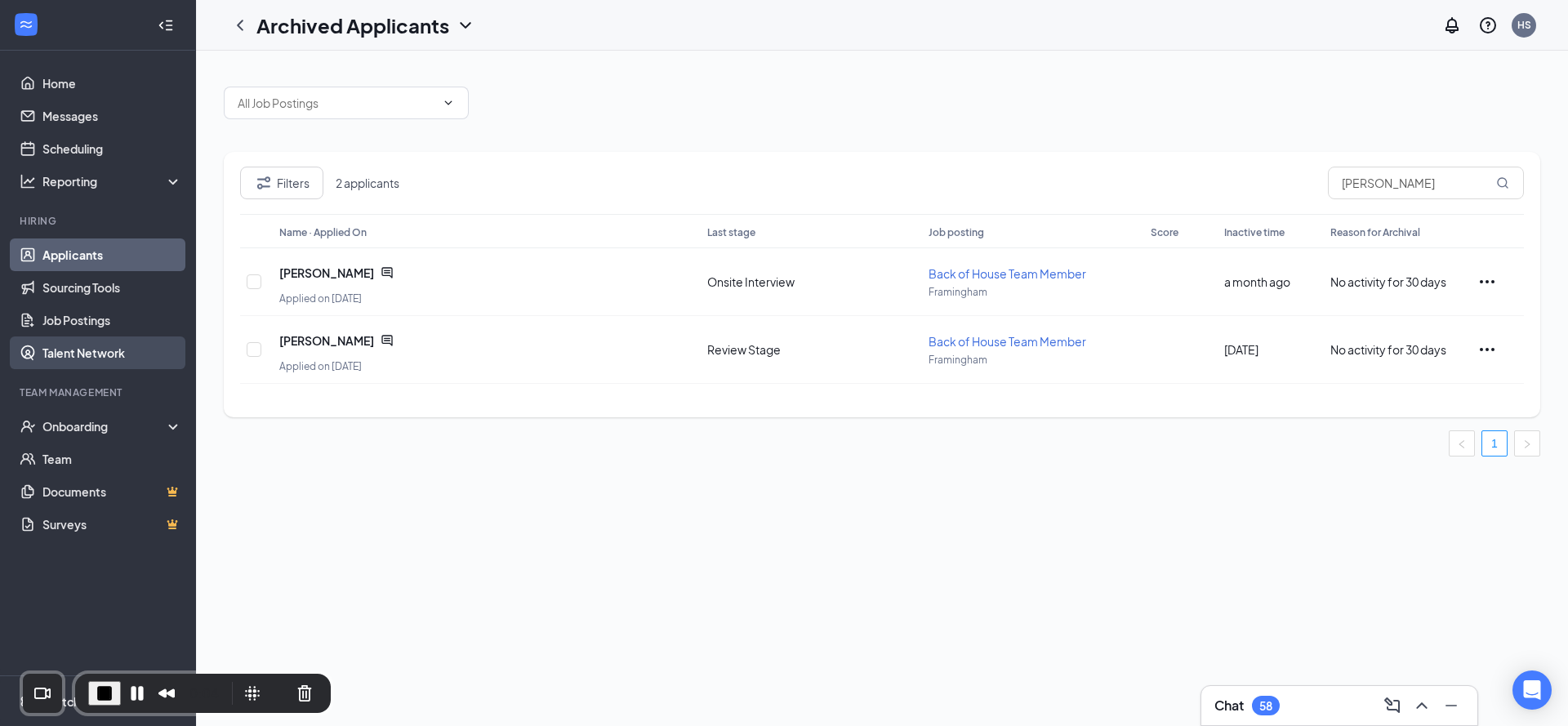
click at [108, 354] on link "Talent Network" at bounding box center [112, 353] width 140 height 33
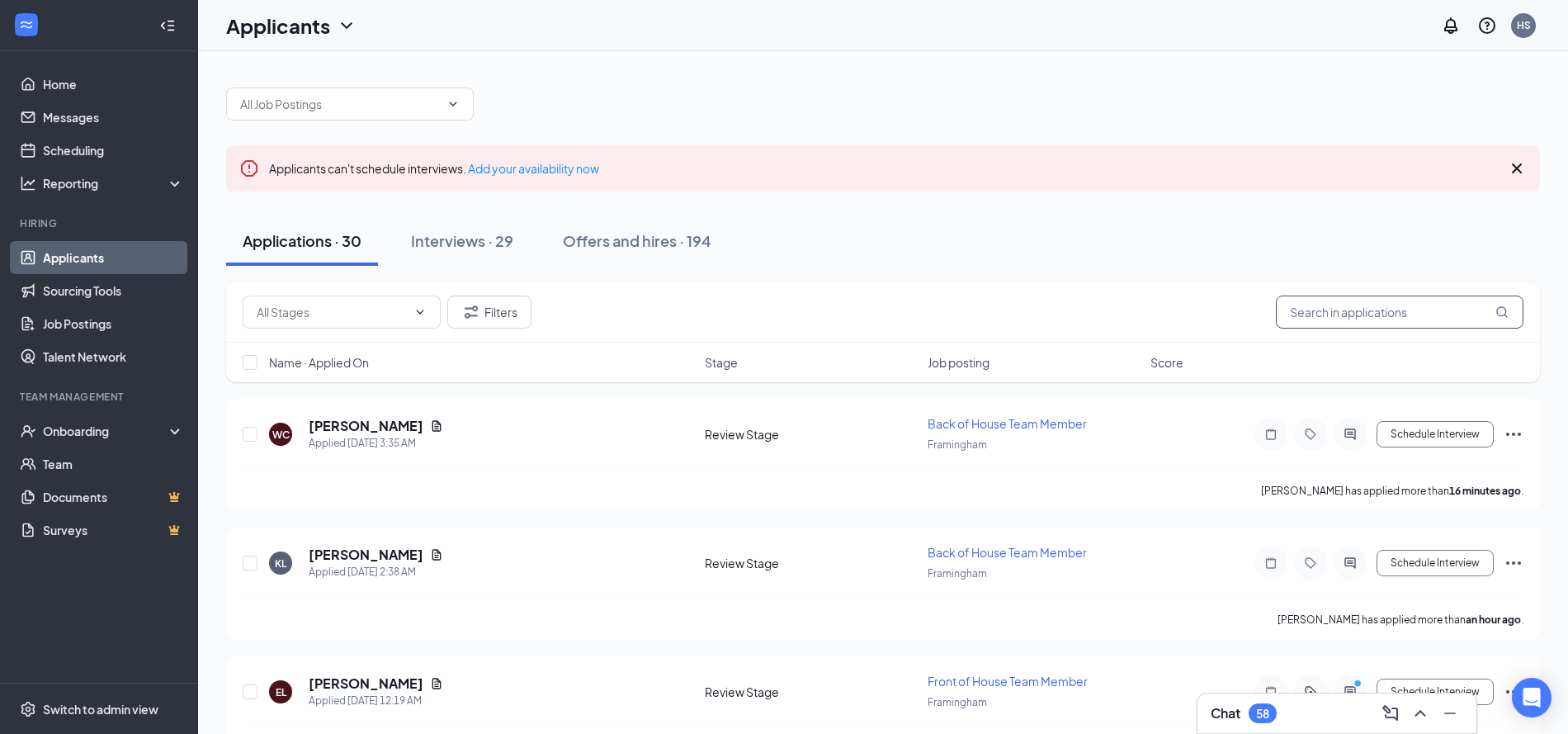
click at [1362, 316] on input "text" at bounding box center [1399, 312] width 248 height 33
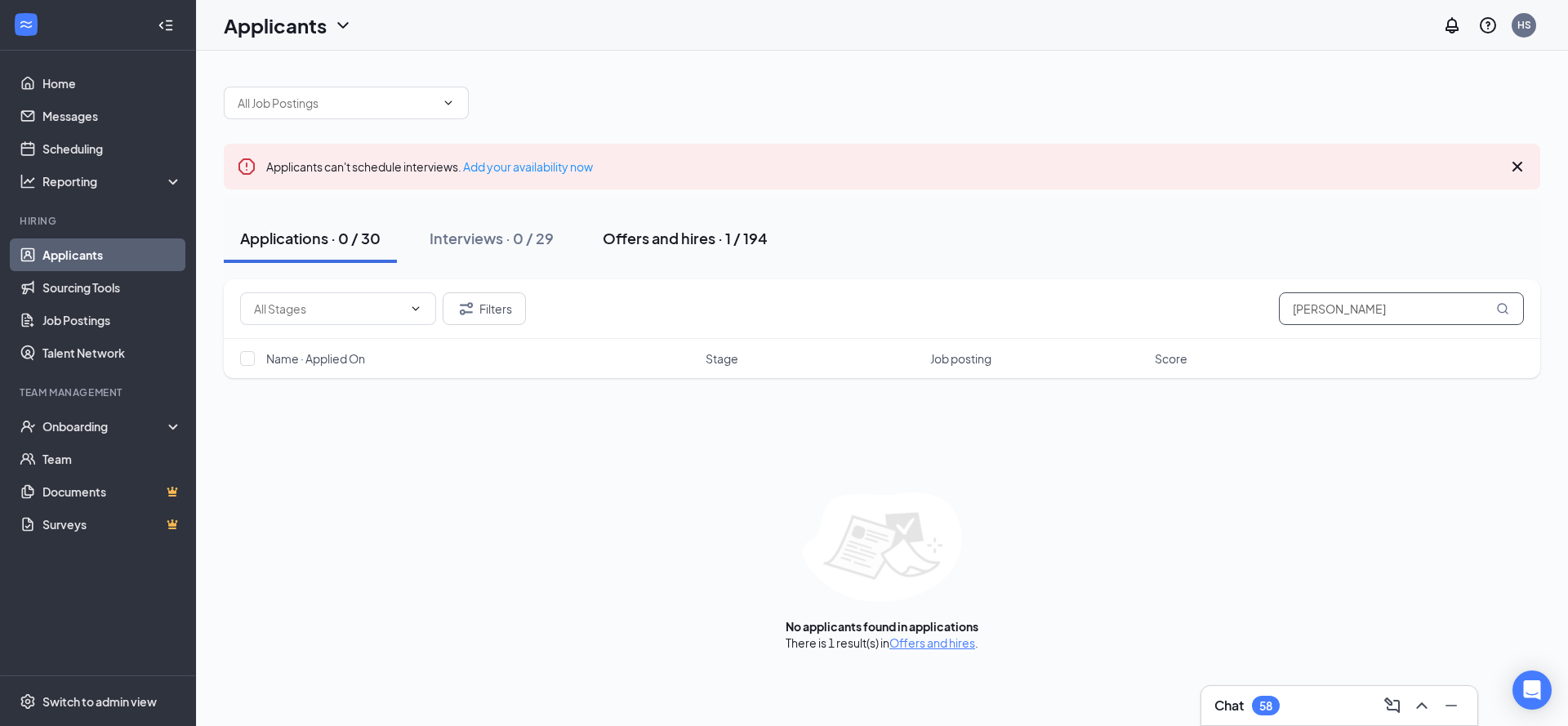
type input "[PERSON_NAME]"
click at [700, 234] on div "Offers and hires · 1 / 194" at bounding box center [685, 237] width 165 height 20
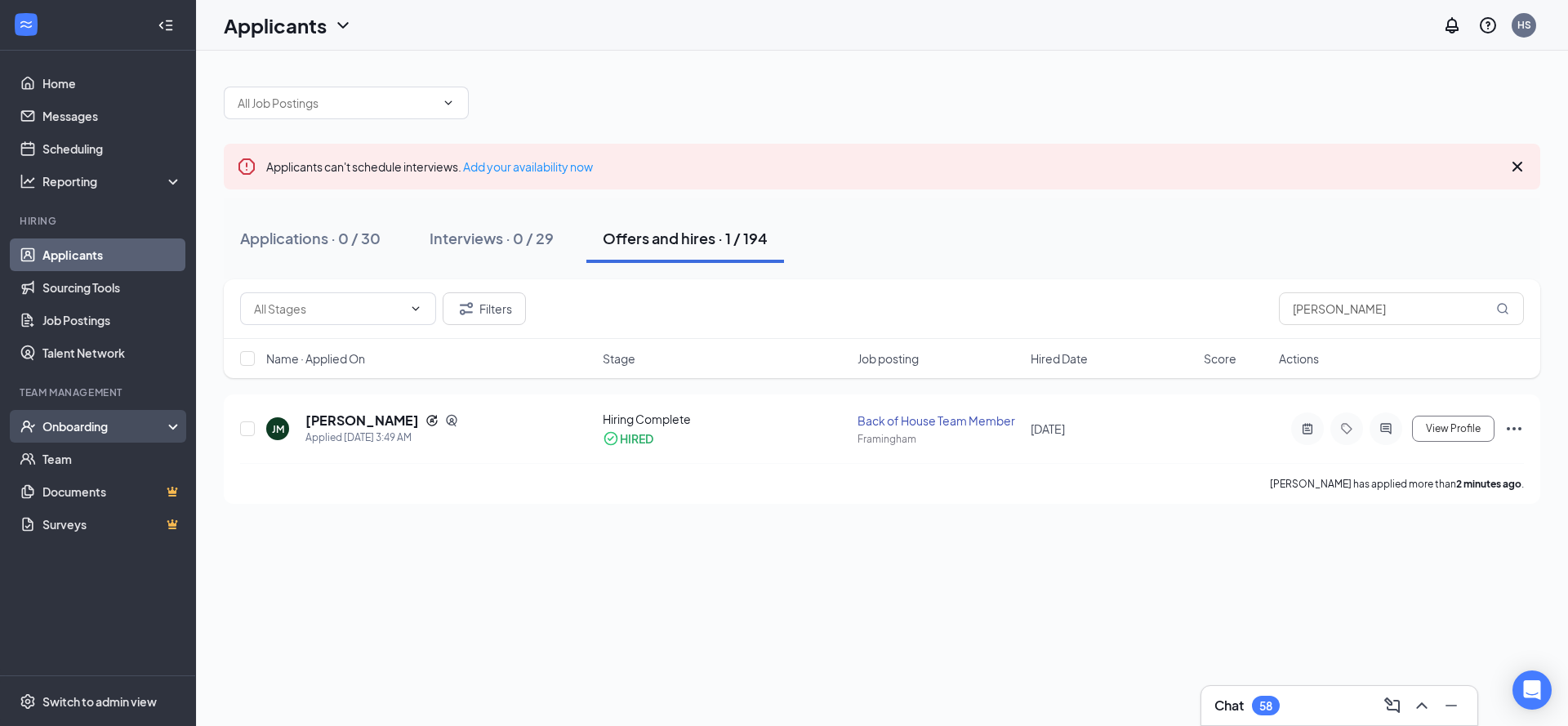
click at [115, 429] on div "Onboarding" at bounding box center [105, 426] width 125 height 16
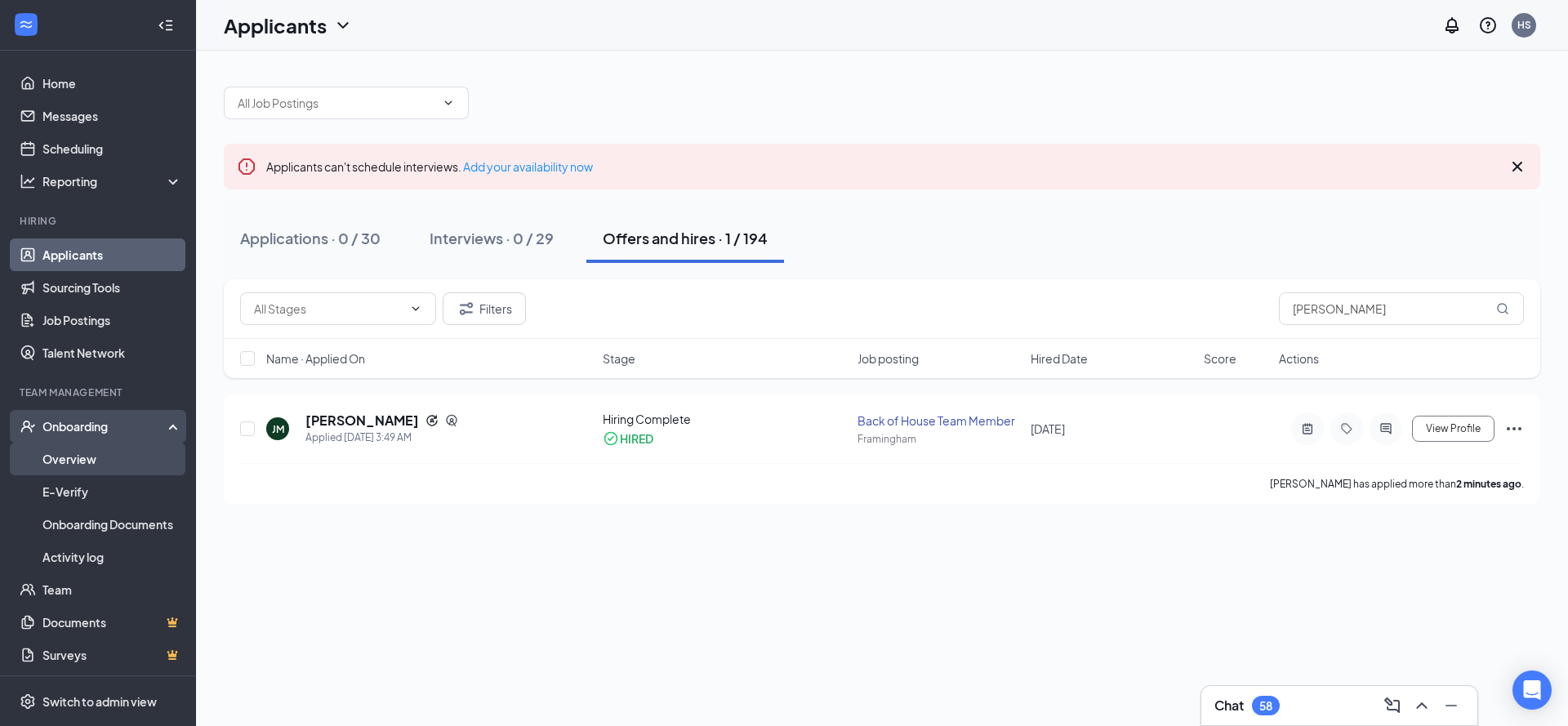
click at [123, 456] on link "Overview" at bounding box center [112, 459] width 140 height 33
